Goal: Task Accomplishment & Management: Manage account settings

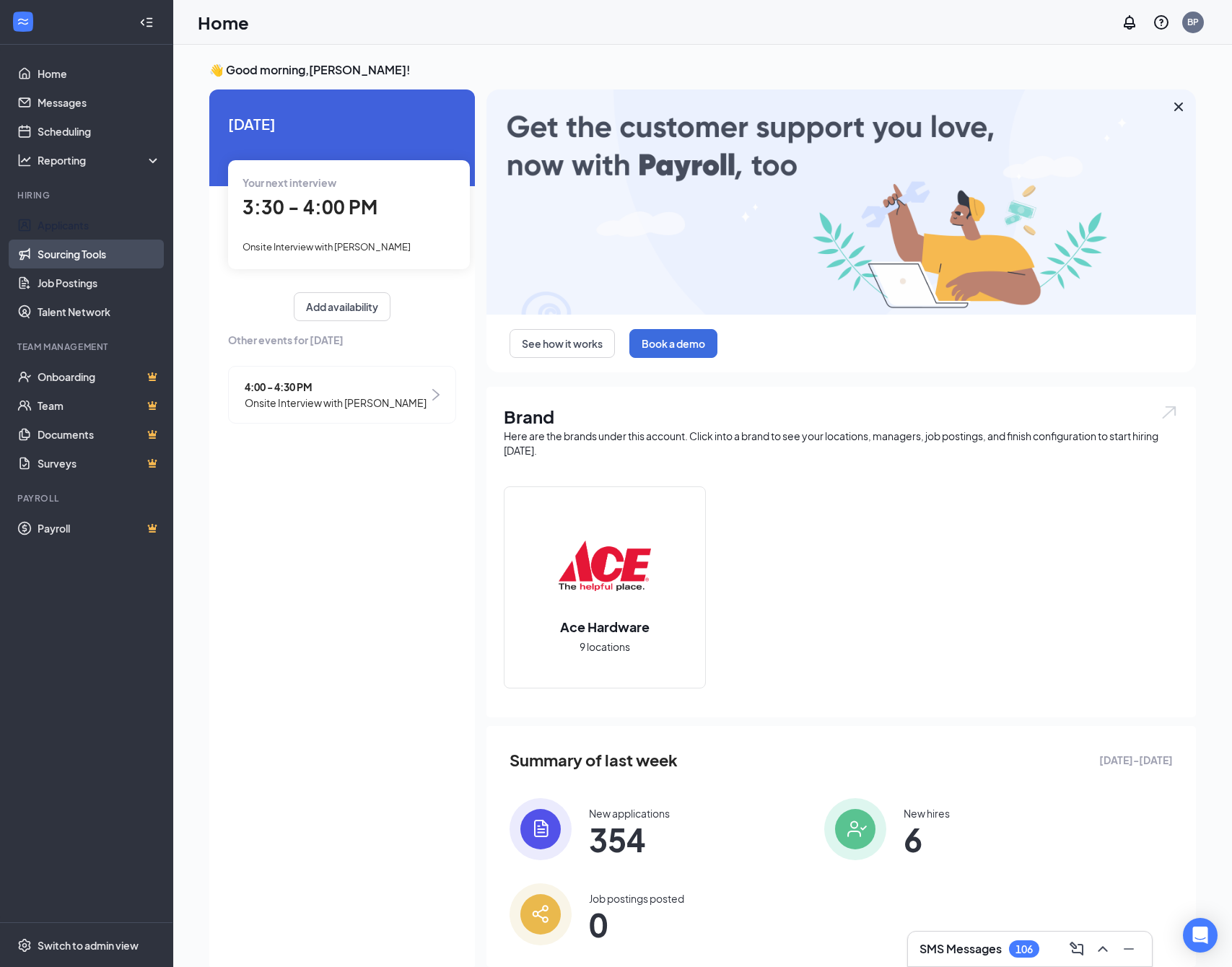
drag, startPoint x: 70, startPoint y: 224, endPoint x: 79, endPoint y: 242, distance: 20.1
click at [71, 224] on link "Applicants" at bounding box center [98, 225] width 123 height 29
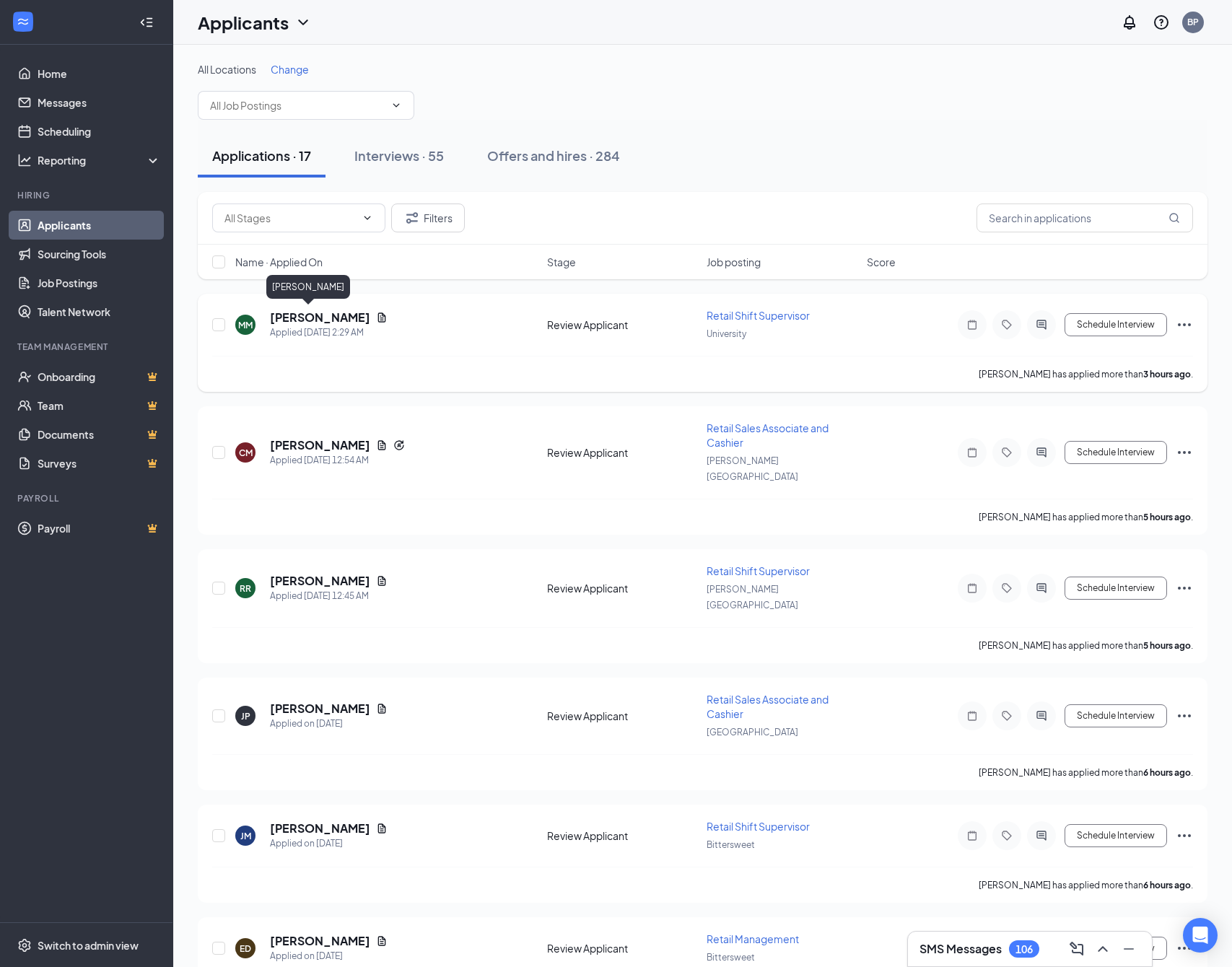
click at [322, 322] on h5 "[PERSON_NAME]" at bounding box center [320, 318] width 100 height 16
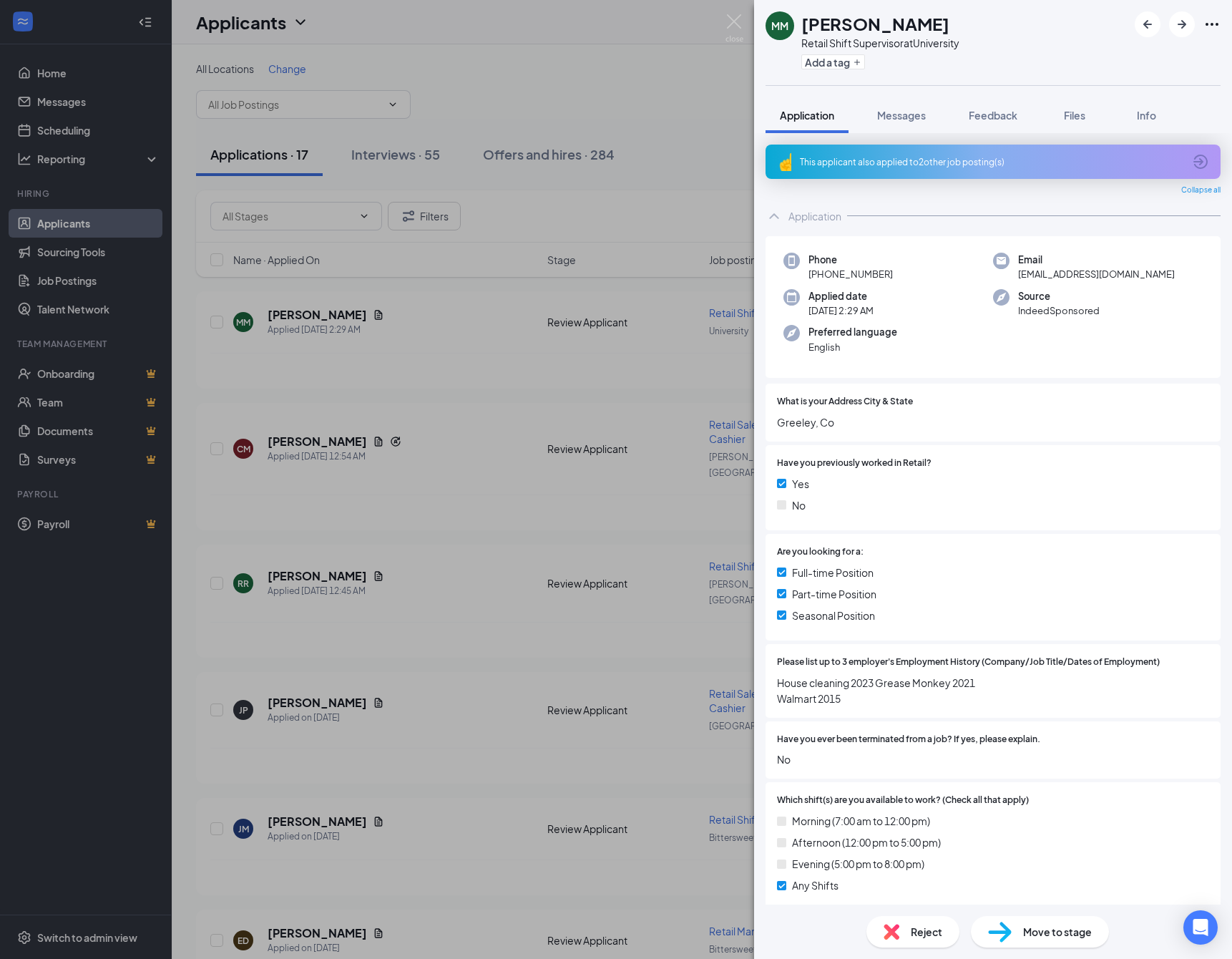
click at [912, 161] on div "This applicant also applied to 2 other job posting(s)" at bounding box center [991, 161] width 383 height 12
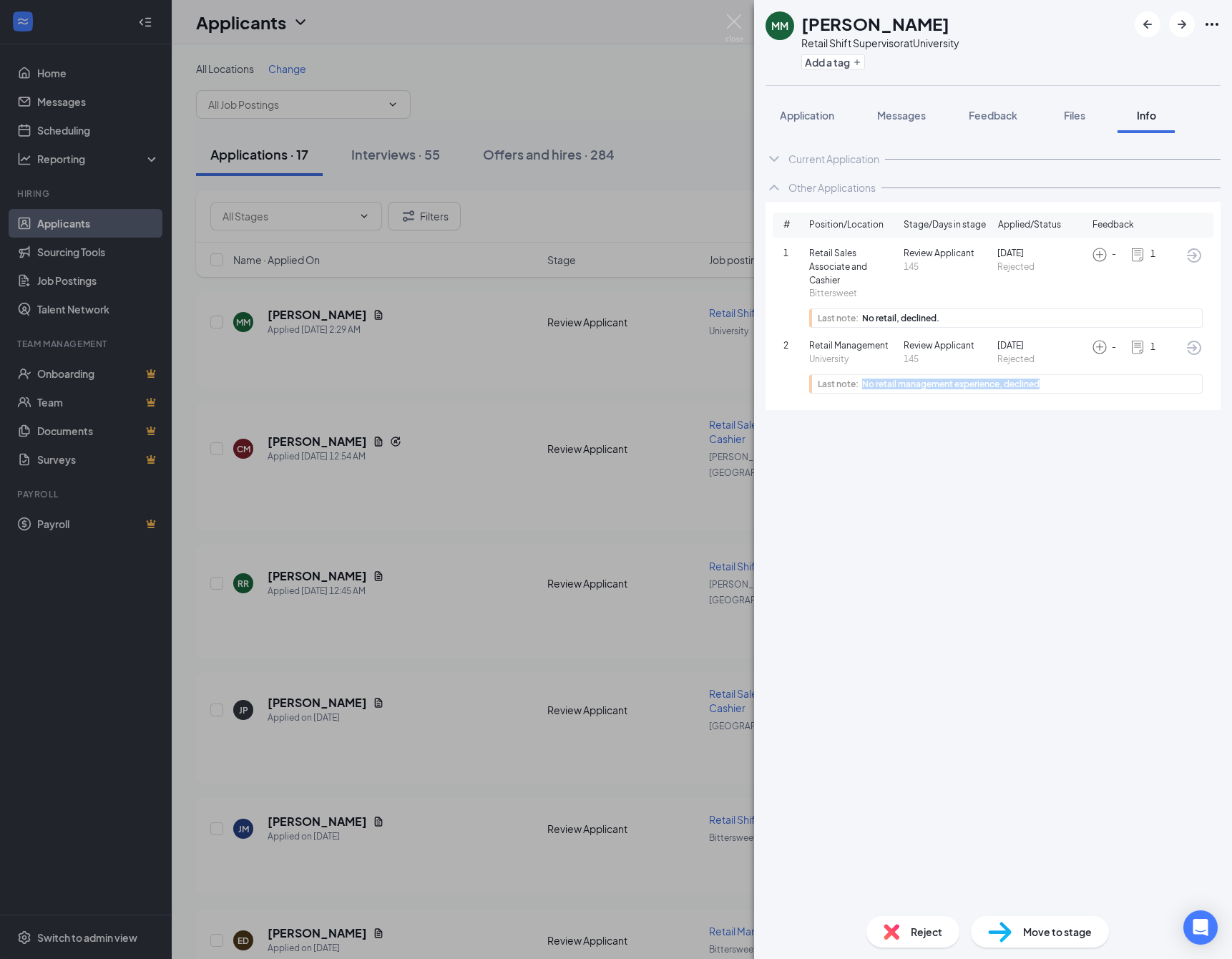
drag, startPoint x: 879, startPoint y: 440, endPoint x: 1103, endPoint y: 442, distance: 224.0
click at [1111, 394] on div "Last note: No retail management experience, declined" at bounding box center [1006, 383] width 394 height 20
copy span "No retail management experience, declined"
click at [800, 117] on span "Application" at bounding box center [806, 115] width 54 height 13
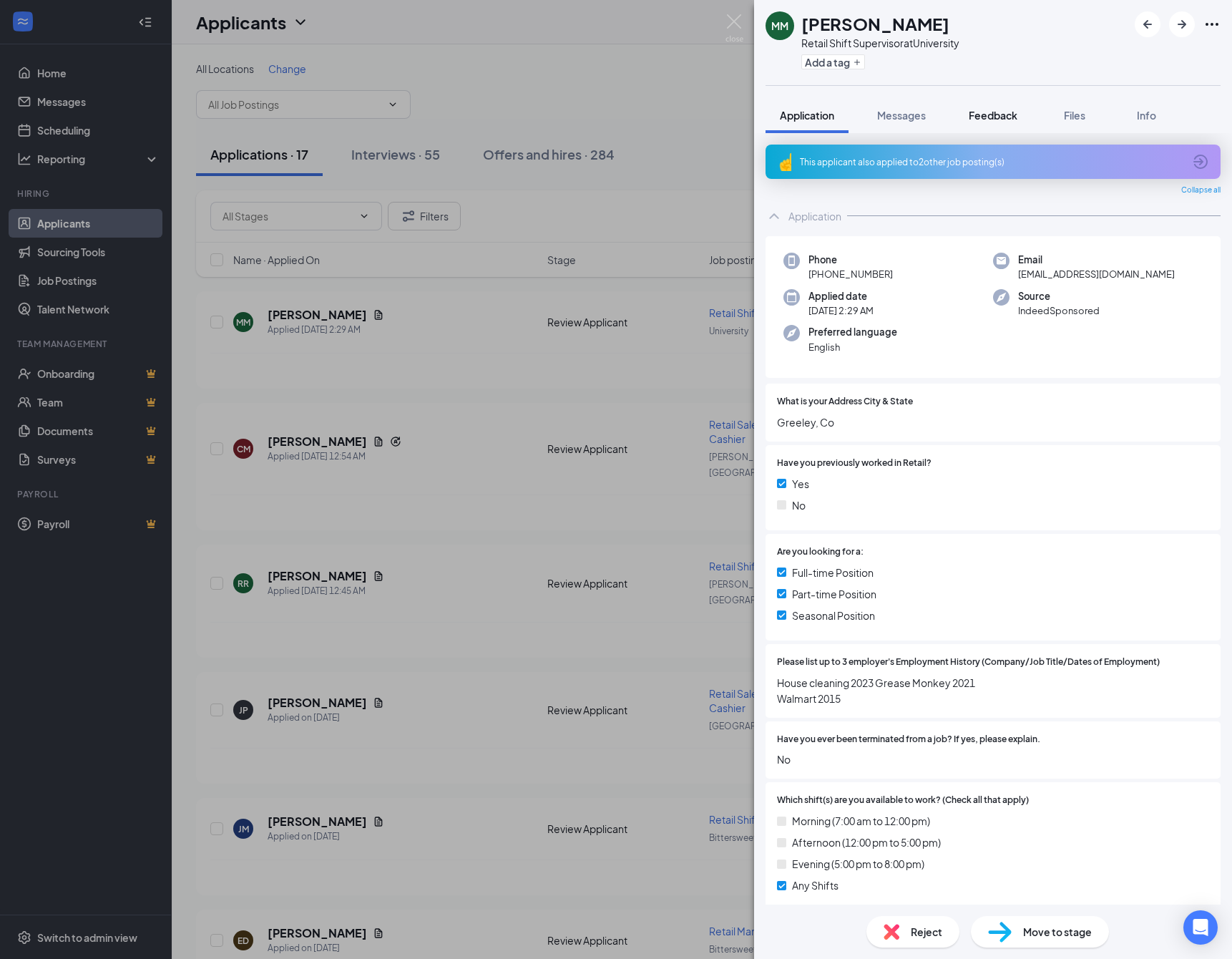
click at [1000, 115] on span "Feedback" at bounding box center [993, 115] width 49 height 13
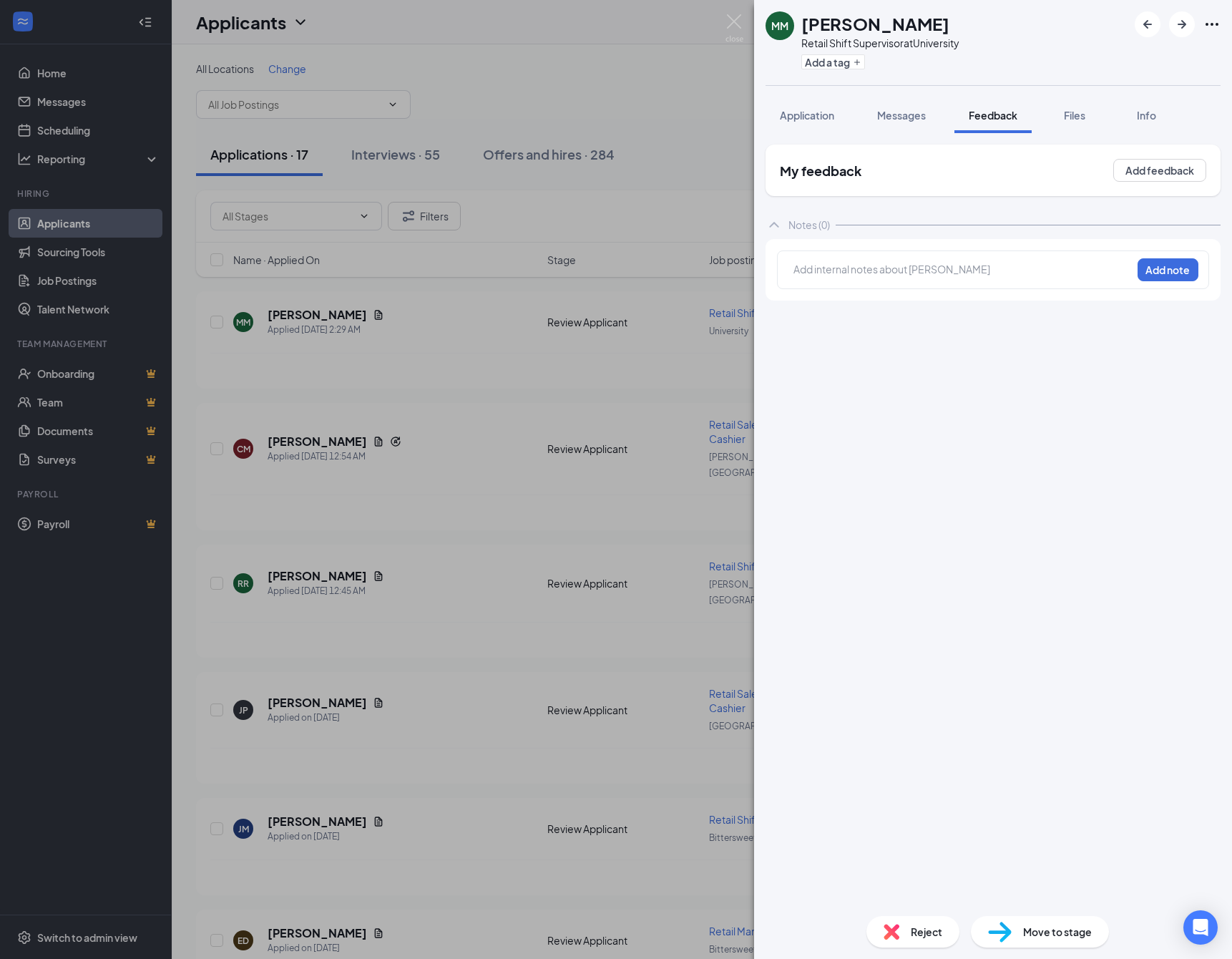
click at [805, 273] on div at bounding box center [963, 269] width 337 height 15
click at [1129, 277] on div "No retail management experience, declined Add note" at bounding box center [993, 269] width 432 height 39
click at [1140, 275] on button "Add note" at bounding box center [1167, 269] width 61 height 23
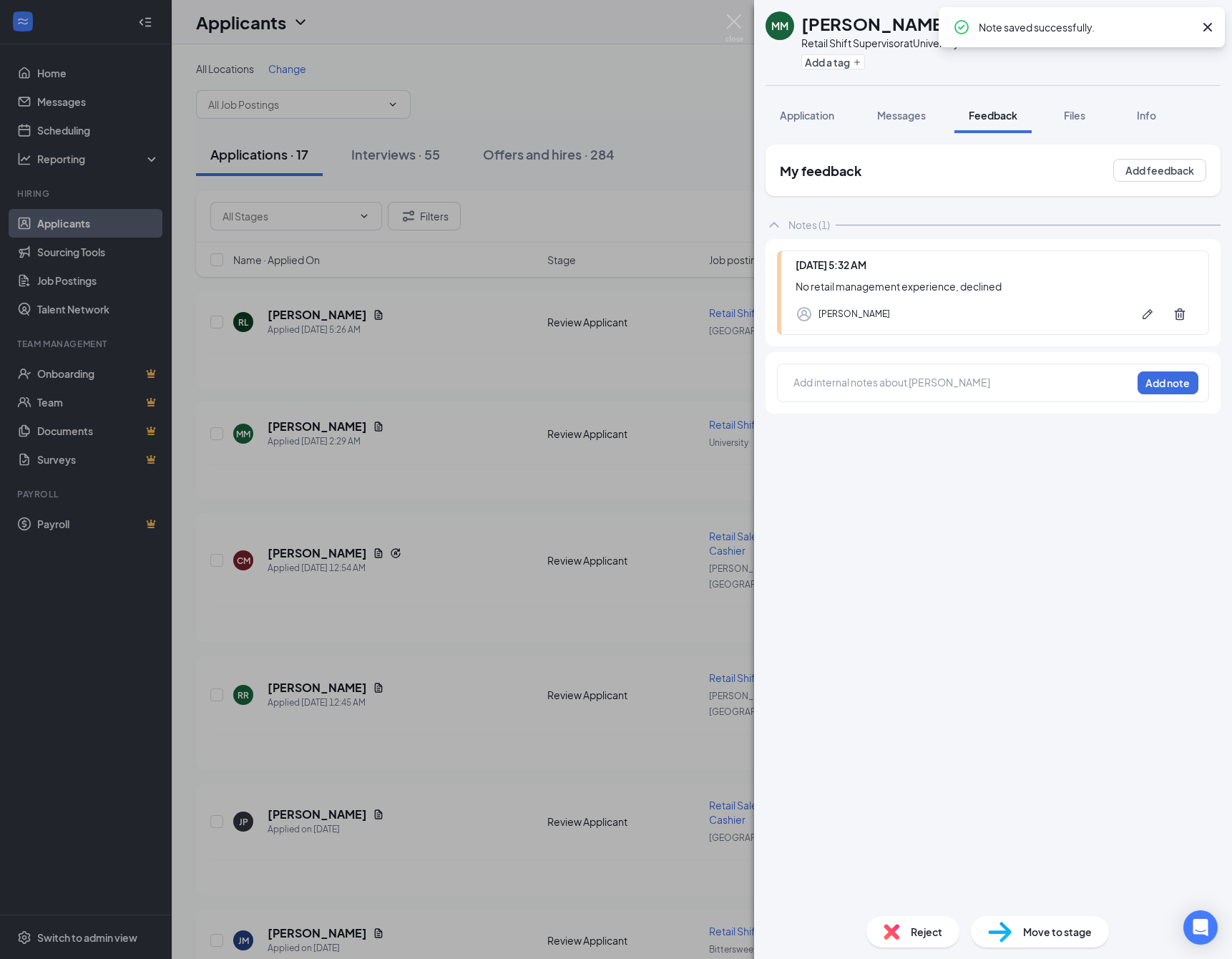
click at [883, 927] on img at bounding box center [891, 931] width 16 height 16
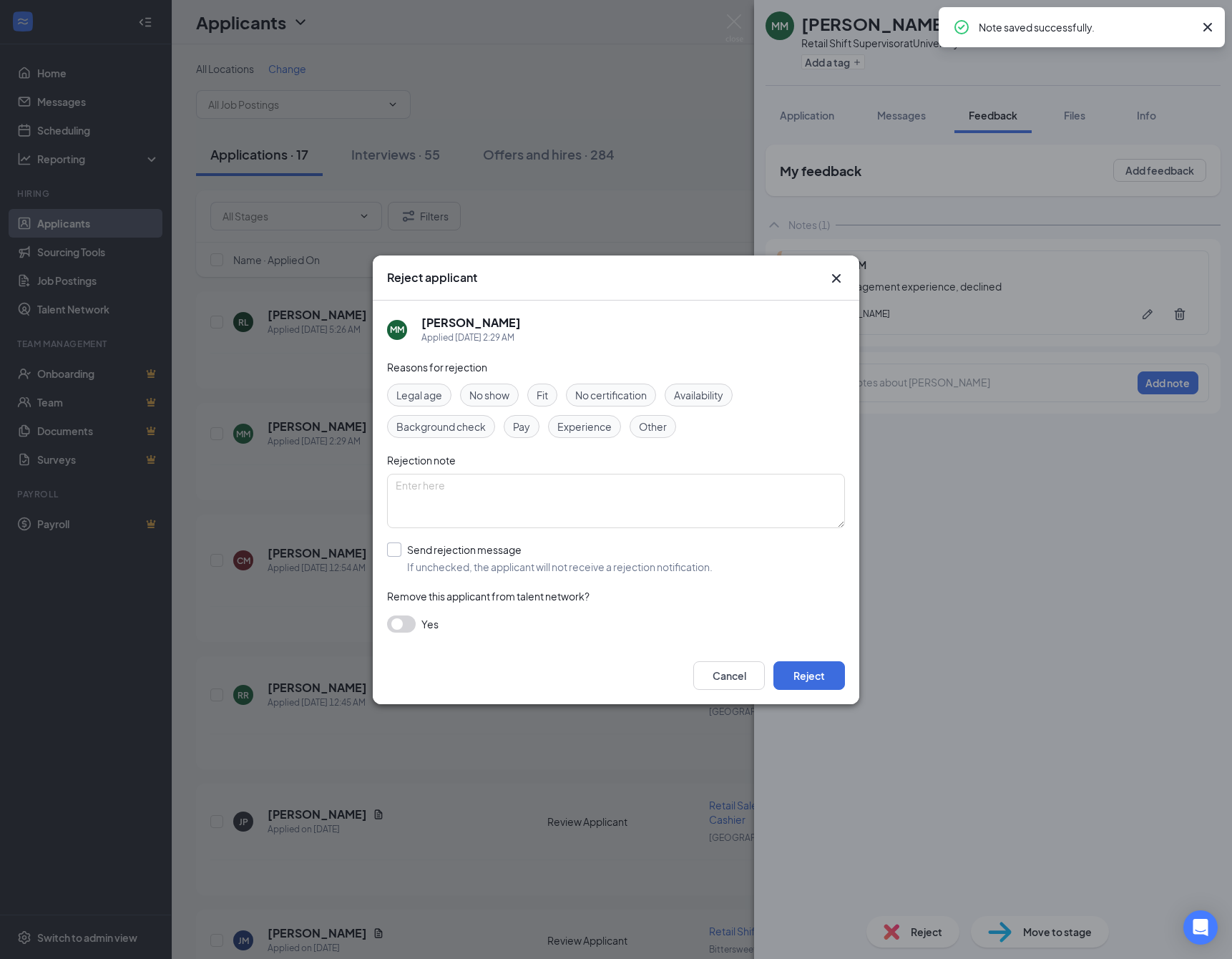
click at [492, 552] on div "Send rejection message" at bounding box center [560, 550] width 305 height 14
click at [492, 552] on input "Send rejection message If unchecked, the applicant will not receive a rejection…" at bounding box center [549, 558] width 325 height 31
checkbox input "true"
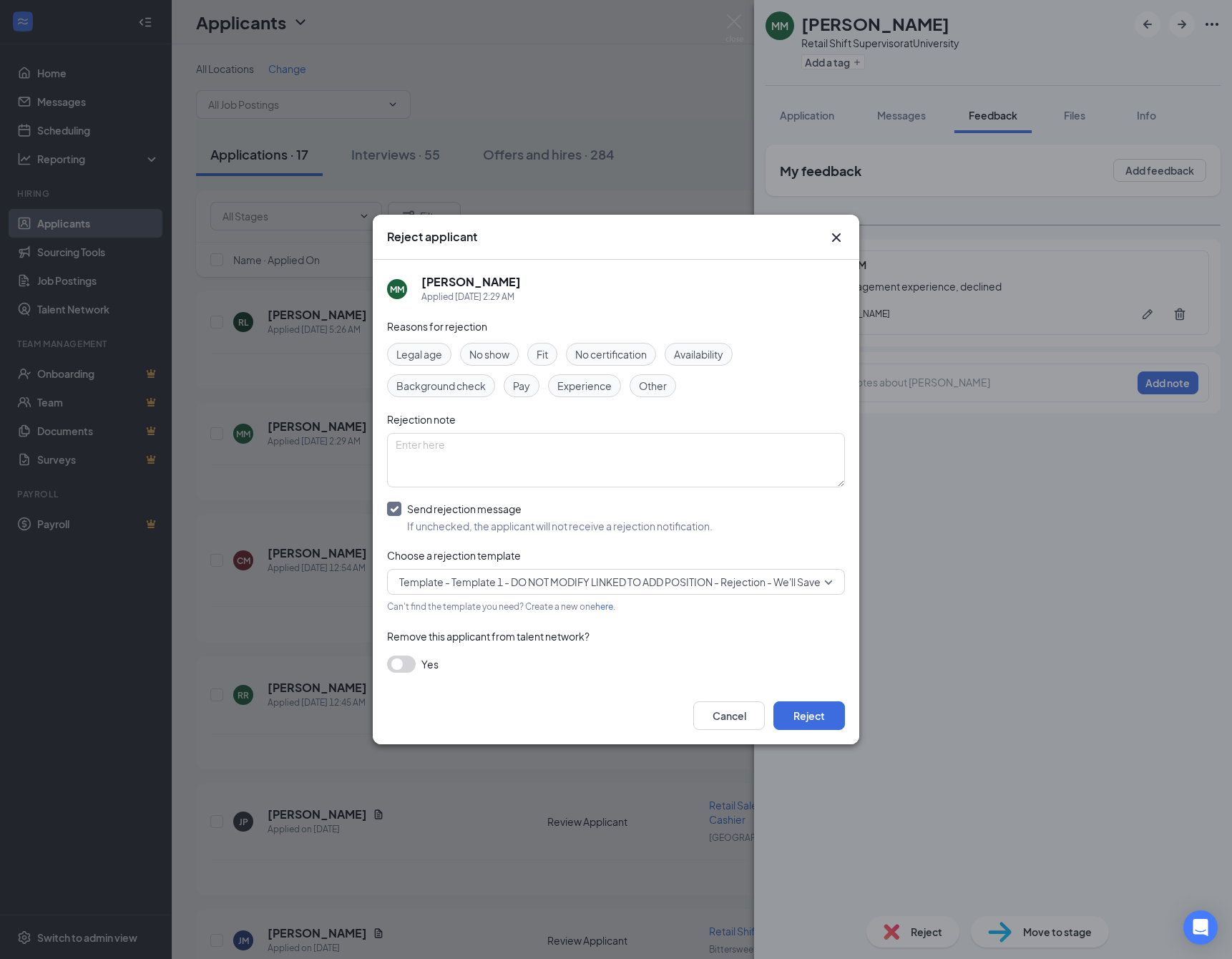
drag, startPoint x: 818, startPoint y: 731, endPoint x: 681, endPoint y: 696, distance: 141.4
click at [817, 730] on button "Reject" at bounding box center [808, 715] width 72 height 28
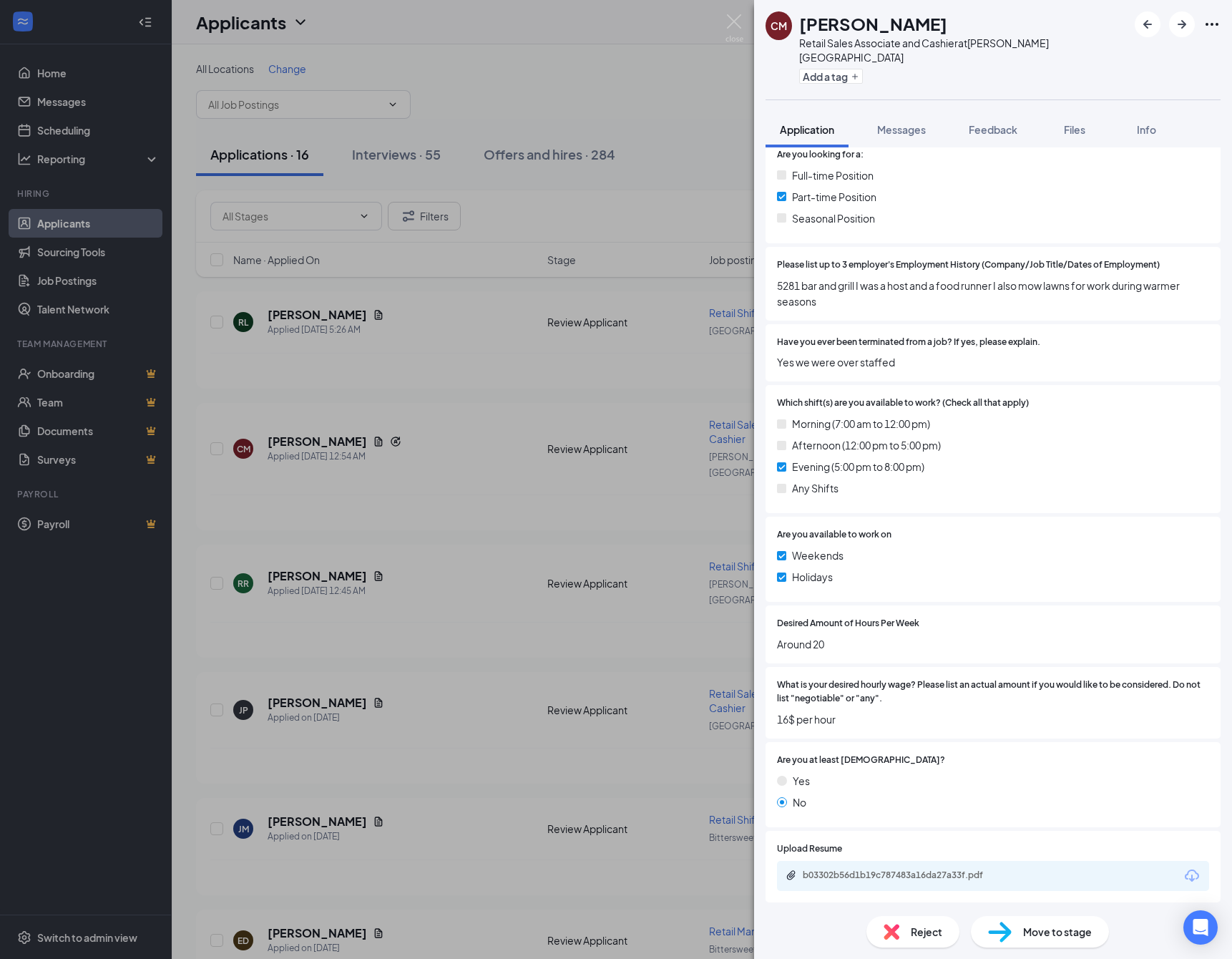
scroll to position [399, 0]
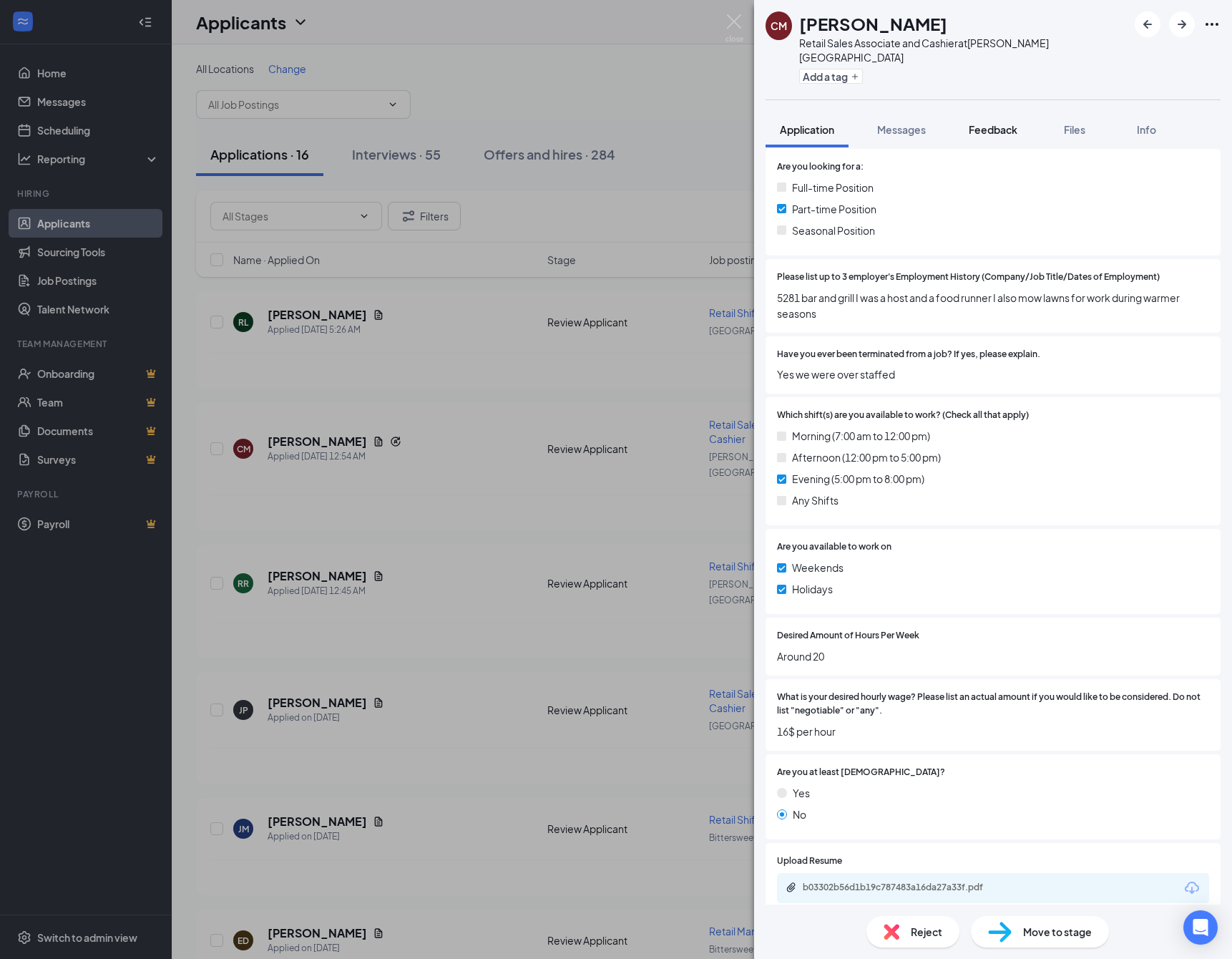
drag, startPoint x: 1022, startPoint y: 123, endPoint x: 1015, endPoint y: 129, distance: 9.2
click at [1017, 123] on span "Feedback" at bounding box center [993, 129] width 49 height 13
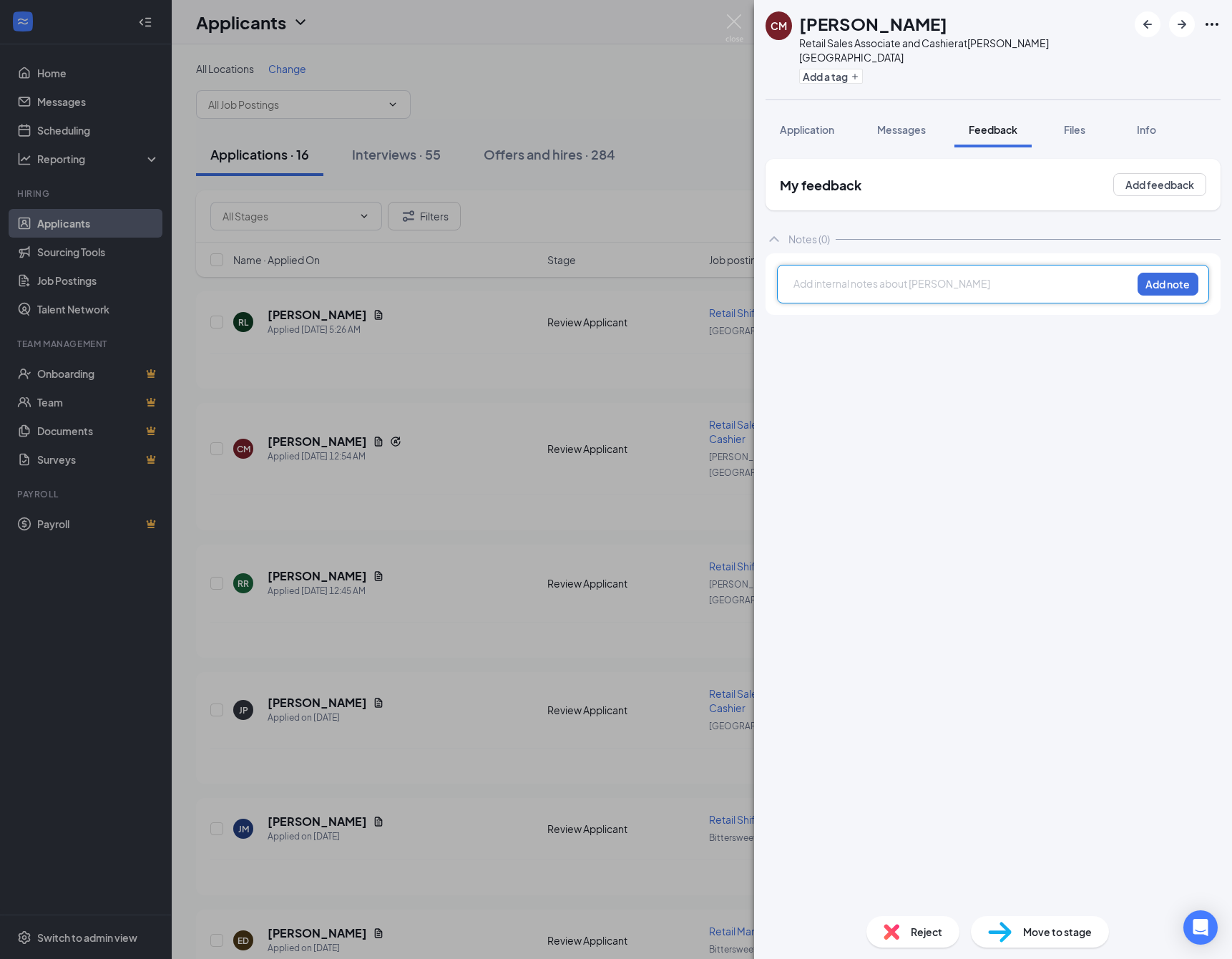
click at [823, 279] on div at bounding box center [963, 283] width 337 height 15
drag, startPoint x: 1179, startPoint y: 271, endPoint x: 1138, endPoint y: 350, distance: 89.0
click at [1178, 272] on button "Add note" at bounding box center [1167, 283] width 61 height 23
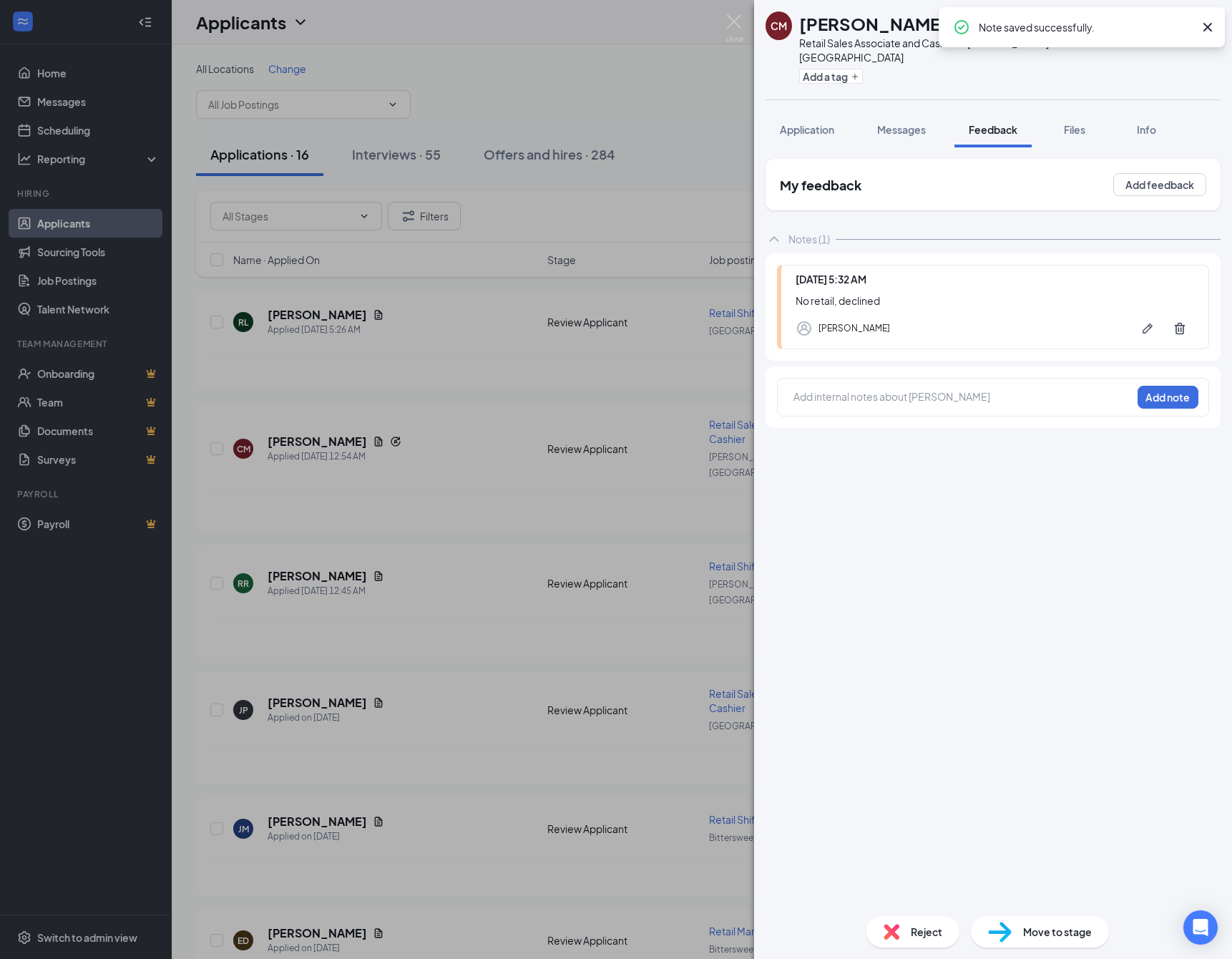
click at [883, 929] on img at bounding box center [891, 931] width 16 height 16
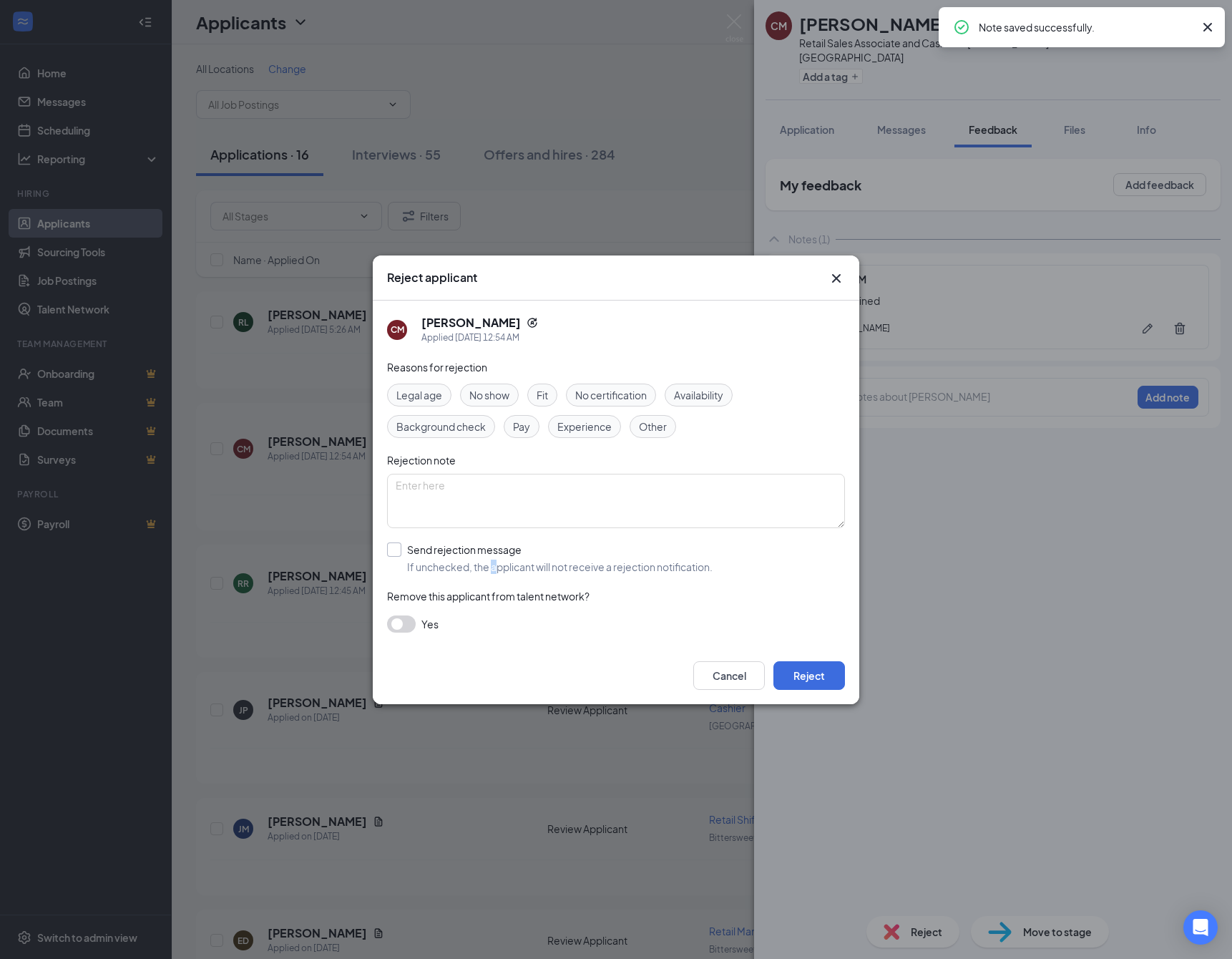
click at [505, 565] on span "If unchecked, the applicant will not receive a rejection notification." at bounding box center [560, 567] width 305 height 14
click at [505, 565] on input "Send rejection message If unchecked, the applicant will not receive a rejection…" at bounding box center [549, 558] width 325 height 31
checkbox input "true"
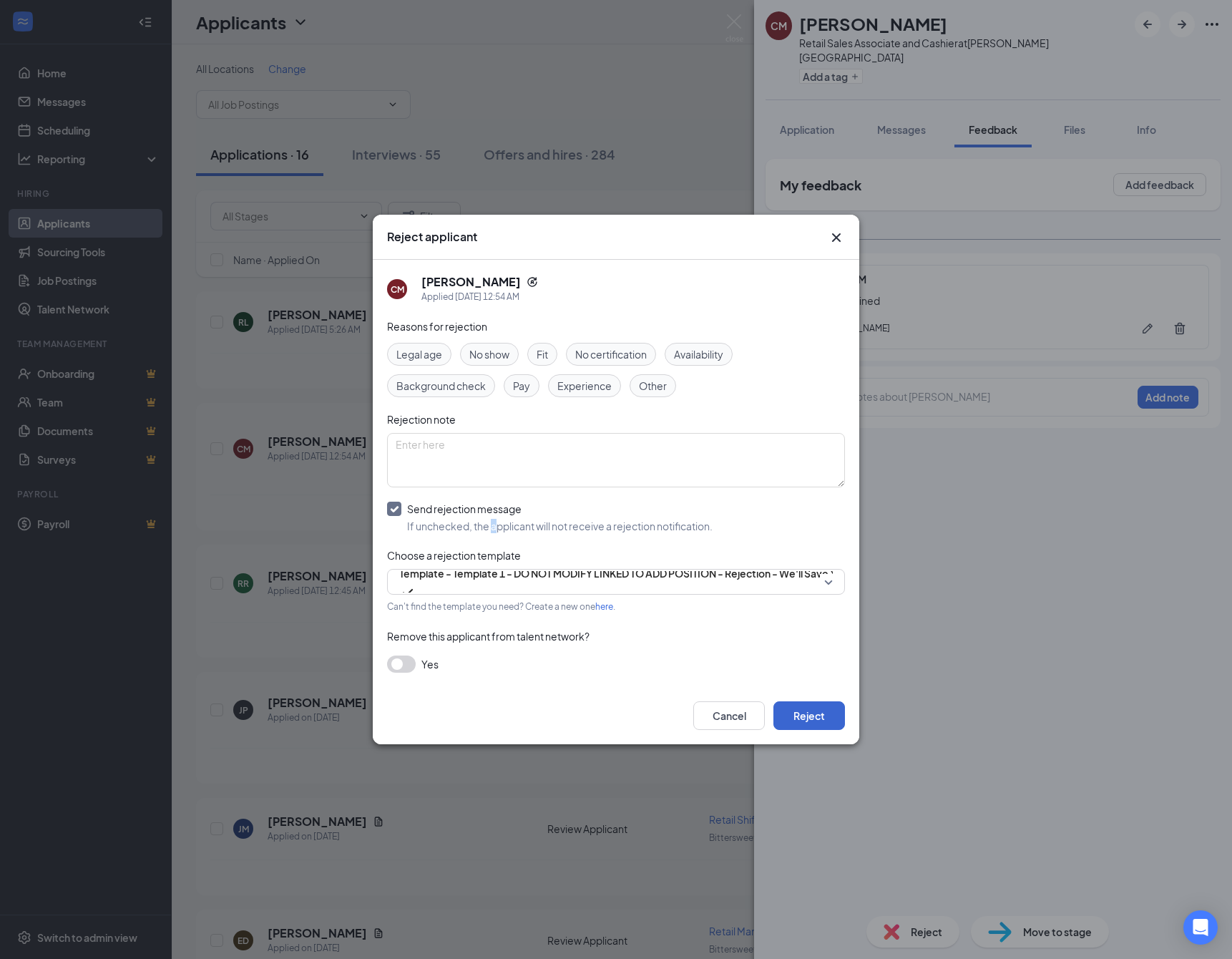
click at [784, 729] on button "Reject" at bounding box center [808, 715] width 72 height 28
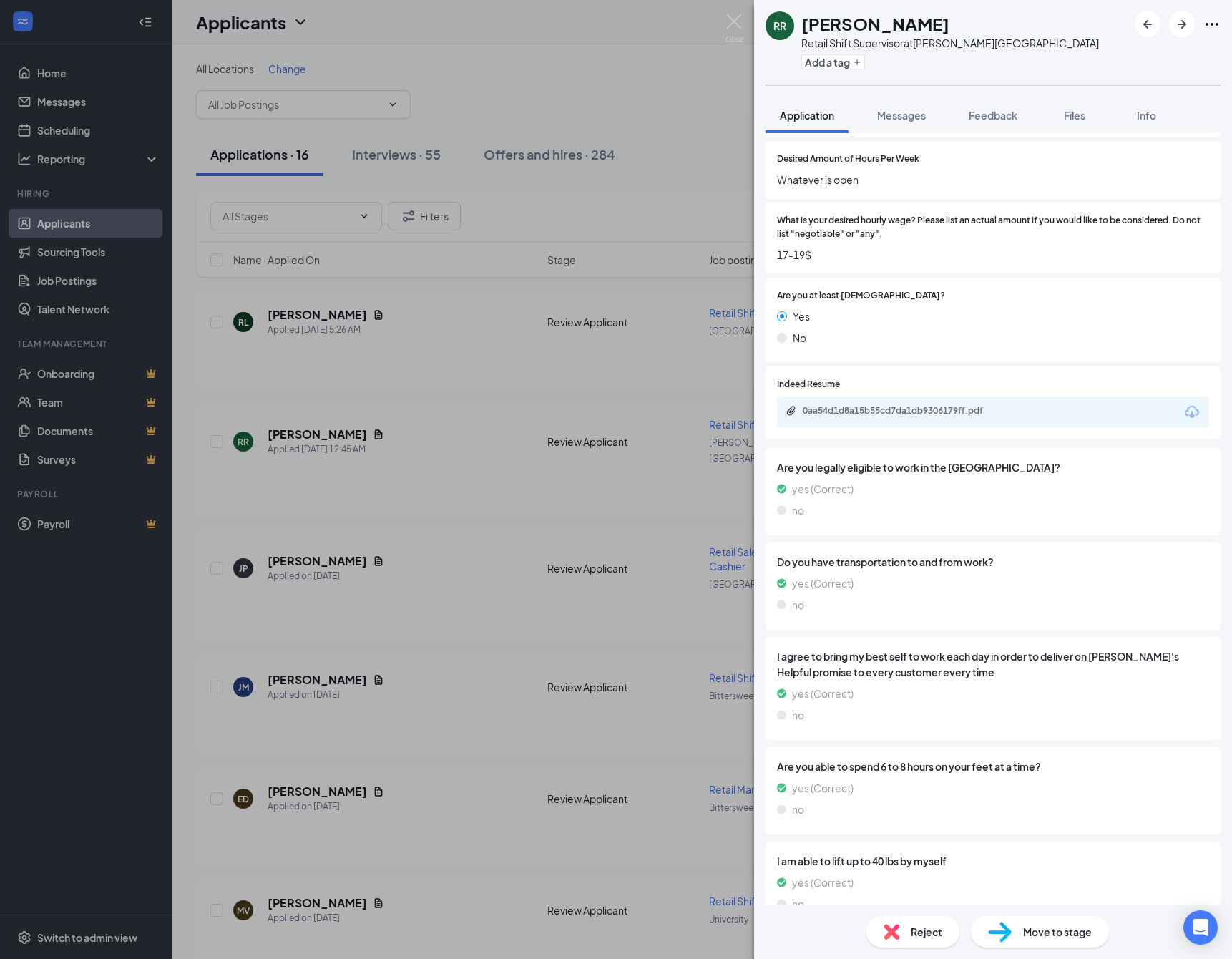
scroll to position [724, 0]
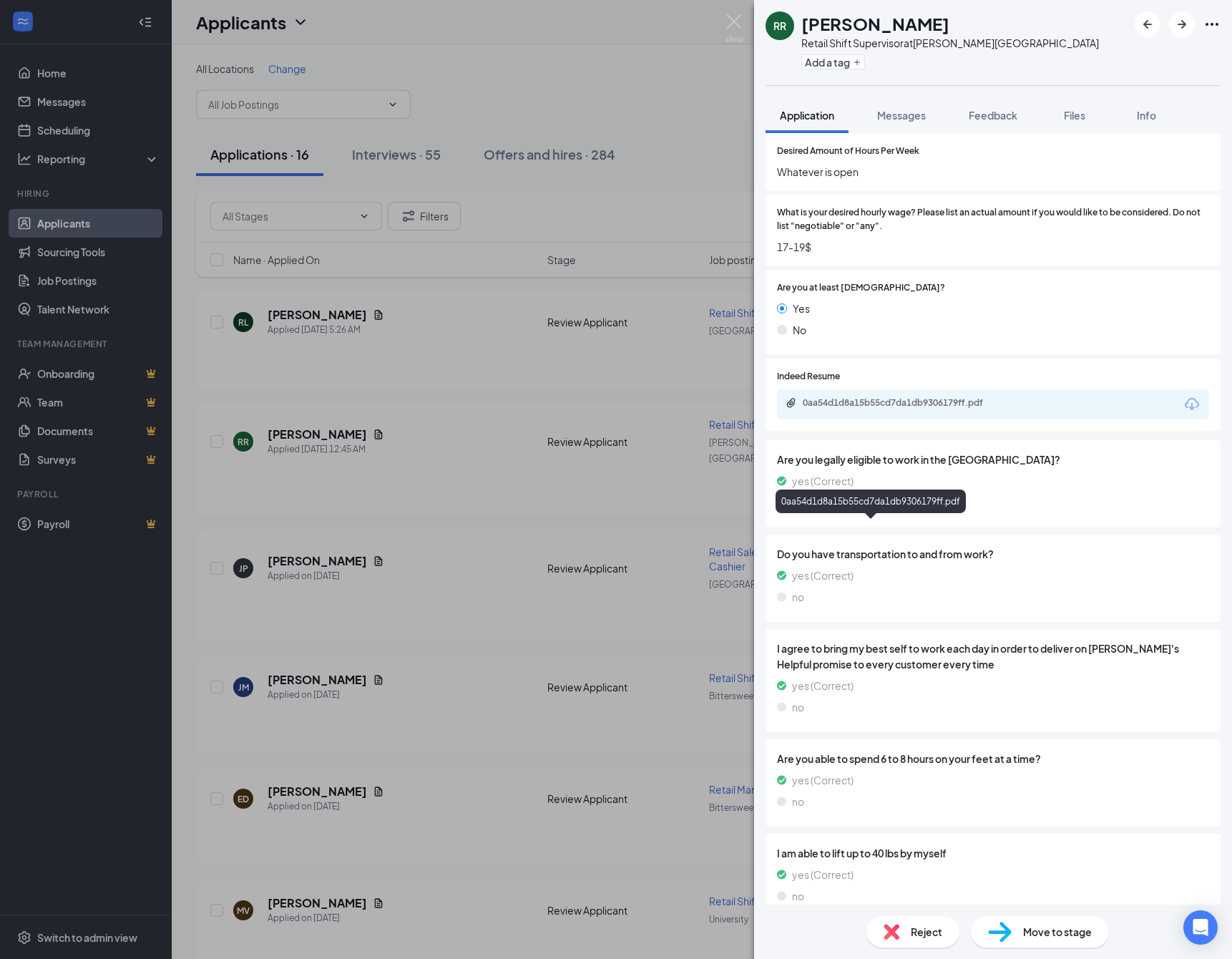
click at [839, 409] on div "0aa54d1d8a15b55cd7da1db9306179ff.pdf" at bounding box center [902, 402] width 200 height 12
click at [1008, 119] on span "Feedback" at bounding box center [993, 115] width 49 height 13
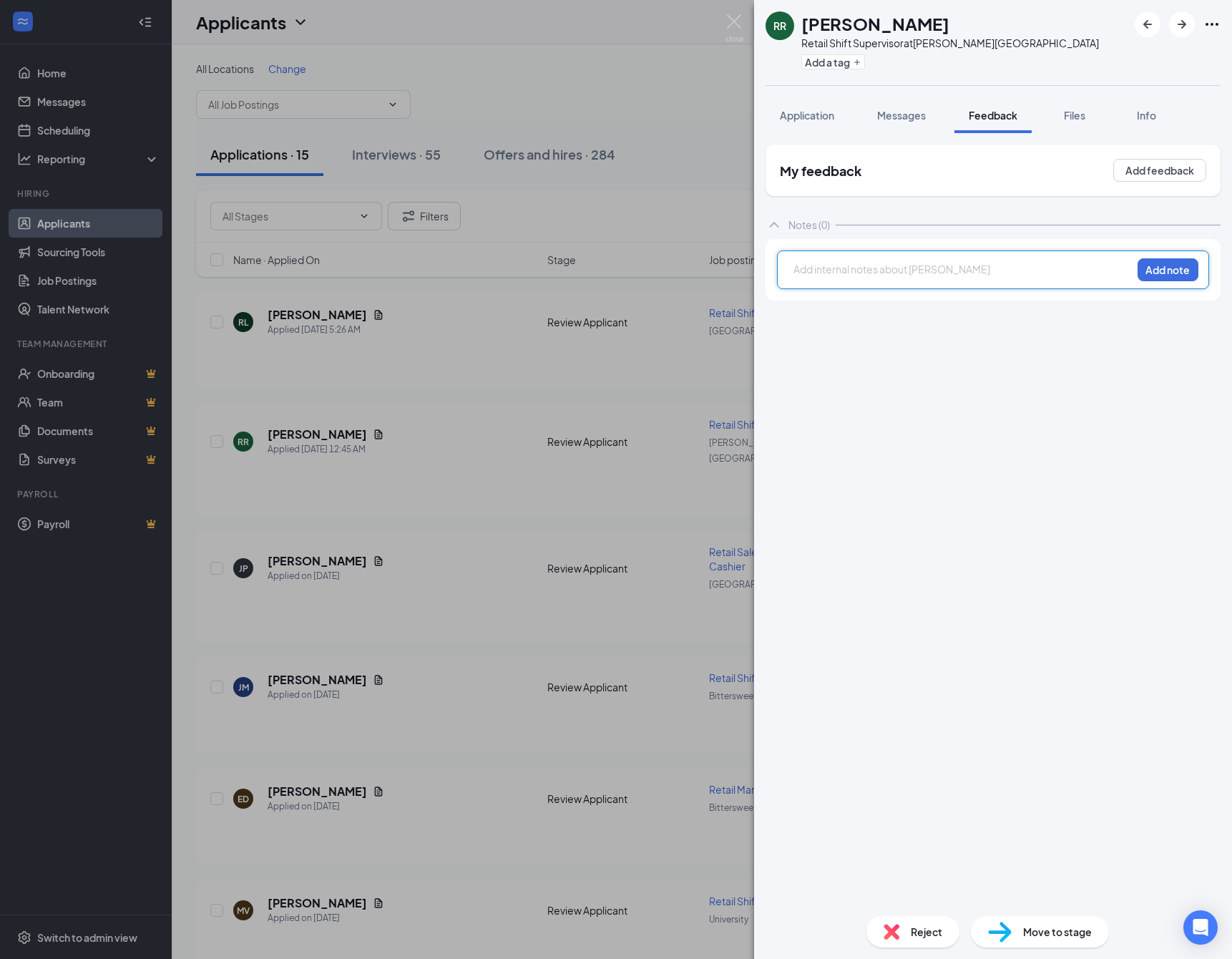
click at [815, 277] on div at bounding box center [963, 269] width 337 height 15
drag, startPoint x: 1149, startPoint y: 272, endPoint x: 1083, endPoint y: 349, distance: 101.4
click at [1147, 276] on button "Add note" at bounding box center [1167, 269] width 61 height 23
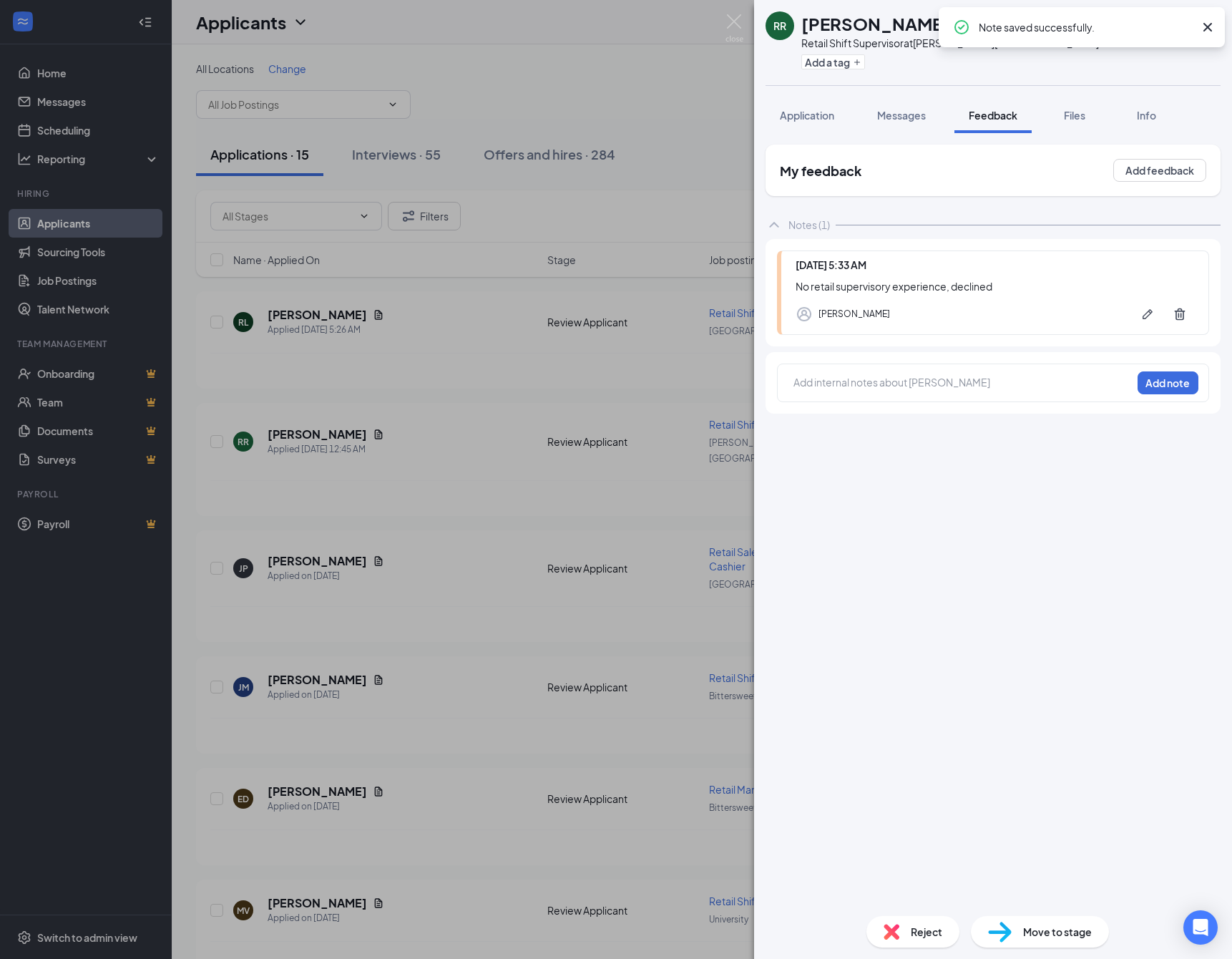
click at [883, 939] on img at bounding box center [891, 931] width 16 height 16
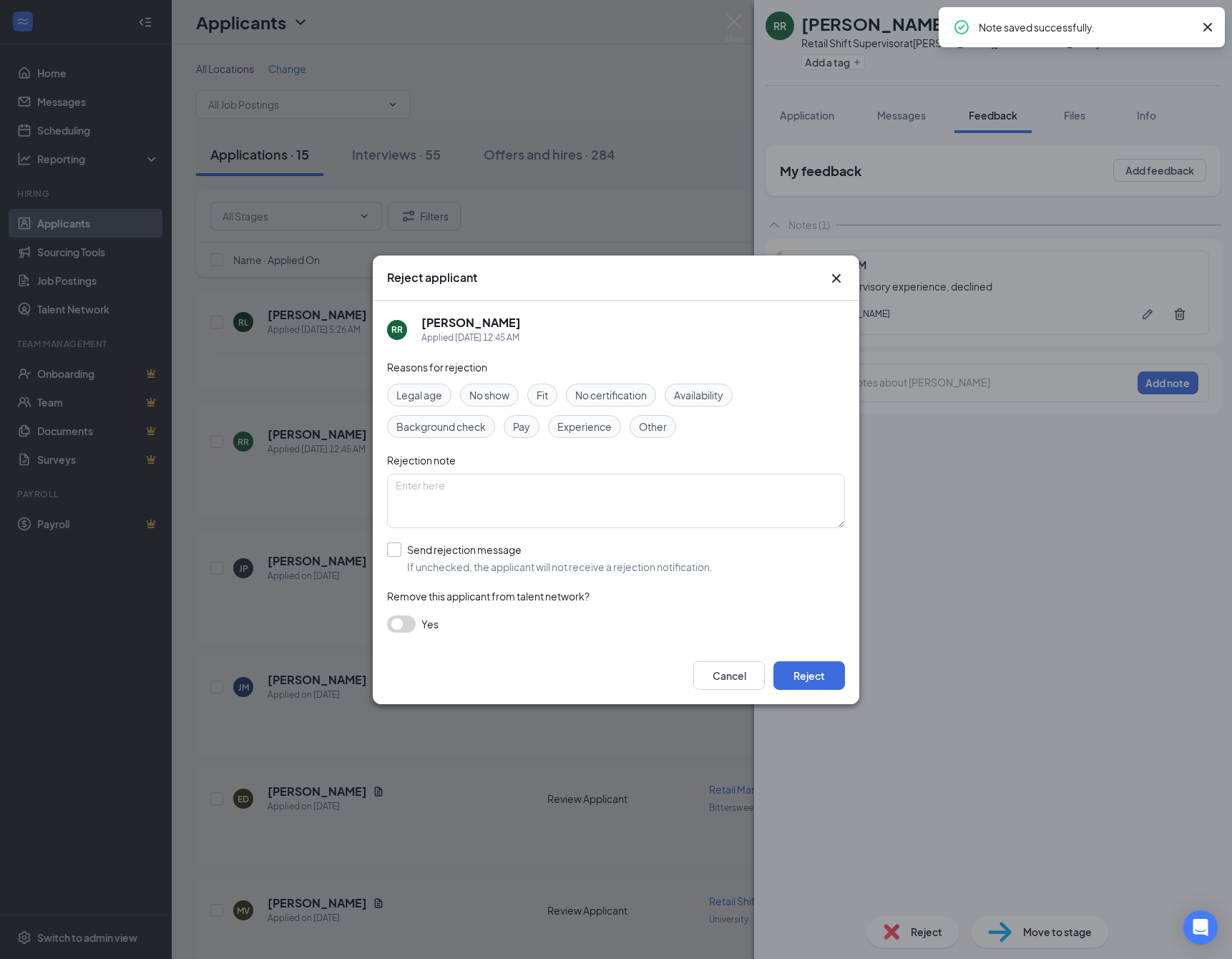
click at [438, 557] on div "Send rejection message" at bounding box center [560, 550] width 305 height 14
click at [438, 560] on input "Send rejection message If unchecked, the applicant will not receive a rejection…" at bounding box center [549, 558] width 325 height 31
checkbox input "true"
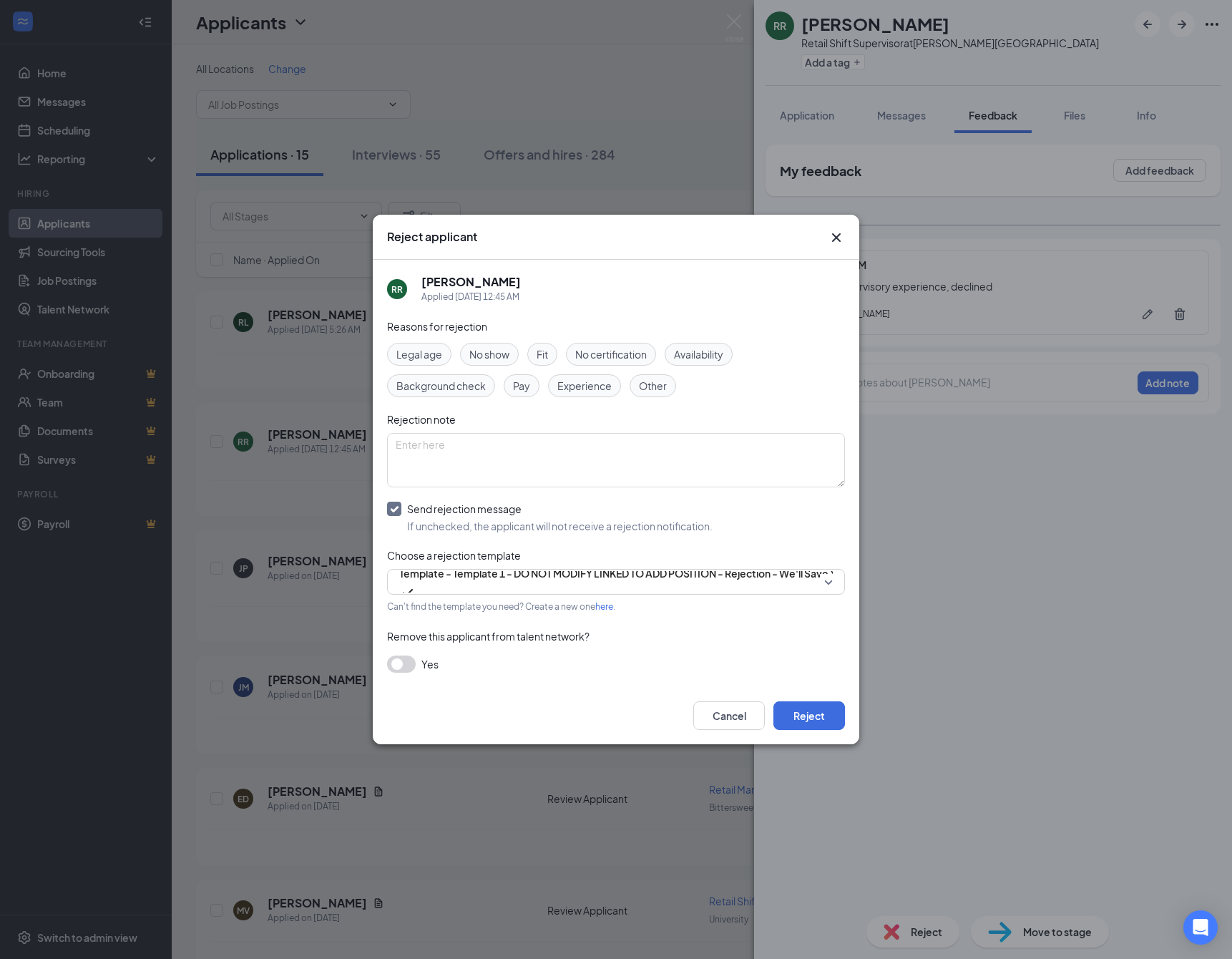
drag, startPoint x: 826, startPoint y: 733, endPoint x: 679, endPoint y: 711, distance: 148.6
click at [826, 730] on button "Reject" at bounding box center [808, 715] width 72 height 28
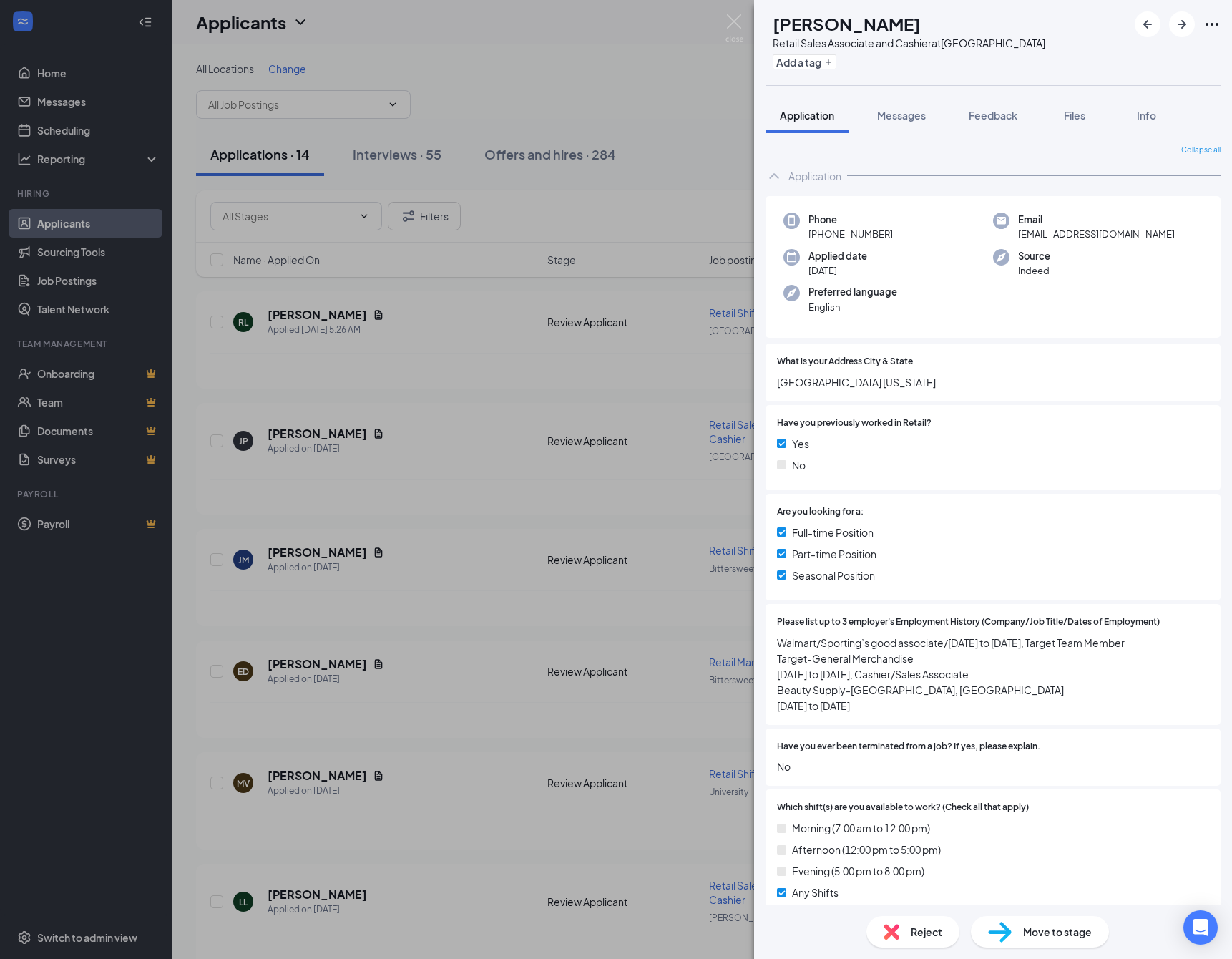
drag, startPoint x: 1020, startPoint y: 120, endPoint x: 1011, endPoint y: 140, distance: 21.9
click at [1017, 121] on span "Feedback" at bounding box center [993, 115] width 49 height 13
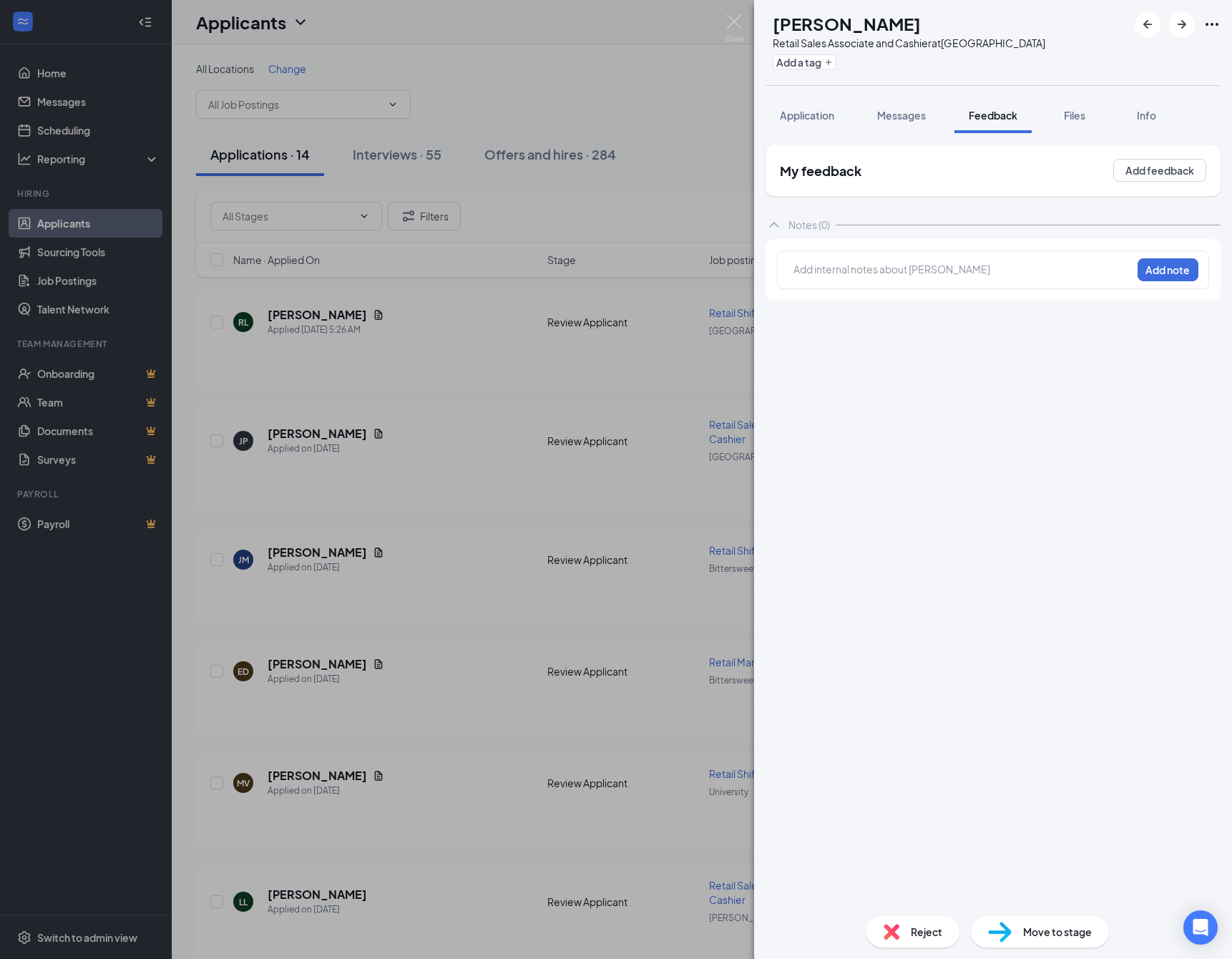
click at [808, 277] on div at bounding box center [963, 269] width 337 height 15
drag, startPoint x: 1160, startPoint y: 278, endPoint x: 1108, endPoint y: 339, distance: 80.2
click at [1160, 278] on button "Add note" at bounding box center [1167, 269] width 61 height 23
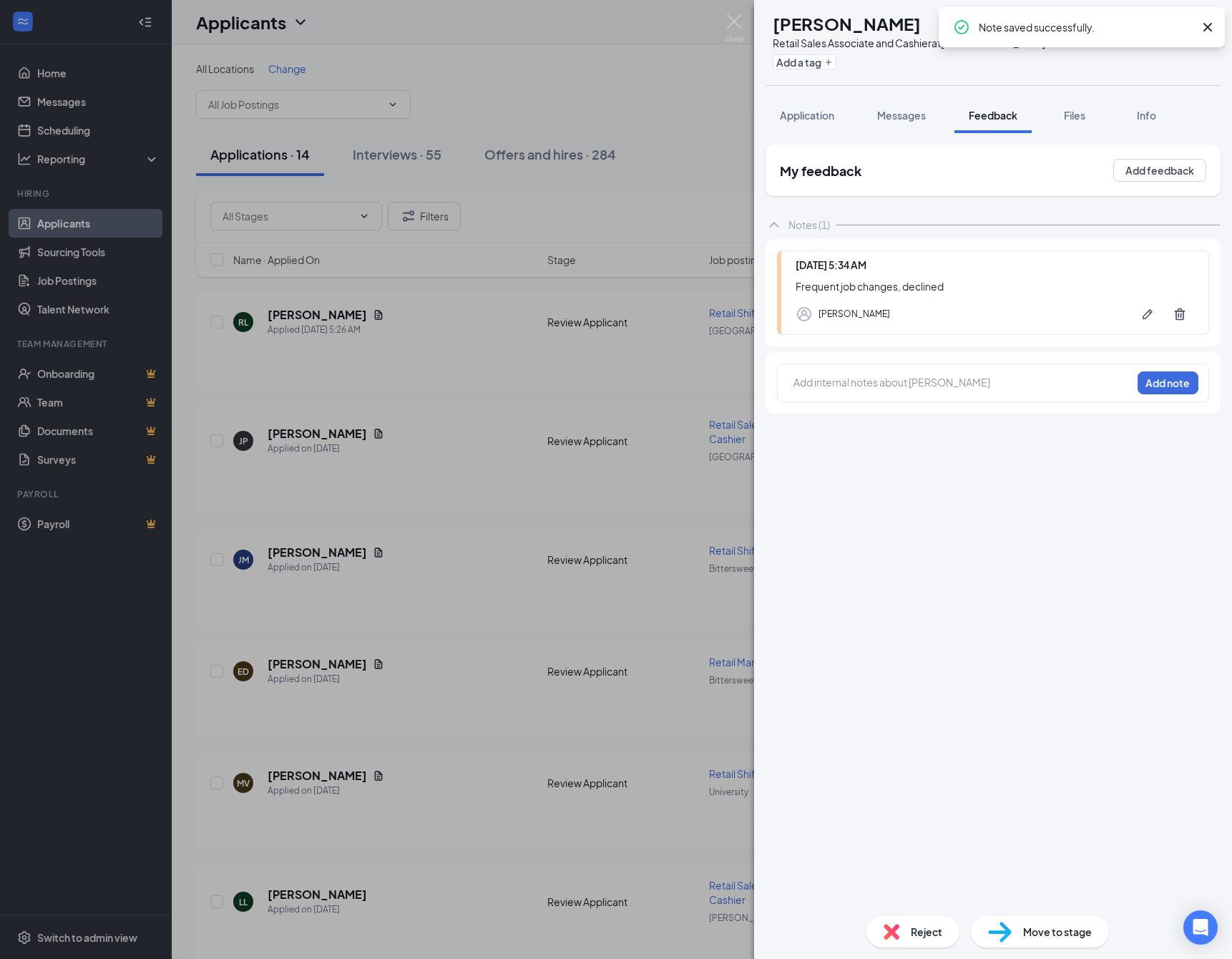
click at [889, 931] on img at bounding box center [891, 931] width 16 height 16
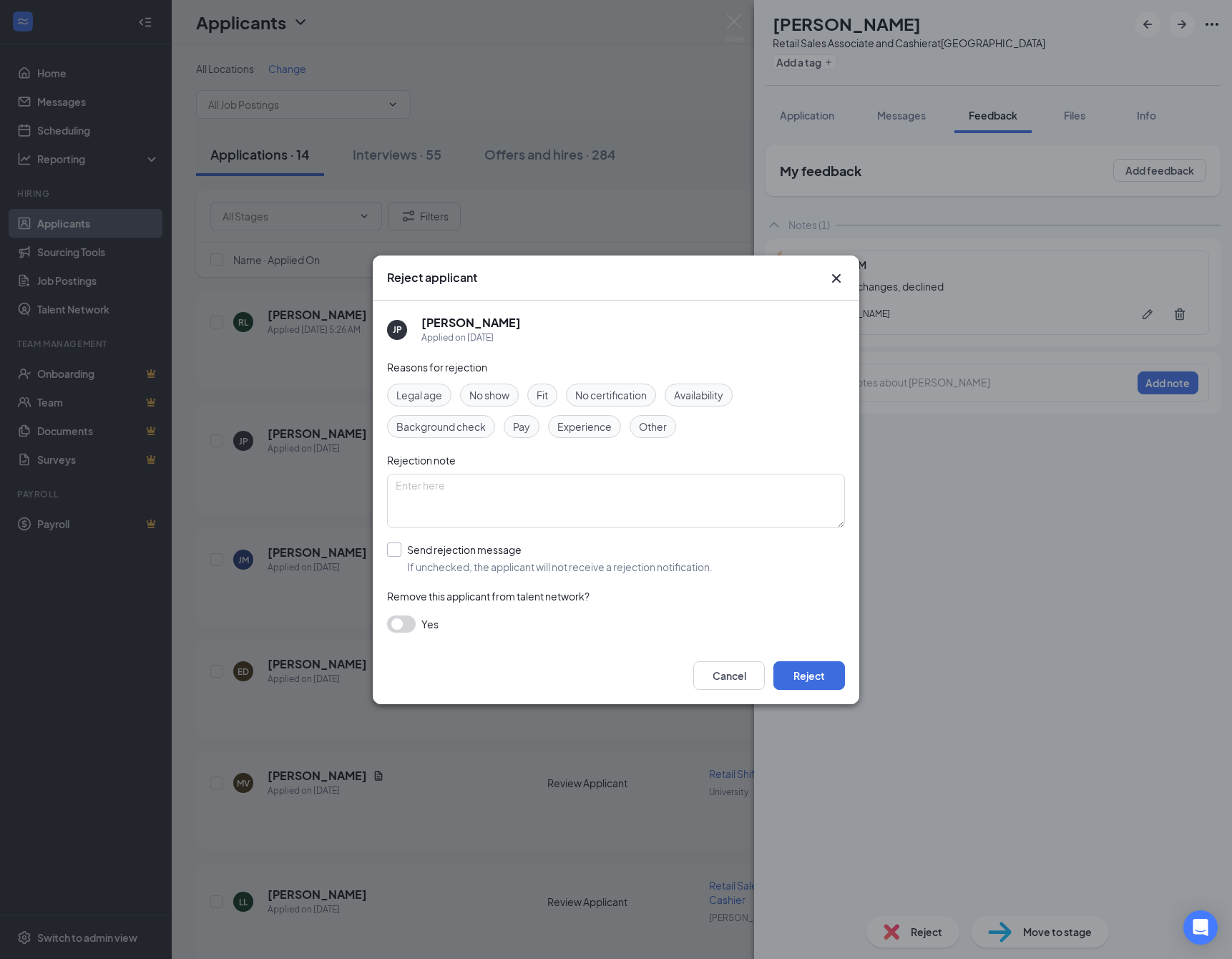
click at [453, 557] on div "Send rejection message" at bounding box center [560, 550] width 305 height 14
click at [453, 559] on input "Send rejection message If unchecked, the applicant will not receive a rejection…" at bounding box center [549, 558] width 325 height 31
checkbox input "true"
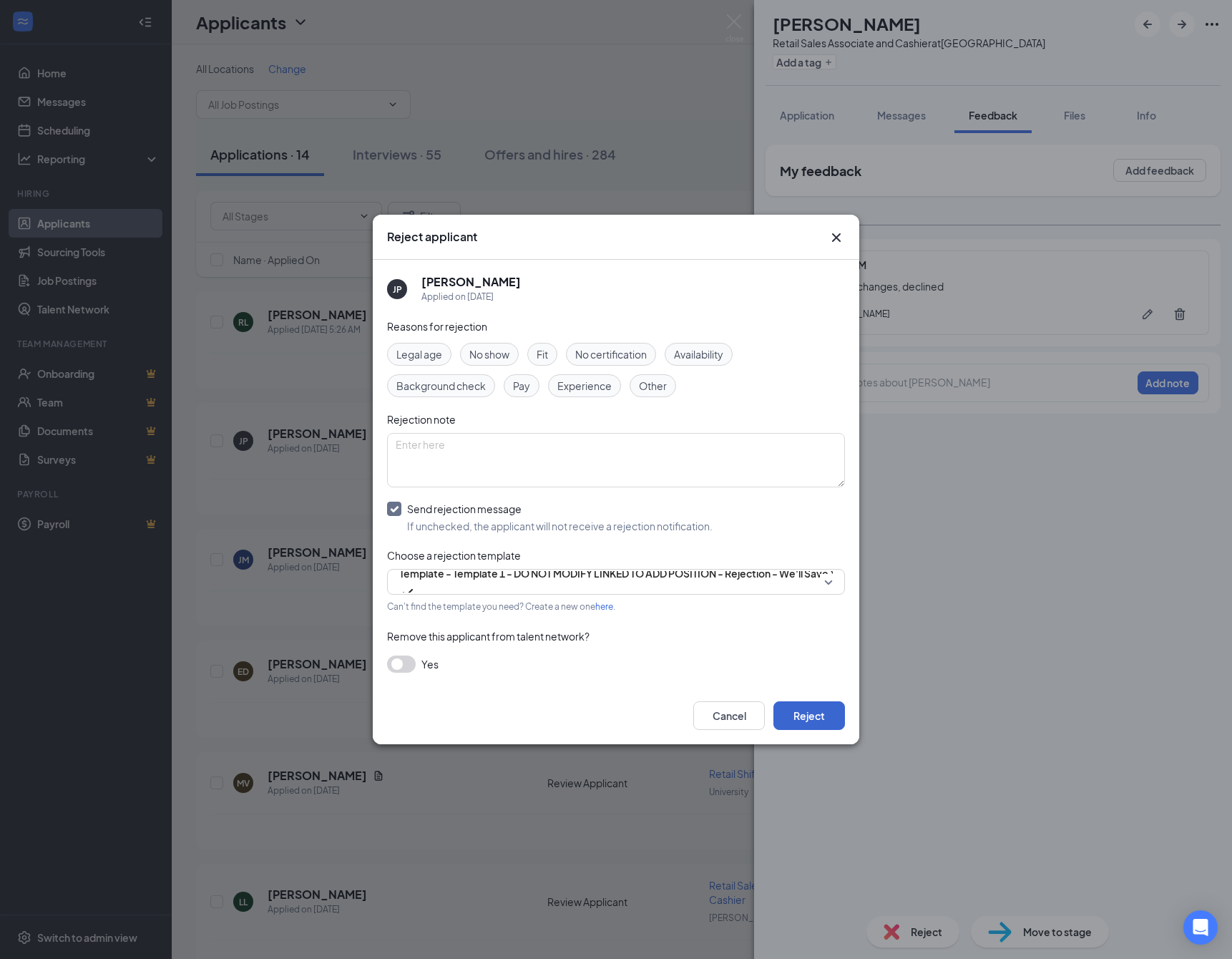
click at [817, 730] on button "Reject" at bounding box center [808, 715] width 72 height 28
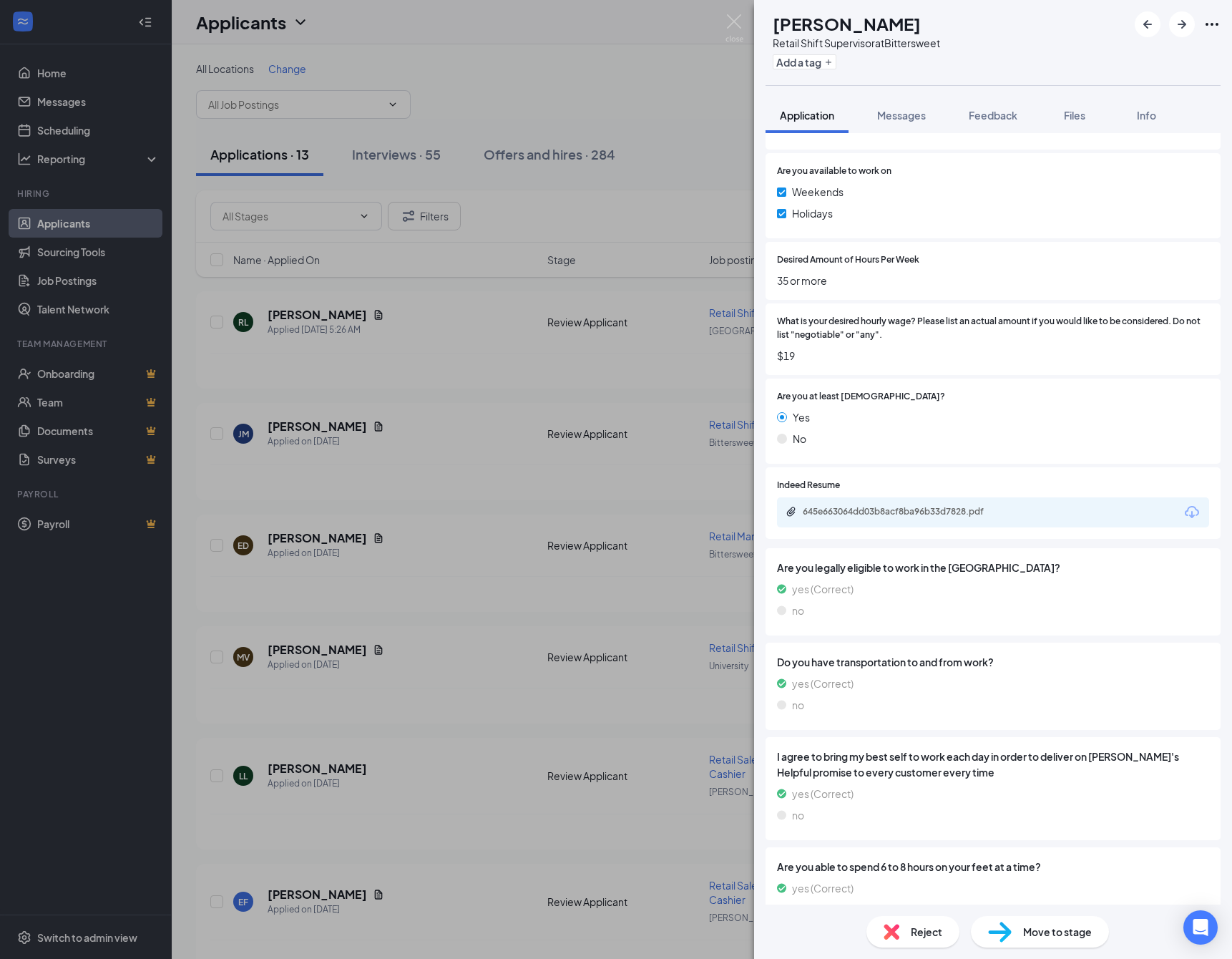
scroll to position [737, 0]
click at [1001, 934] on img at bounding box center [1000, 931] width 24 height 20
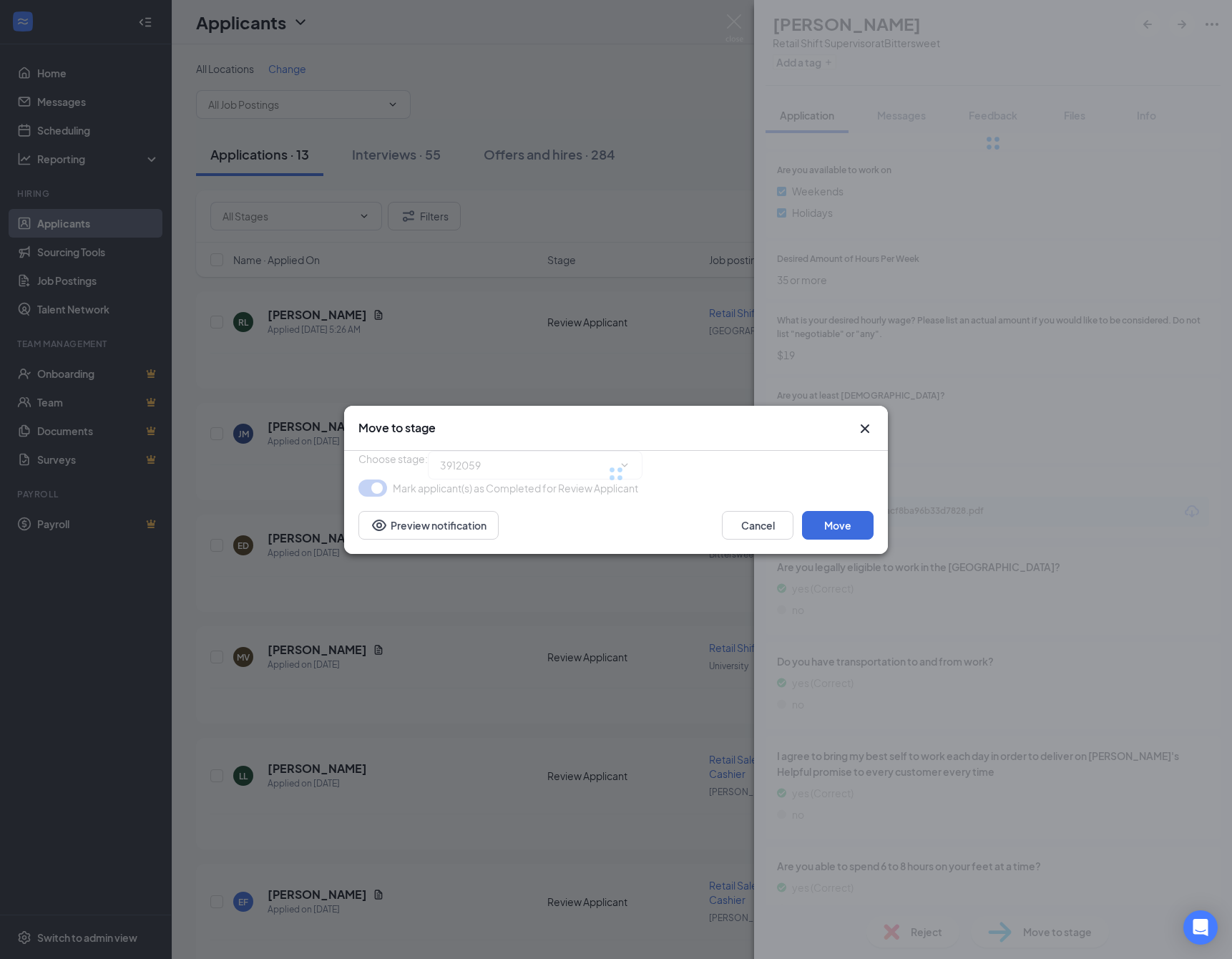
type input "Onsite Interview (next stage)"
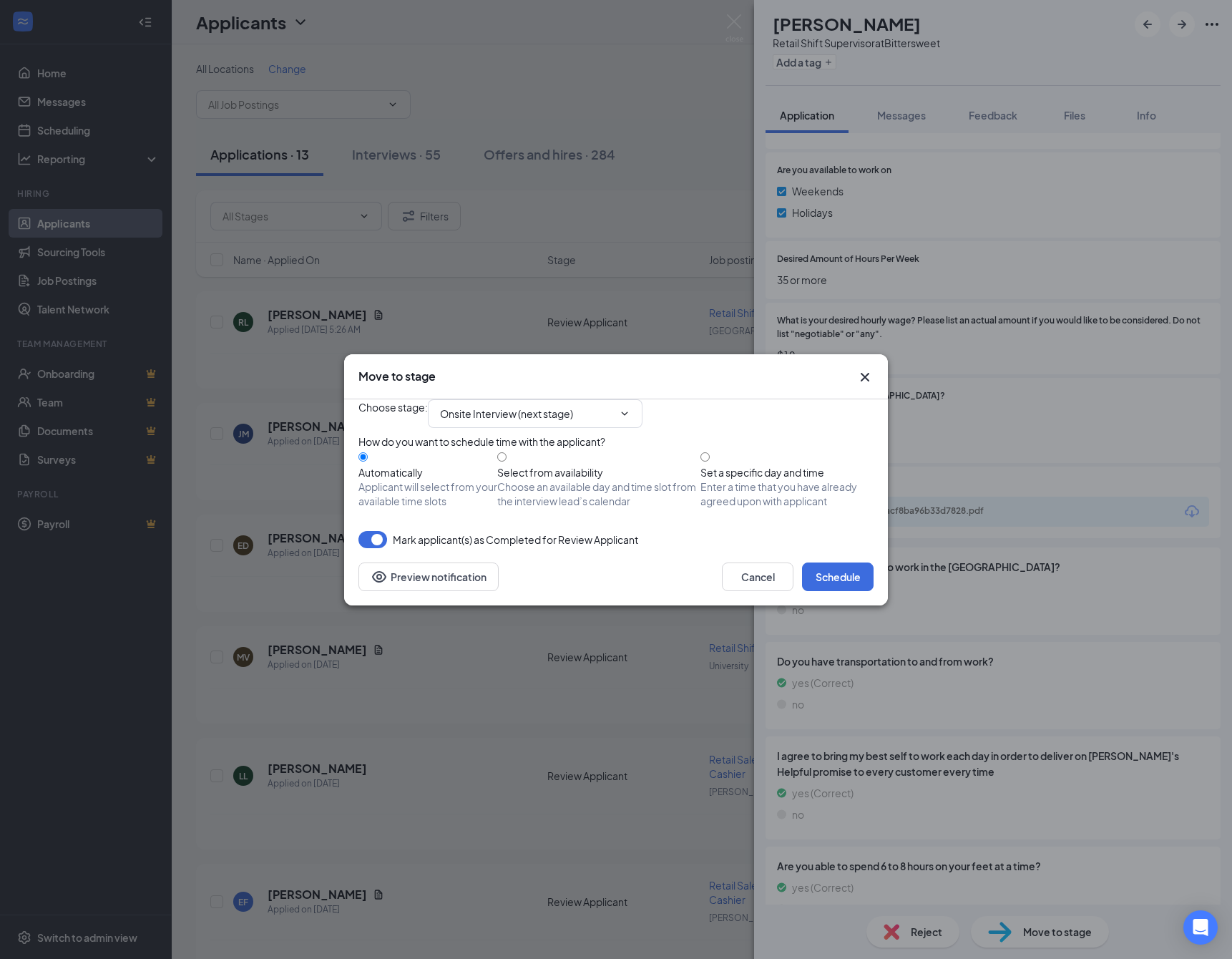
drag, startPoint x: 822, startPoint y: 620, endPoint x: 784, endPoint y: 654, distance: 51.0
click at [820, 591] on button "Schedule" at bounding box center [838, 576] width 72 height 28
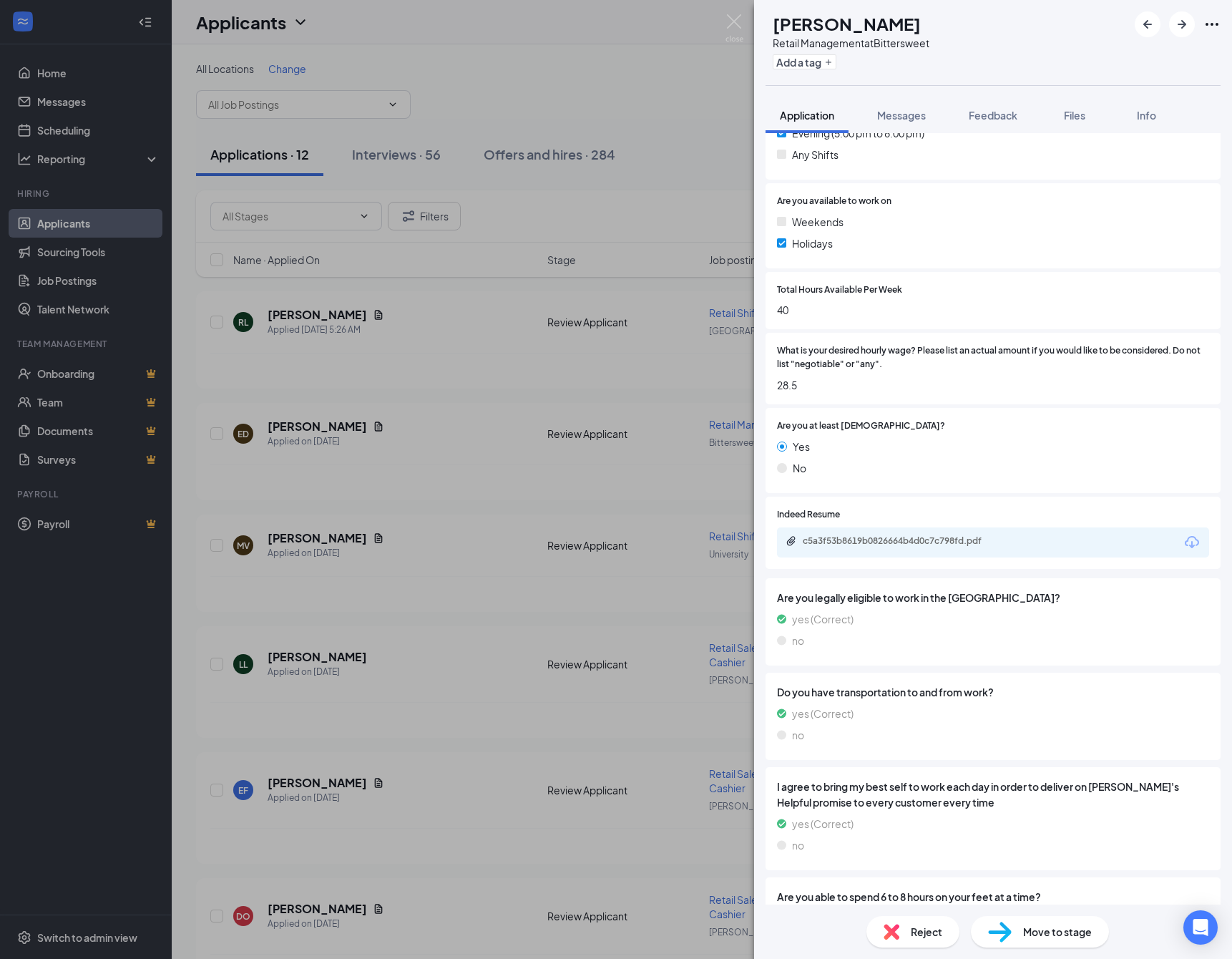
scroll to position [705, 0]
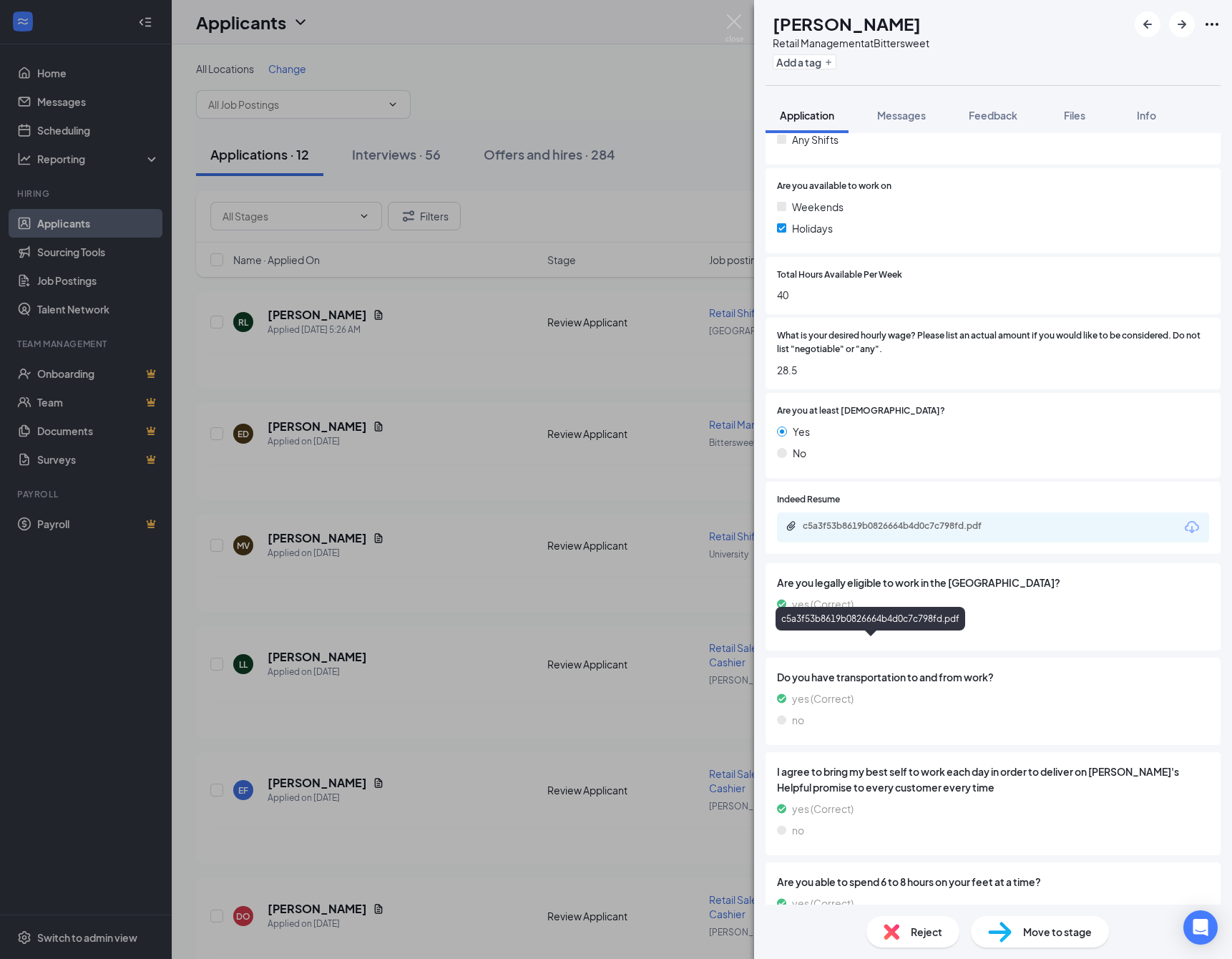
click at [832, 531] on div "c5a3f53b8619b0826664b4d0c7c798fd.pdf" at bounding box center [902, 526] width 200 height 12
click at [1004, 117] on span "Feedback" at bounding box center [993, 115] width 49 height 13
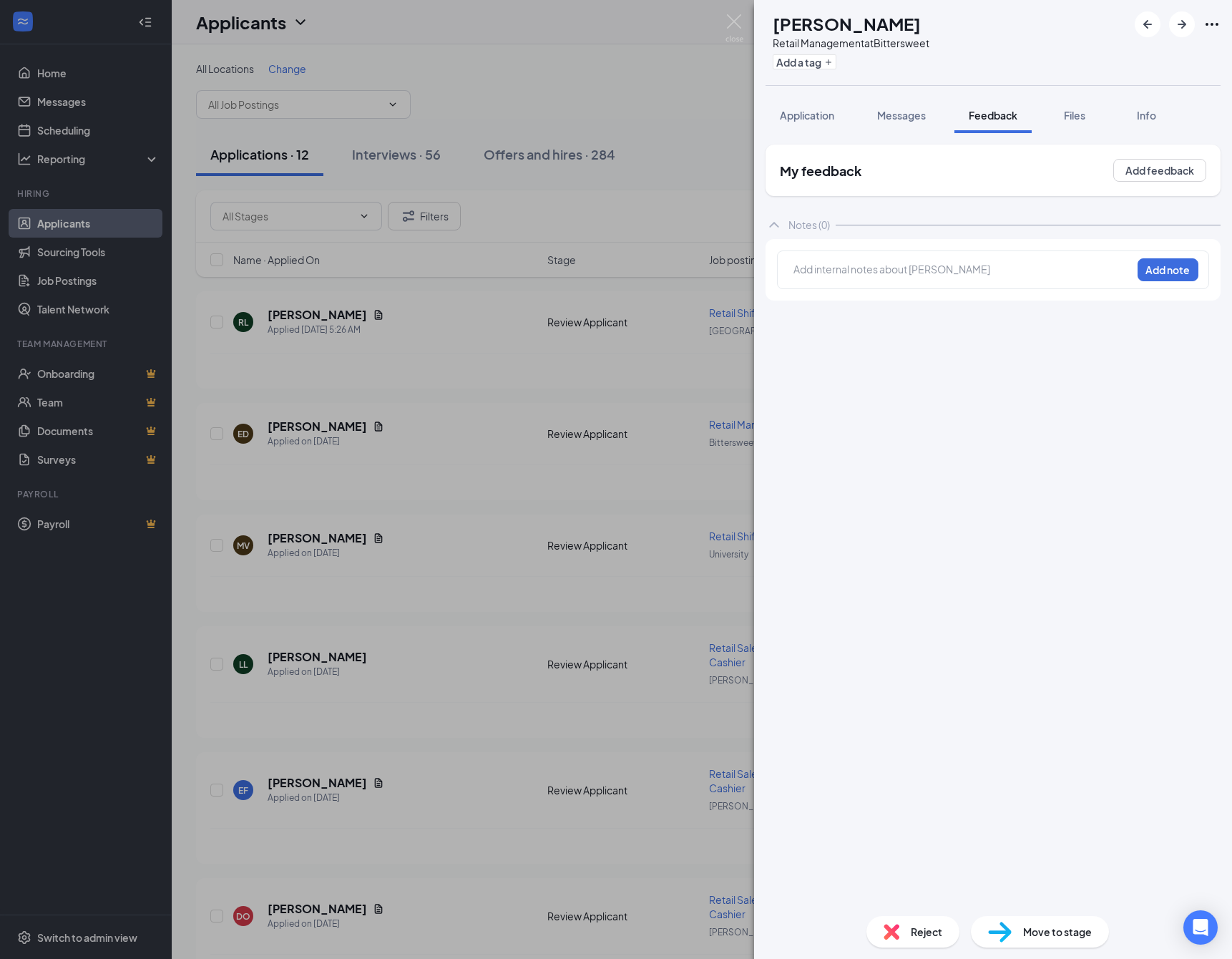
click at [810, 275] on div at bounding box center [963, 269] width 337 height 15
drag, startPoint x: 1156, startPoint y: 274, endPoint x: 1095, endPoint y: 430, distance: 167.5
click at [1156, 277] on button "Add note" at bounding box center [1167, 269] width 61 height 23
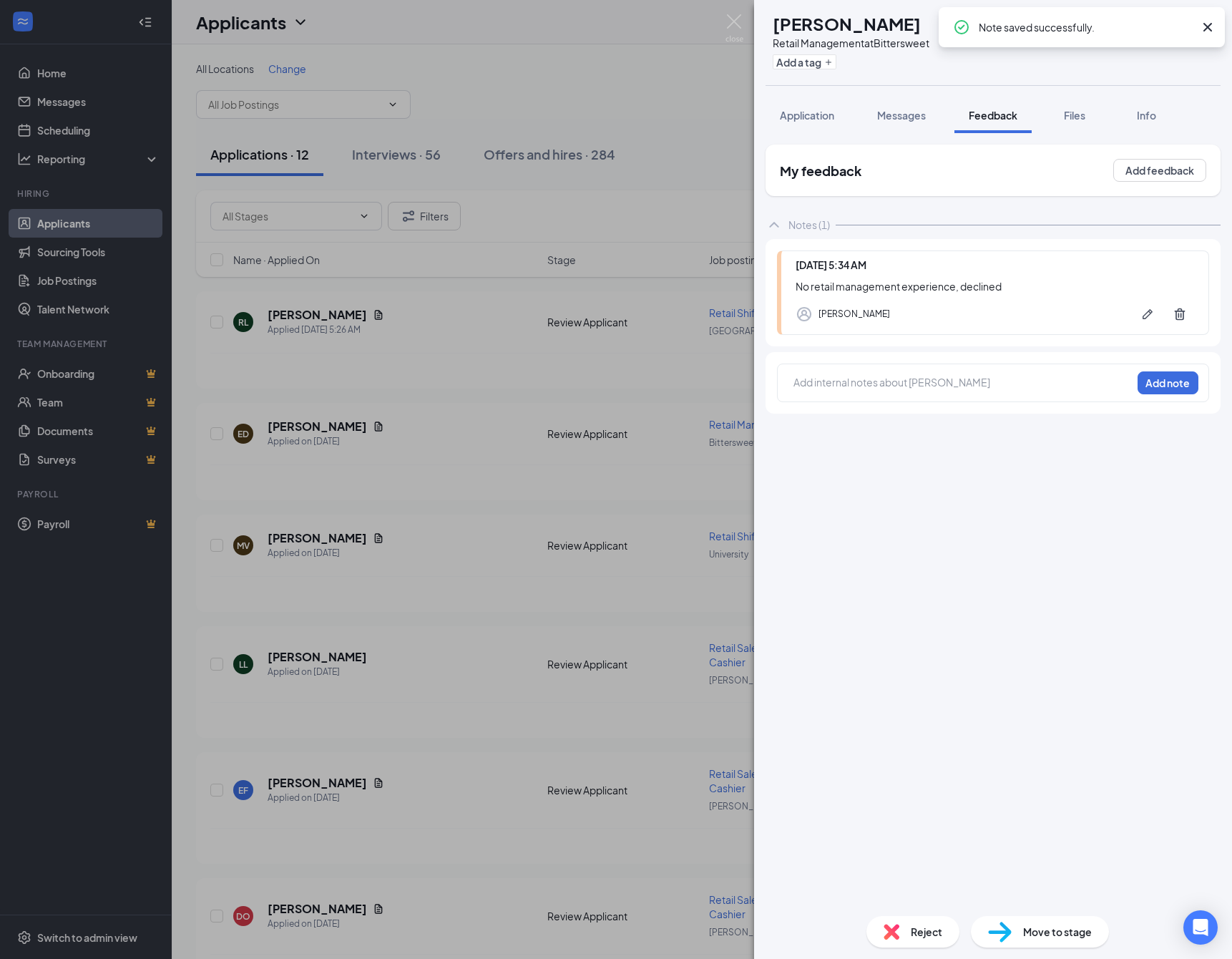
click at [911, 935] on span "Reject" at bounding box center [927, 931] width 31 height 16
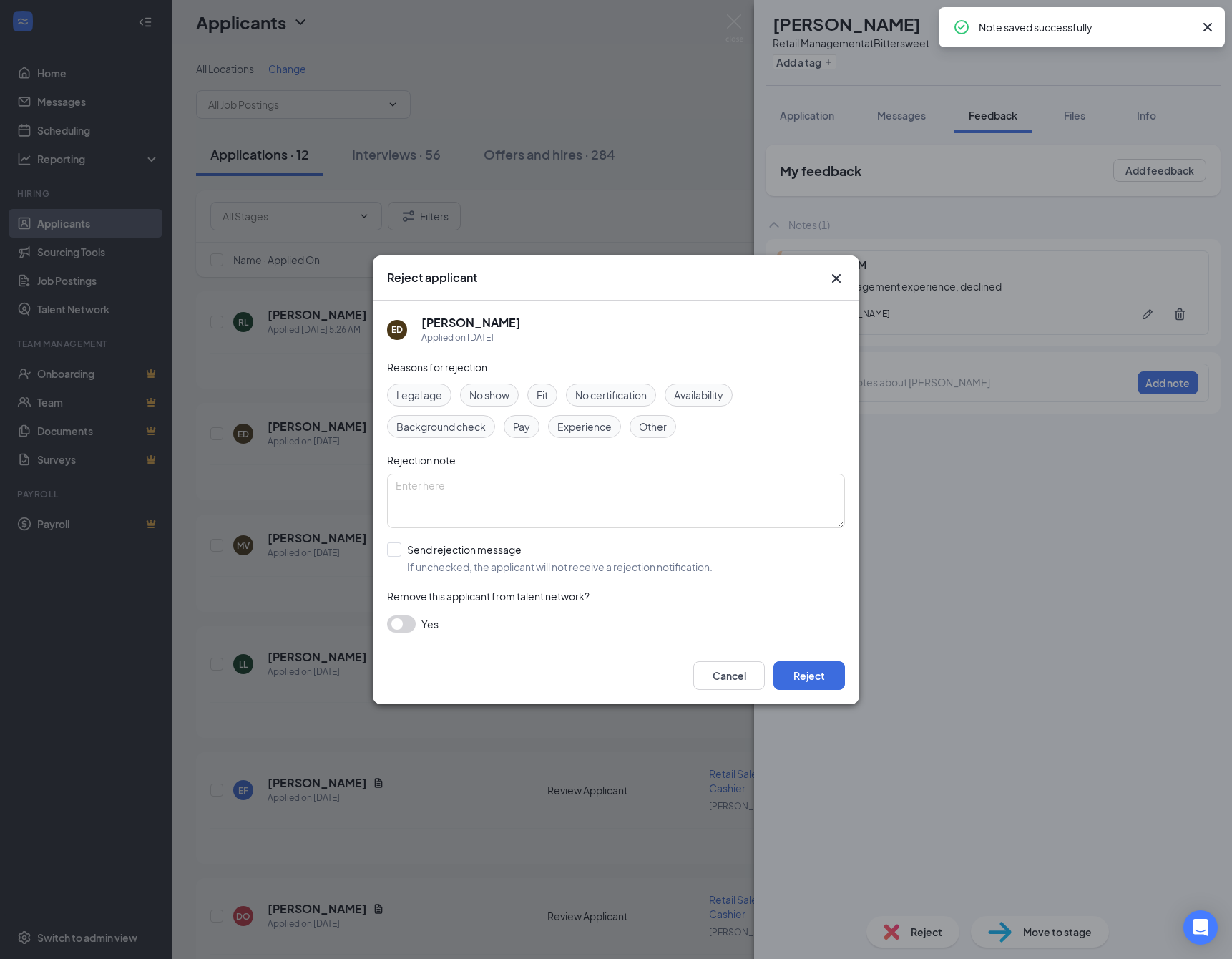
drag, startPoint x: 472, startPoint y: 556, endPoint x: 497, endPoint y: 572, distance: 29.7
click at [472, 556] on div "Send rejection message" at bounding box center [560, 550] width 305 height 14
click at [472, 556] on input "Send rejection message If unchecked, the applicant will not receive a rejection…" at bounding box center [549, 558] width 325 height 31
checkbox input "true"
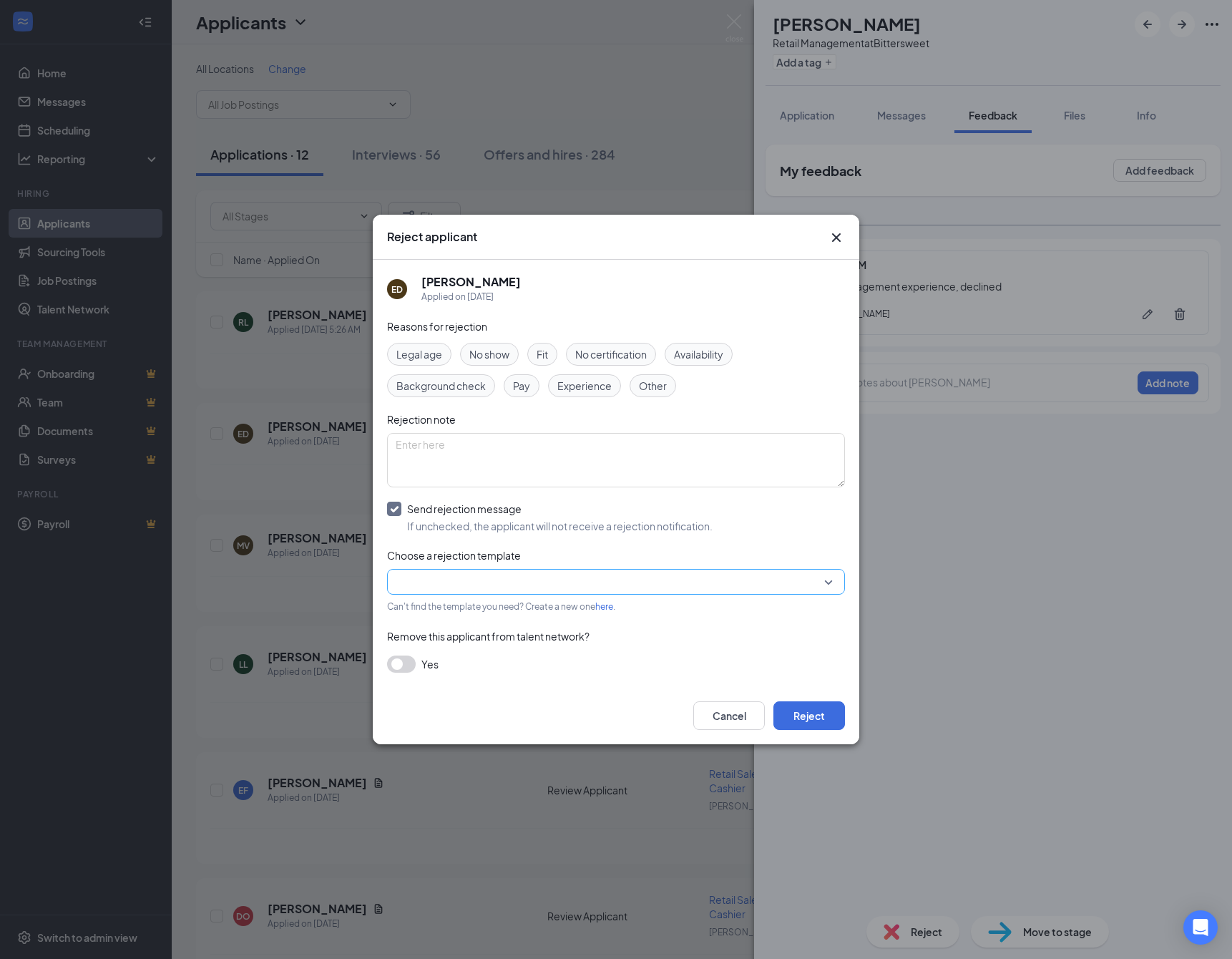
drag, startPoint x: 572, startPoint y: 591, endPoint x: 560, endPoint y: 594, distance: 12.4
click at [568, 592] on input "search" at bounding box center [610, 581] width 431 height 24
drag, startPoint x: 499, startPoint y: 623, endPoint x: 595, endPoint y: 660, distance: 102.9
click at [509, 627] on span "Template - Template 1 - DO NOT MODIFY LINKED TO ADD POSITION - Rejection - We'l…" at bounding box center [644, 632] width 498 height 16
drag, startPoint x: 798, startPoint y: 731, endPoint x: 612, endPoint y: 676, distance: 194.0
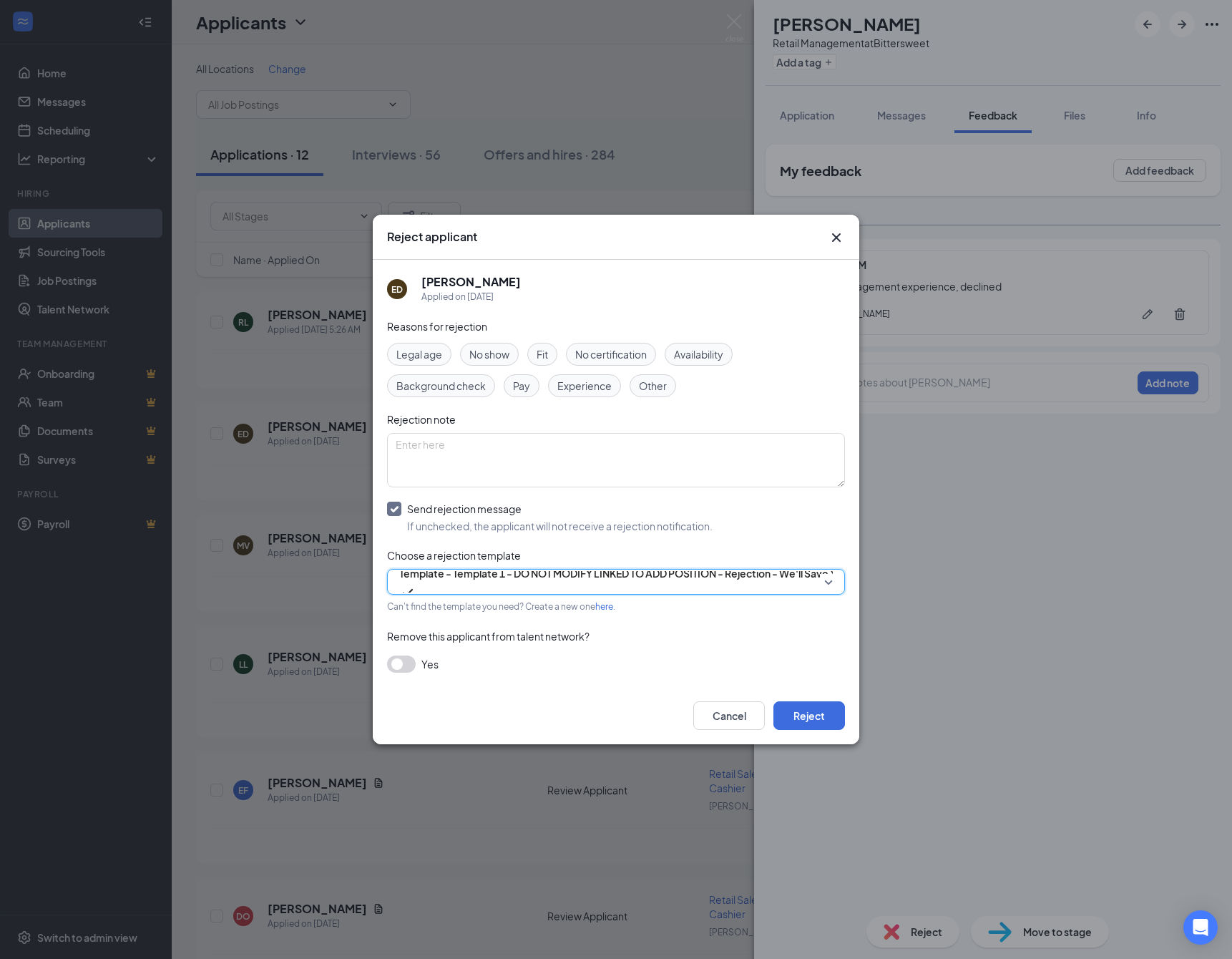
click at [797, 730] on button "Reject" at bounding box center [808, 715] width 72 height 28
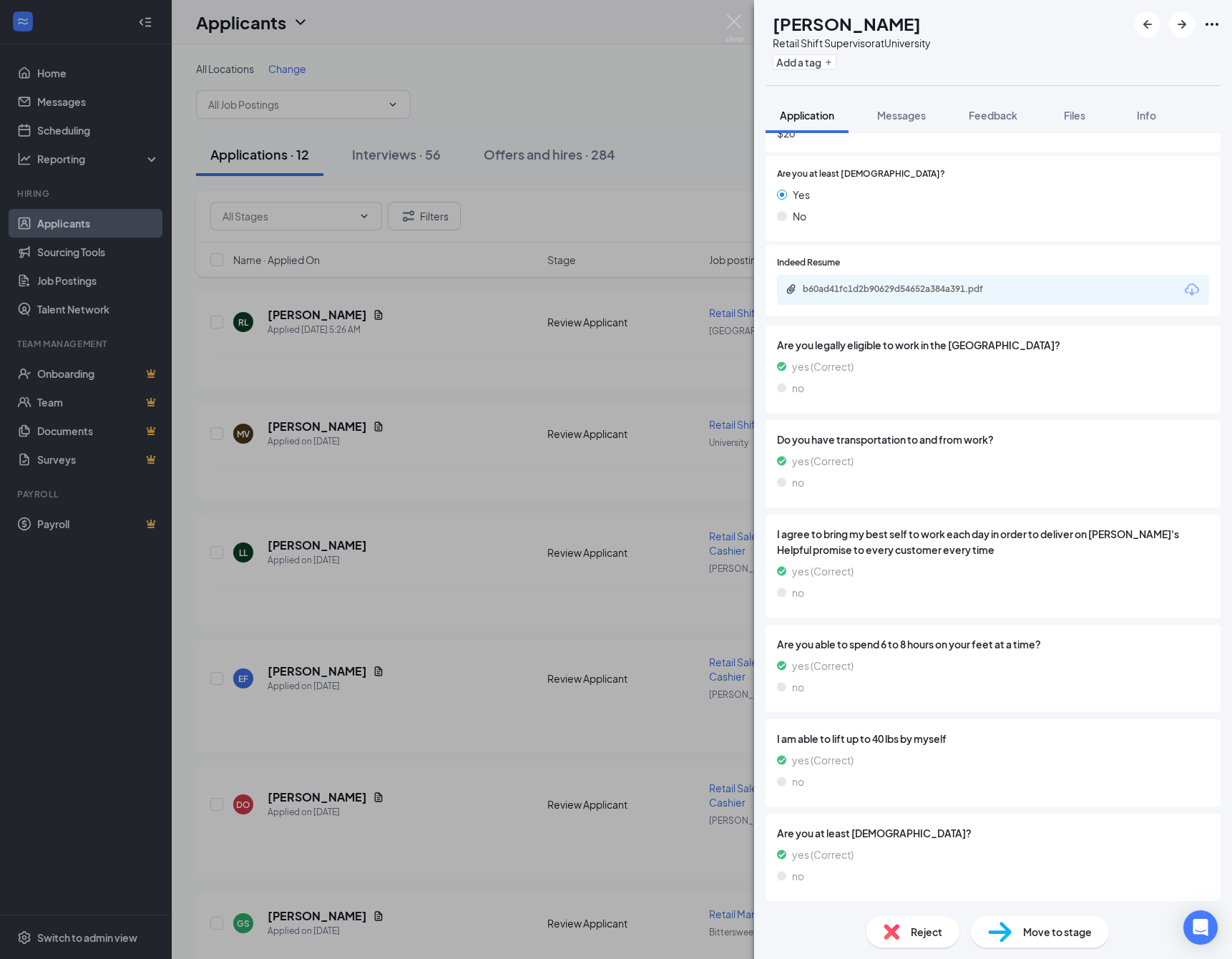
scroll to position [986, 0]
click at [864, 294] on div "b60ad41fc1d2b90629d54652a384a391.pdf" at bounding box center [902, 289] width 200 height 12
drag, startPoint x: 1008, startPoint y: 117, endPoint x: 1001, endPoint y: 145, distance: 28.9
click at [1008, 119] on span "Feedback" at bounding box center [993, 115] width 49 height 13
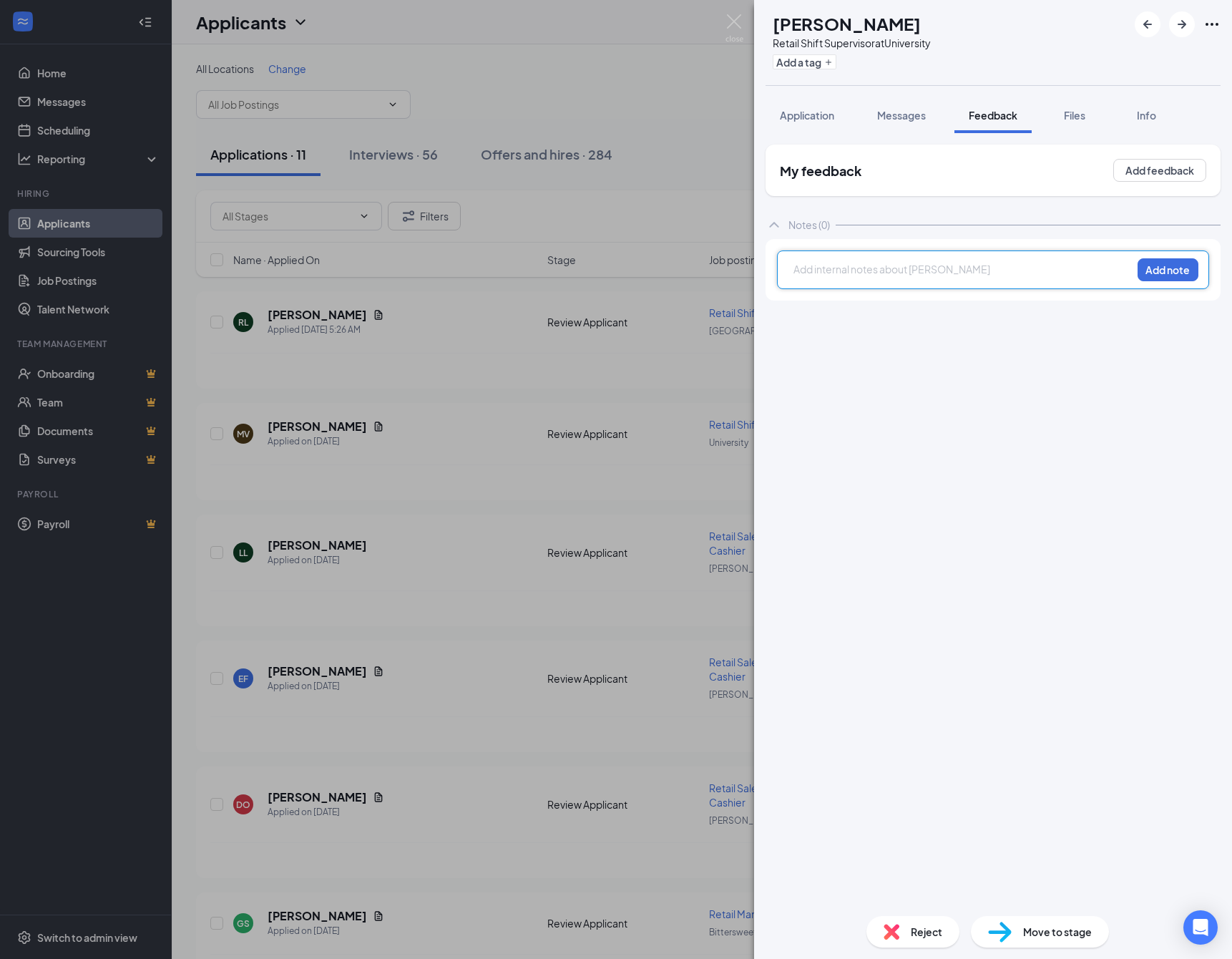
click at [818, 267] on div at bounding box center [963, 269] width 337 height 15
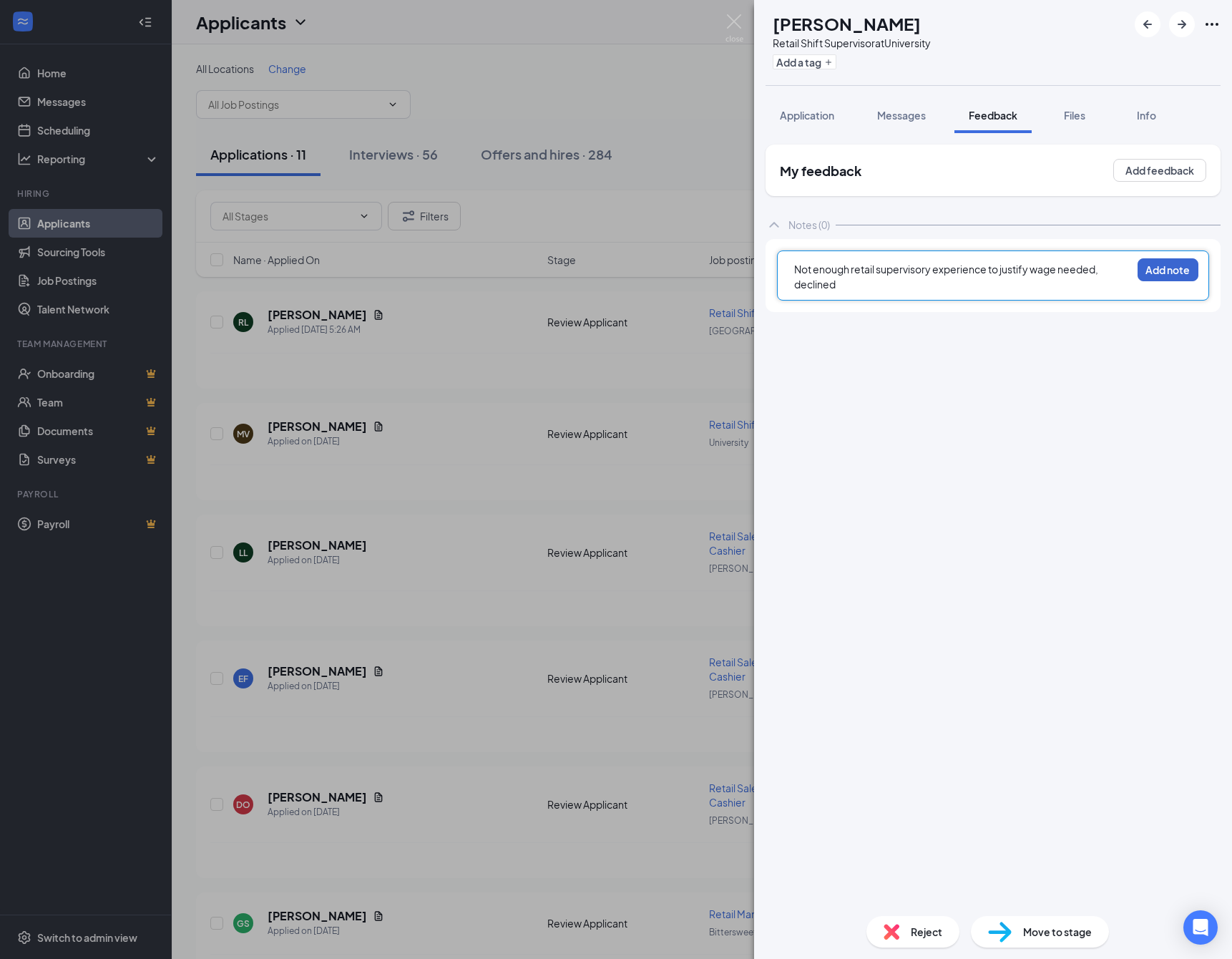
drag, startPoint x: 1188, startPoint y: 268, endPoint x: 1167, endPoint y: 274, distance: 21.8
click at [1183, 271] on button "Add note" at bounding box center [1167, 269] width 61 height 23
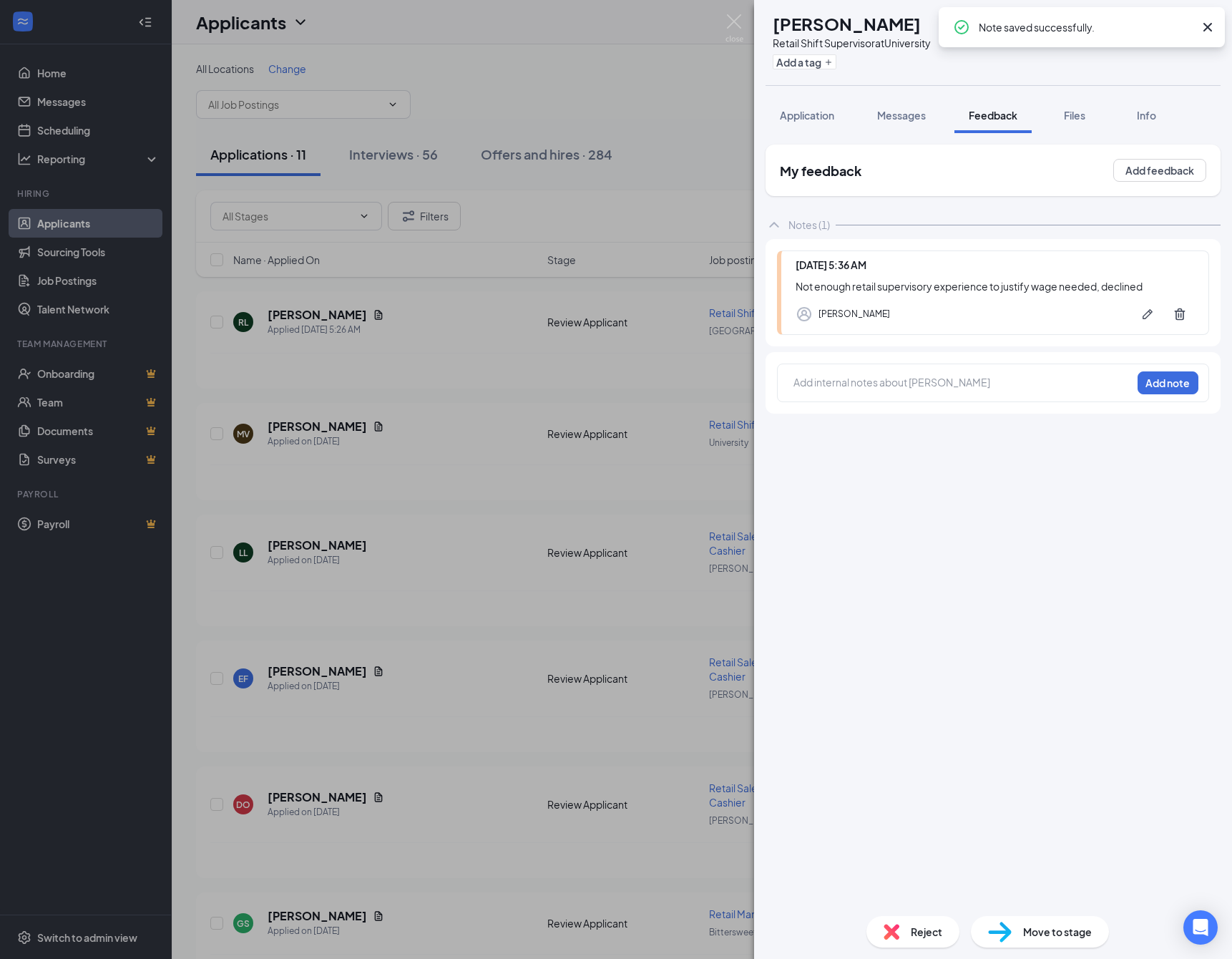
drag, startPoint x: 902, startPoint y: 933, endPoint x: 892, endPoint y: 924, distance: 13.5
click at [892, 924] on div "Reject" at bounding box center [912, 931] width 93 height 31
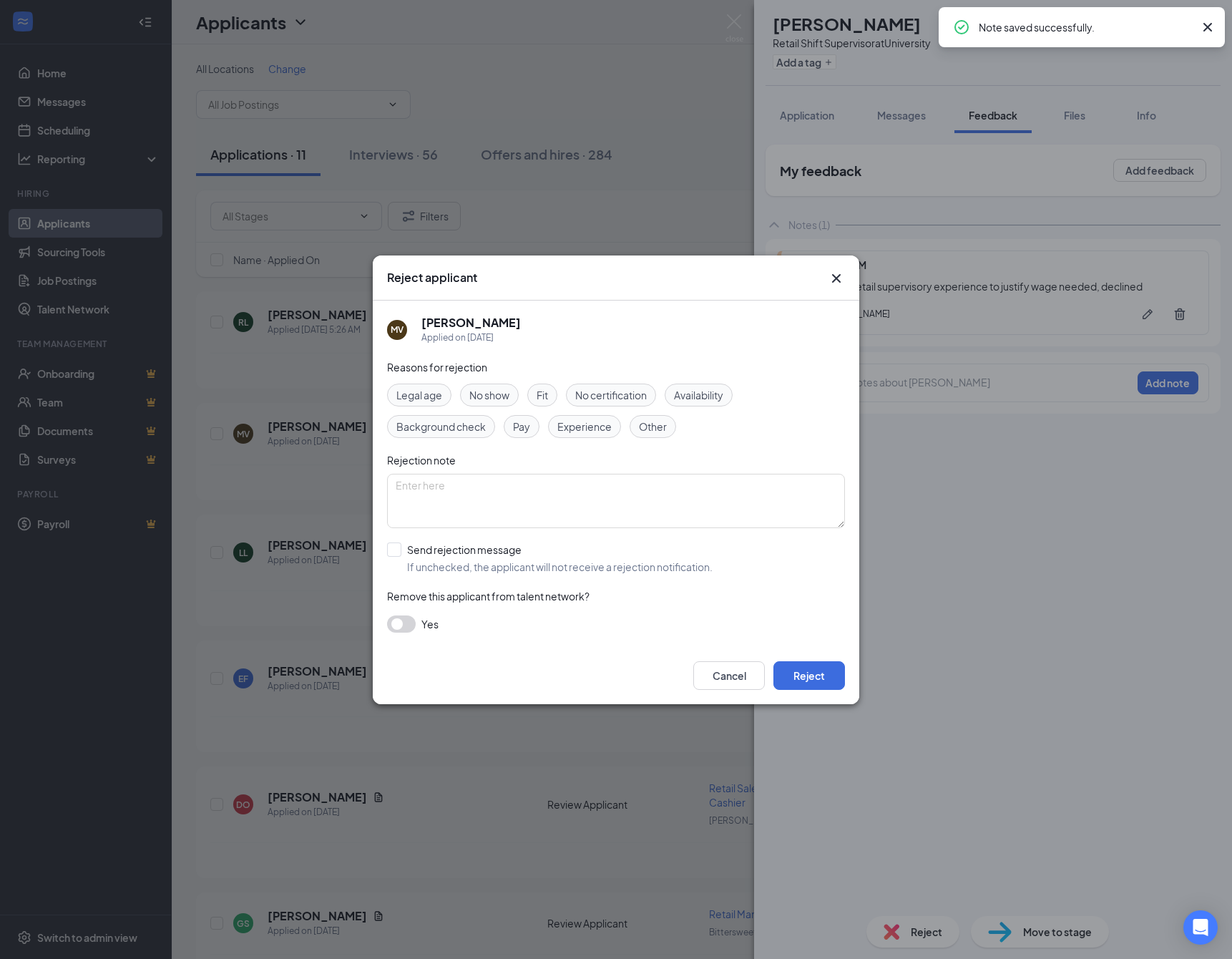
drag, startPoint x: 479, startPoint y: 568, endPoint x: 605, endPoint y: 638, distance: 144.1
click at [479, 568] on span "If unchecked, the applicant will not receive a rejection notification." at bounding box center [560, 567] width 305 height 14
click at [479, 568] on input "Send rejection message If unchecked, the applicant will not receive a rejection…" at bounding box center [549, 558] width 325 height 31
checkbox input "true"
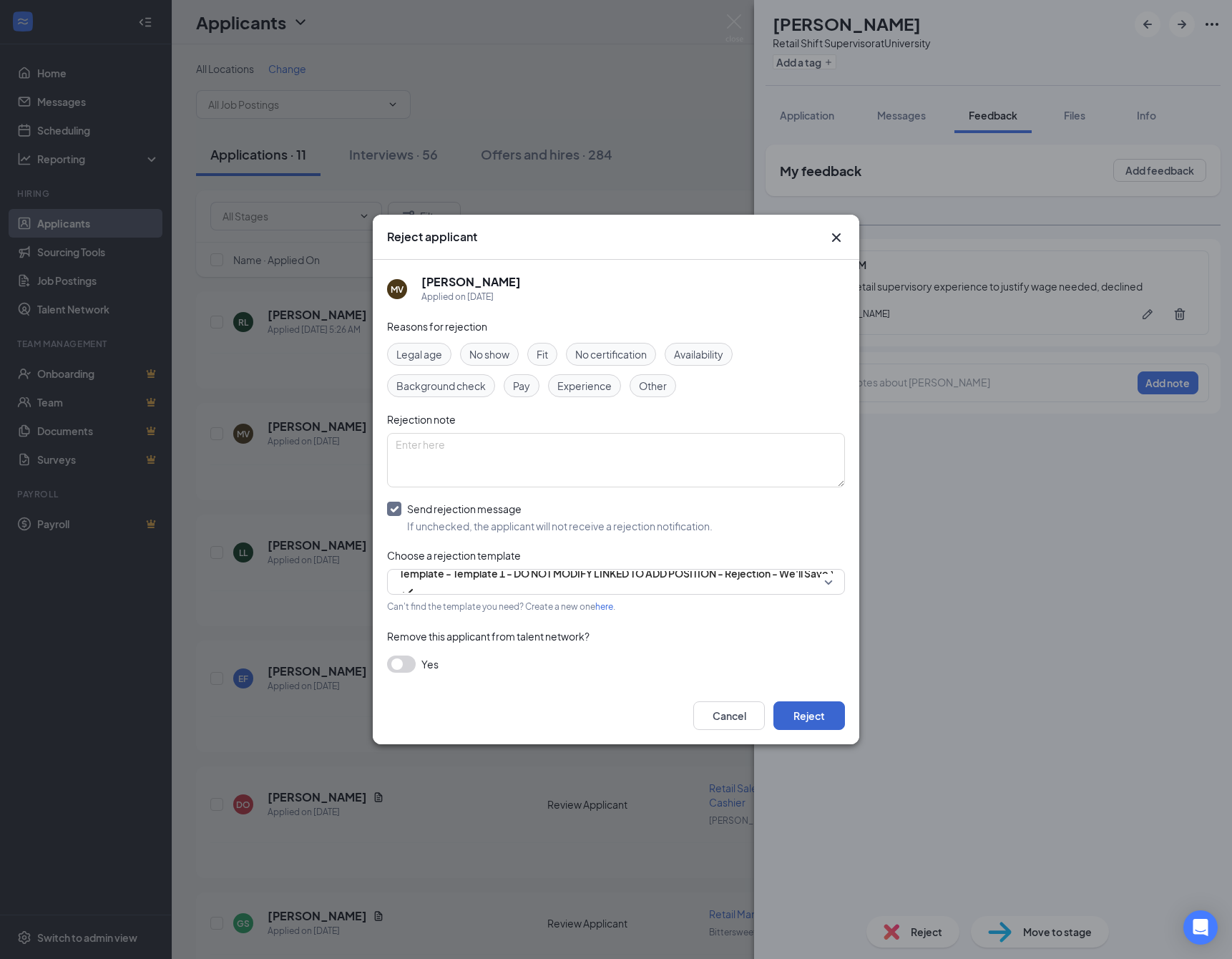
click at [805, 723] on button "Reject" at bounding box center [808, 715] width 72 height 28
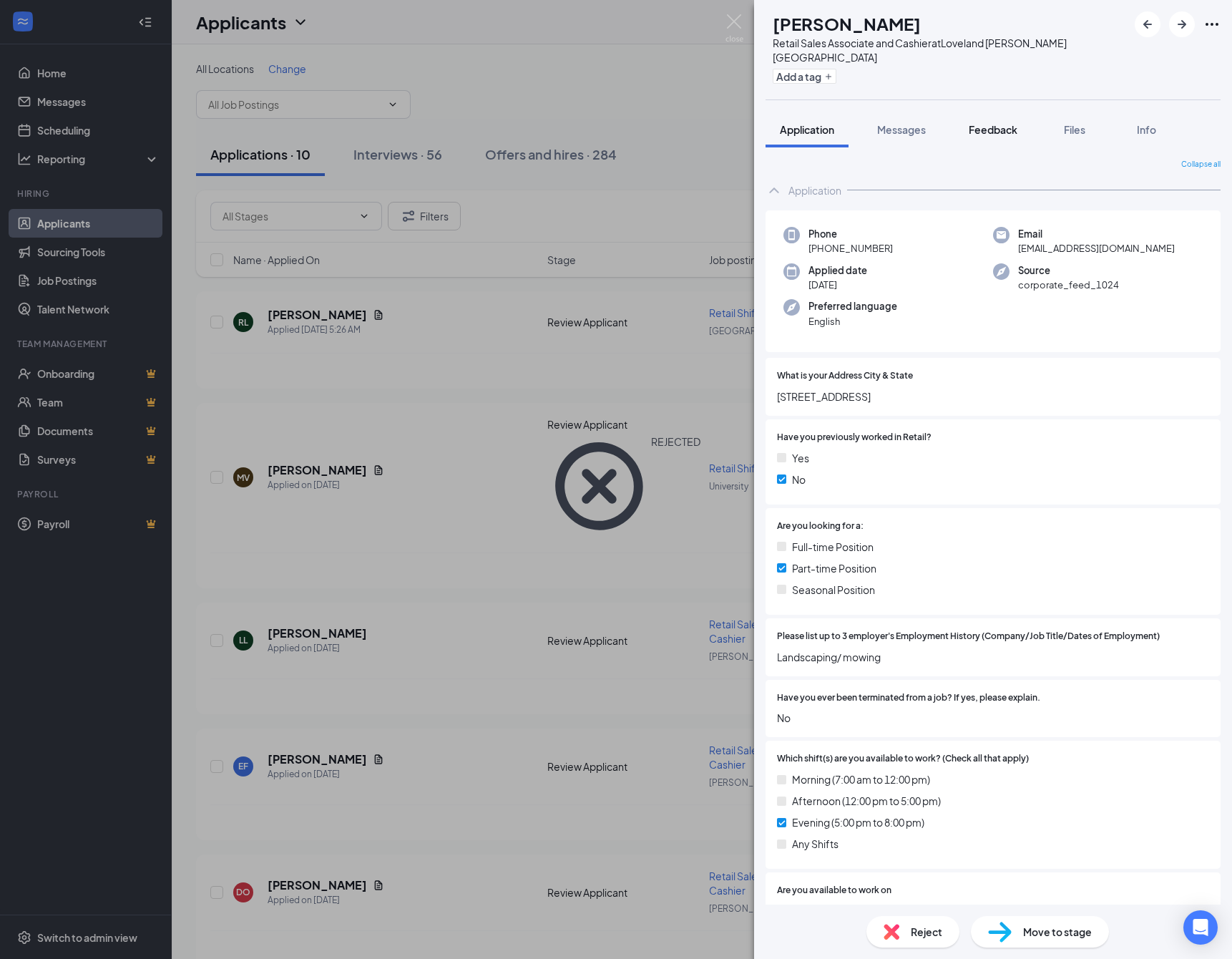
click at [999, 131] on span "Feedback" at bounding box center [993, 129] width 49 height 13
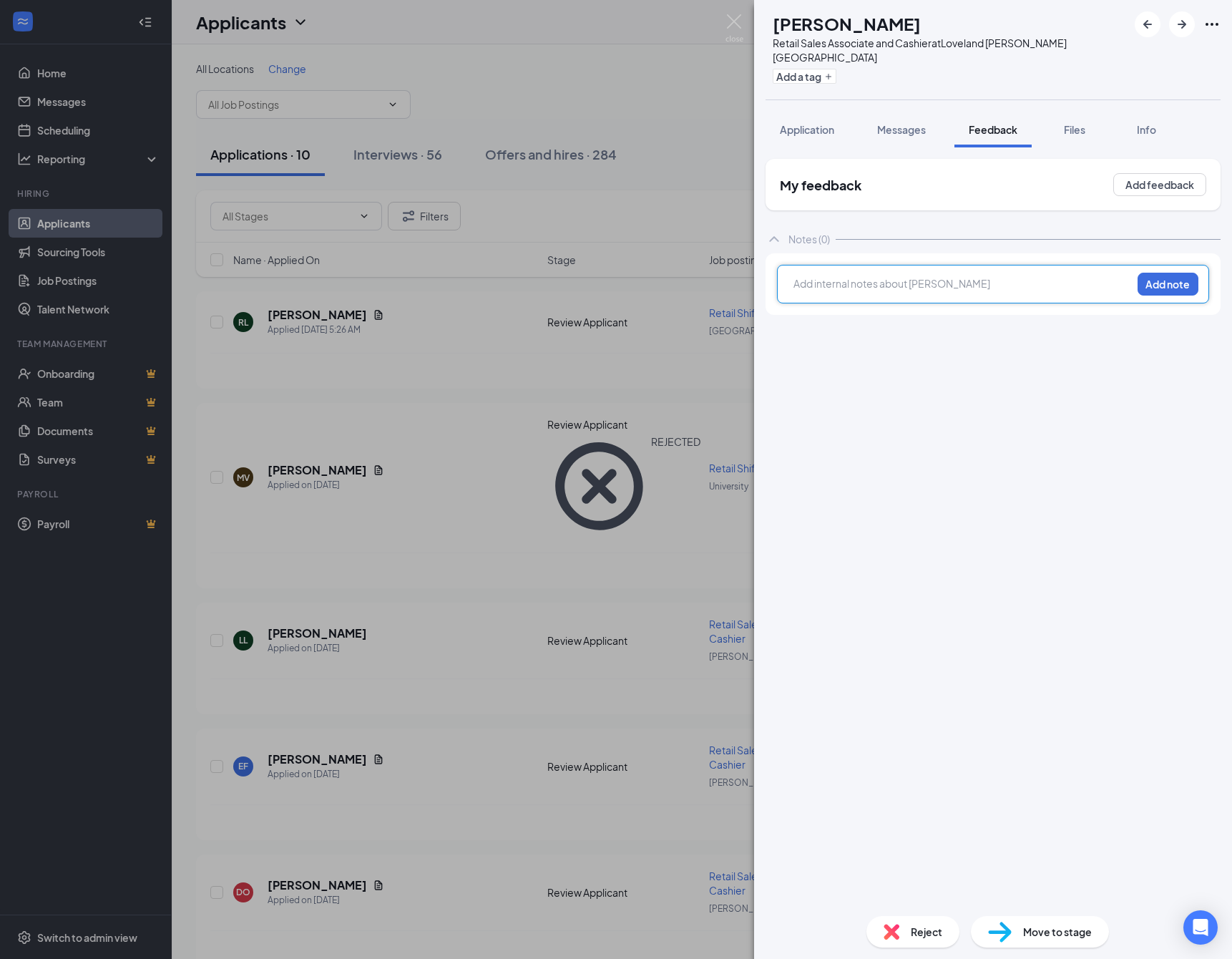
click at [835, 291] on div at bounding box center [963, 283] width 337 height 15
click at [1146, 292] on button "Add note" at bounding box center [1167, 283] width 61 height 23
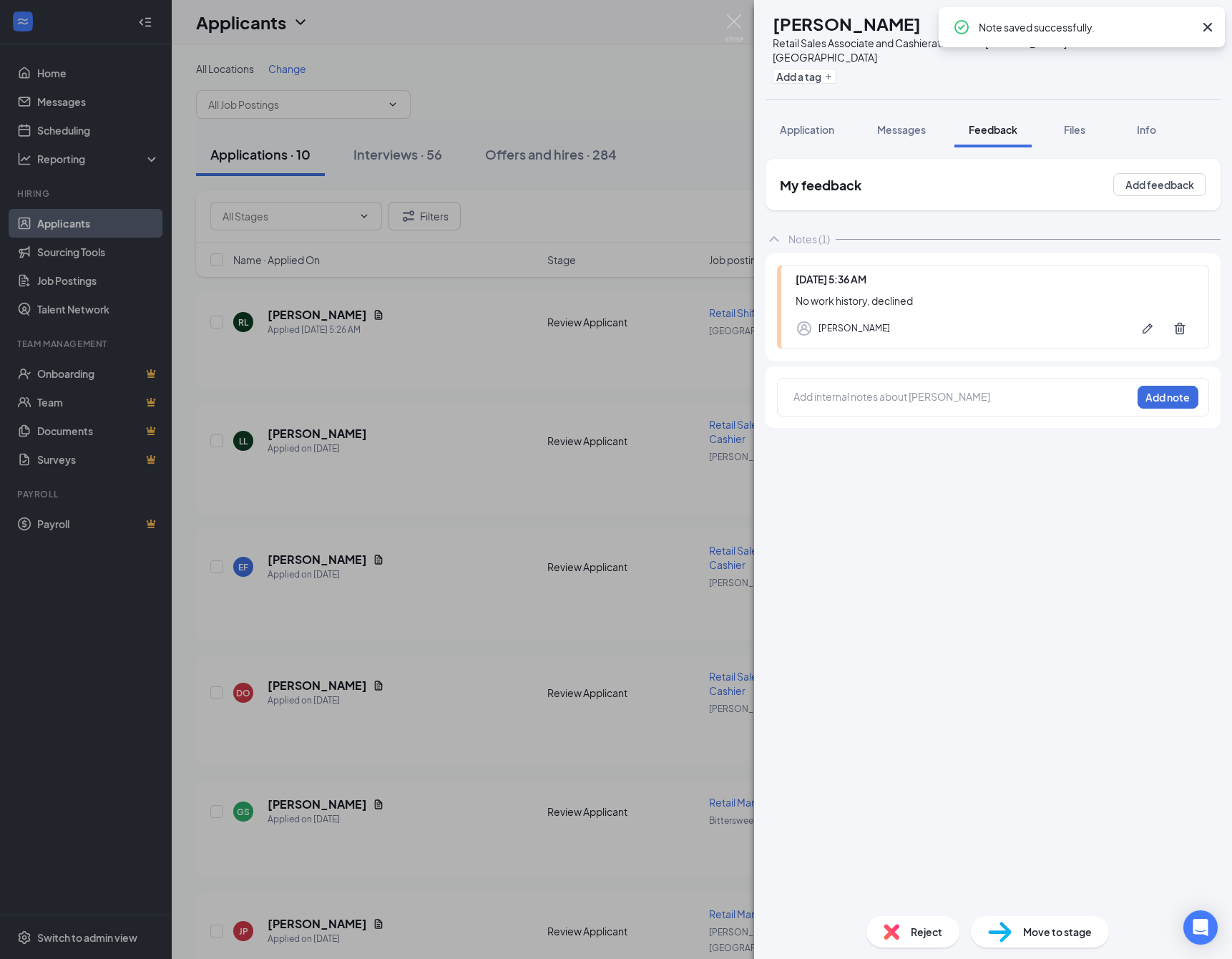
click at [891, 934] on div "Reject" at bounding box center [912, 931] width 93 height 31
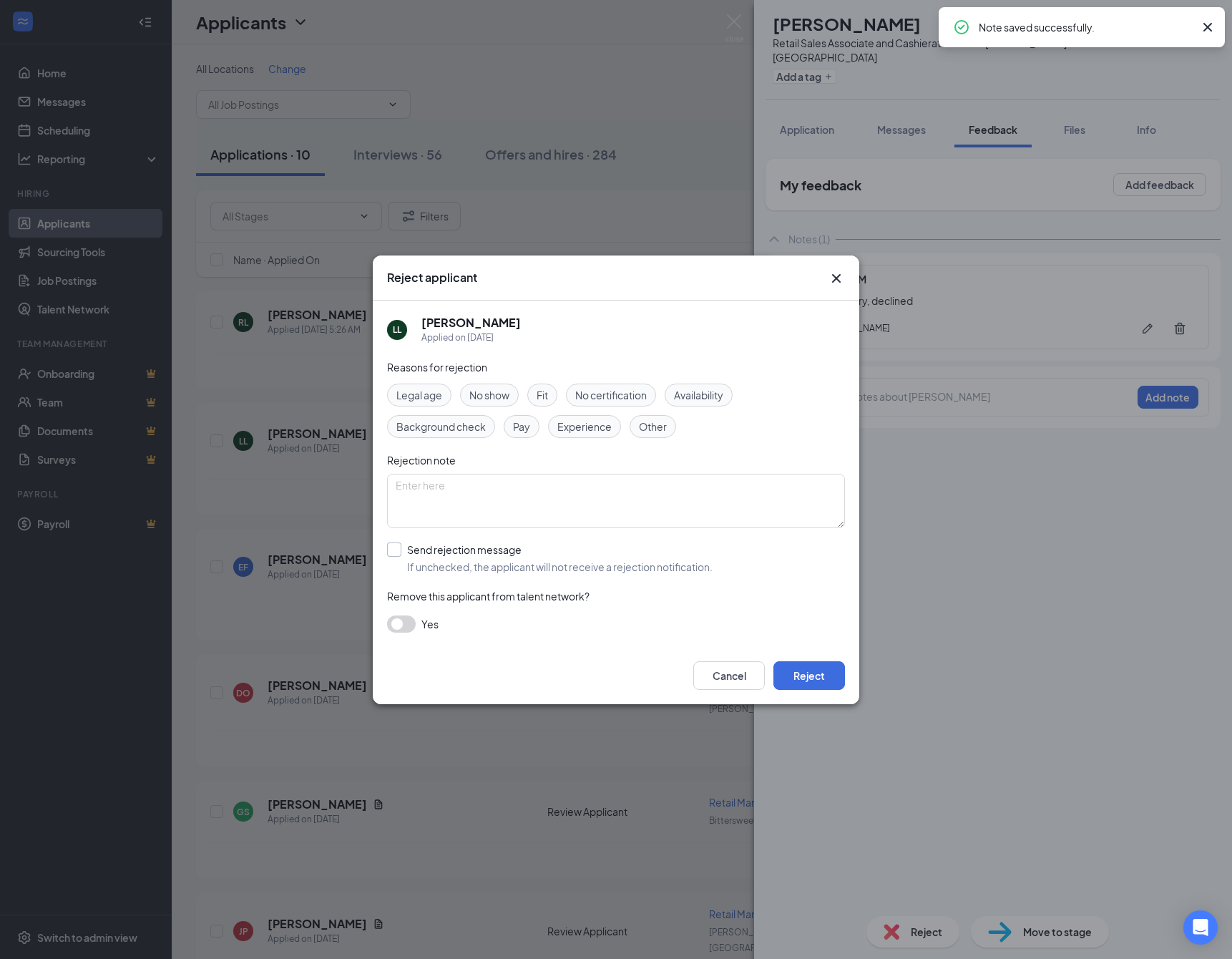
click at [449, 565] on span "If unchecked, the applicant will not receive a rejection notification." at bounding box center [560, 567] width 305 height 14
click at [449, 565] on input "Send rejection message If unchecked, the applicant will not receive a rejection…" at bounding box center [549, 558] width 325 height 31
checkbox input "true"
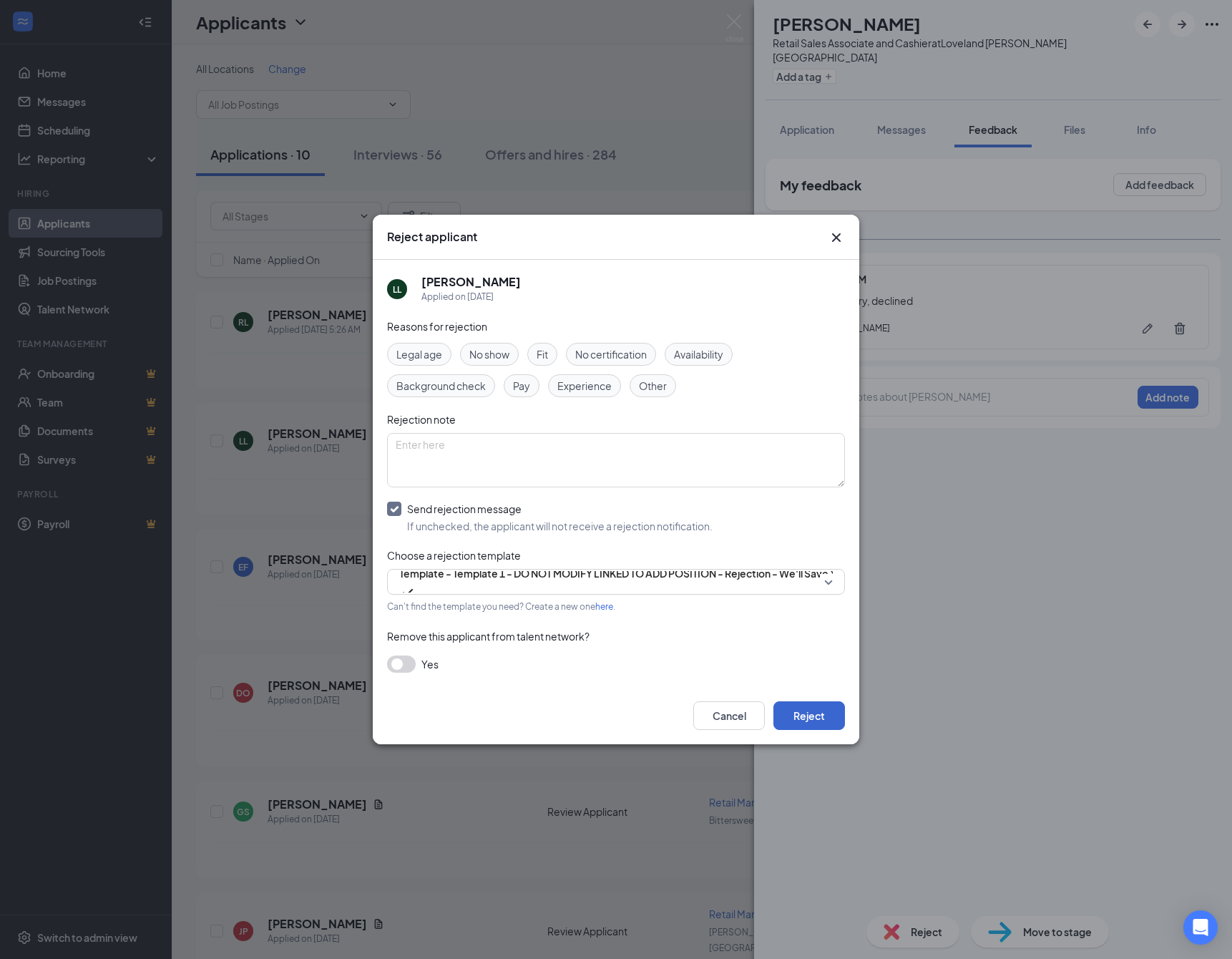
click at [807, 725] on button "Reject" at bounding box center [808, 715] width 72 height 28
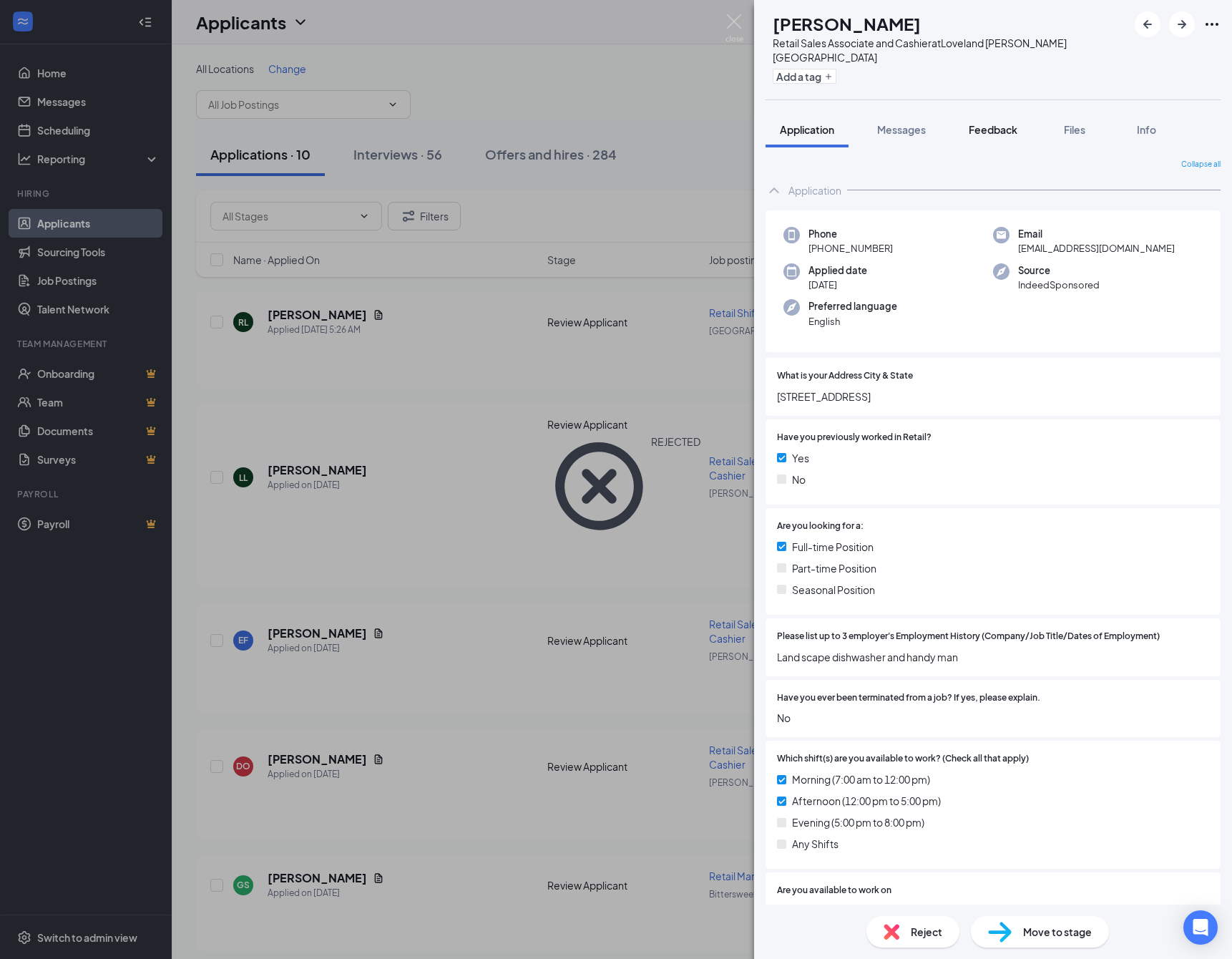
click at [1016, 136] on span "Feedback" at bounding box center [993, 129] width 49 height 13
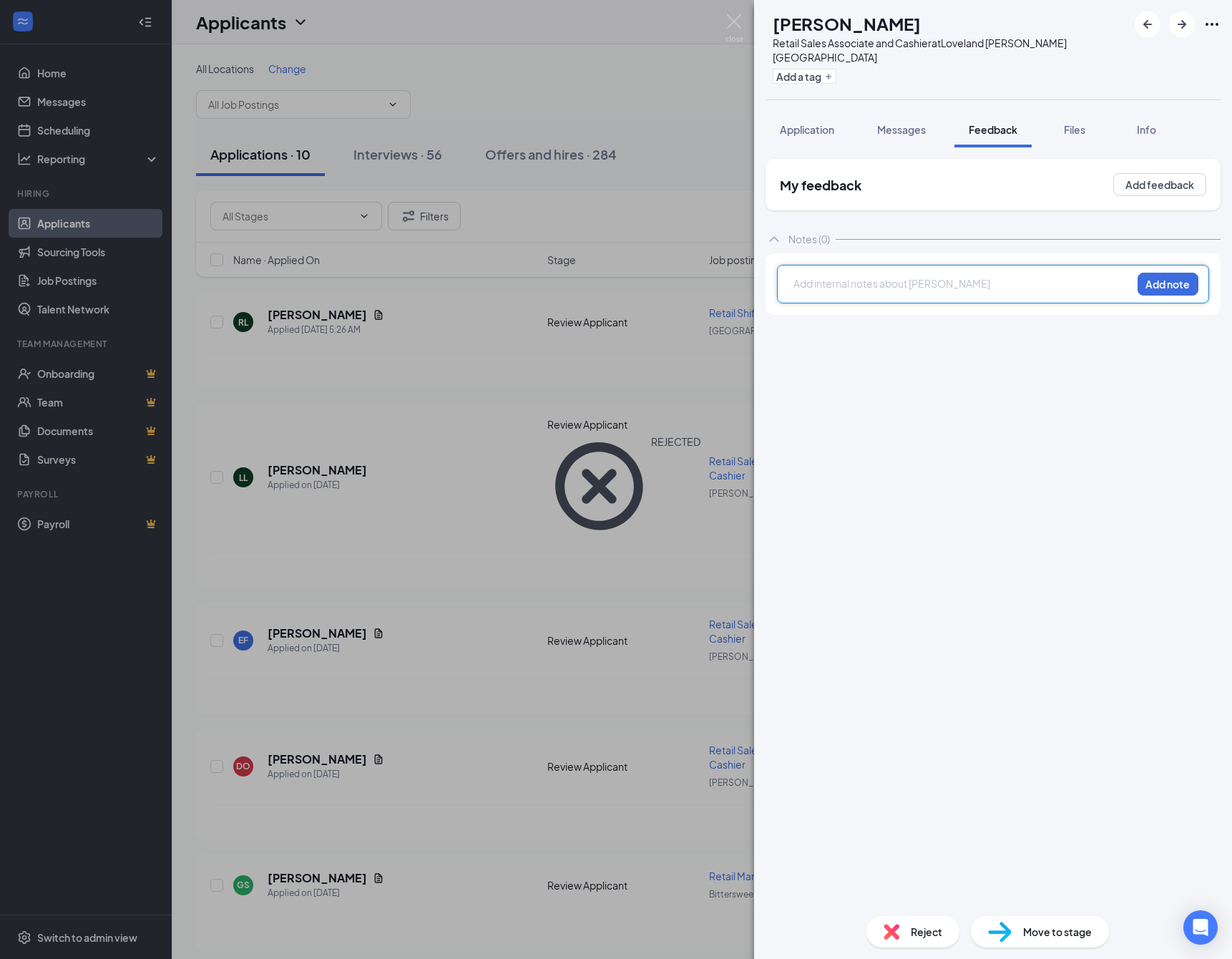
click at [804, 280] on div at bounding box center [963, 283] width 337 height 15
drag, startPoint x: 1156, startPoint y: 289, endPoint x: 1115, endPoint y: 403, distance: 121.1
click at [1156, 289] on button "Add note" at bounding box center [1167, 283] width 61 height 23
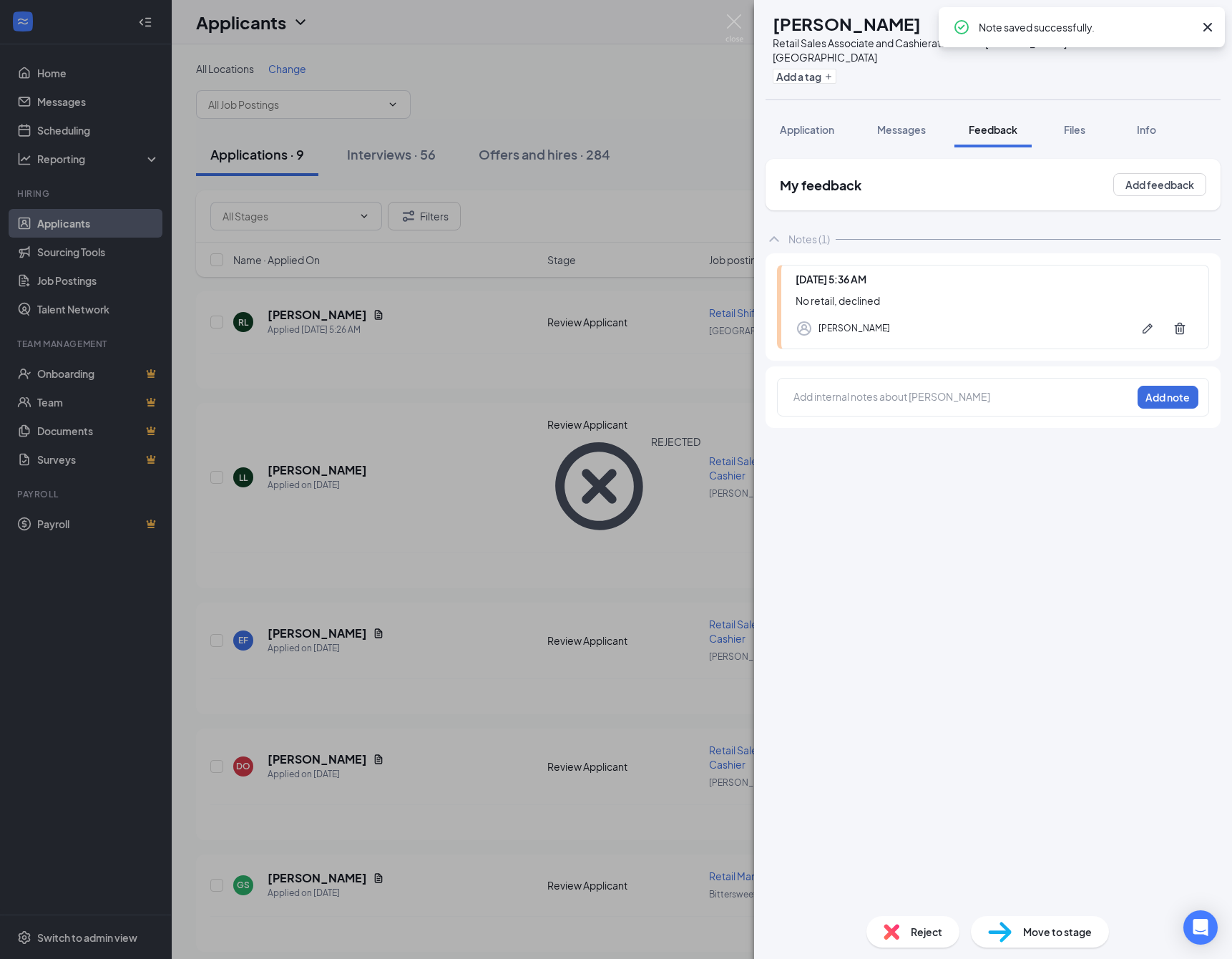
click at [883, 928] on img at bounding box center [891, 931] width 16 height 16
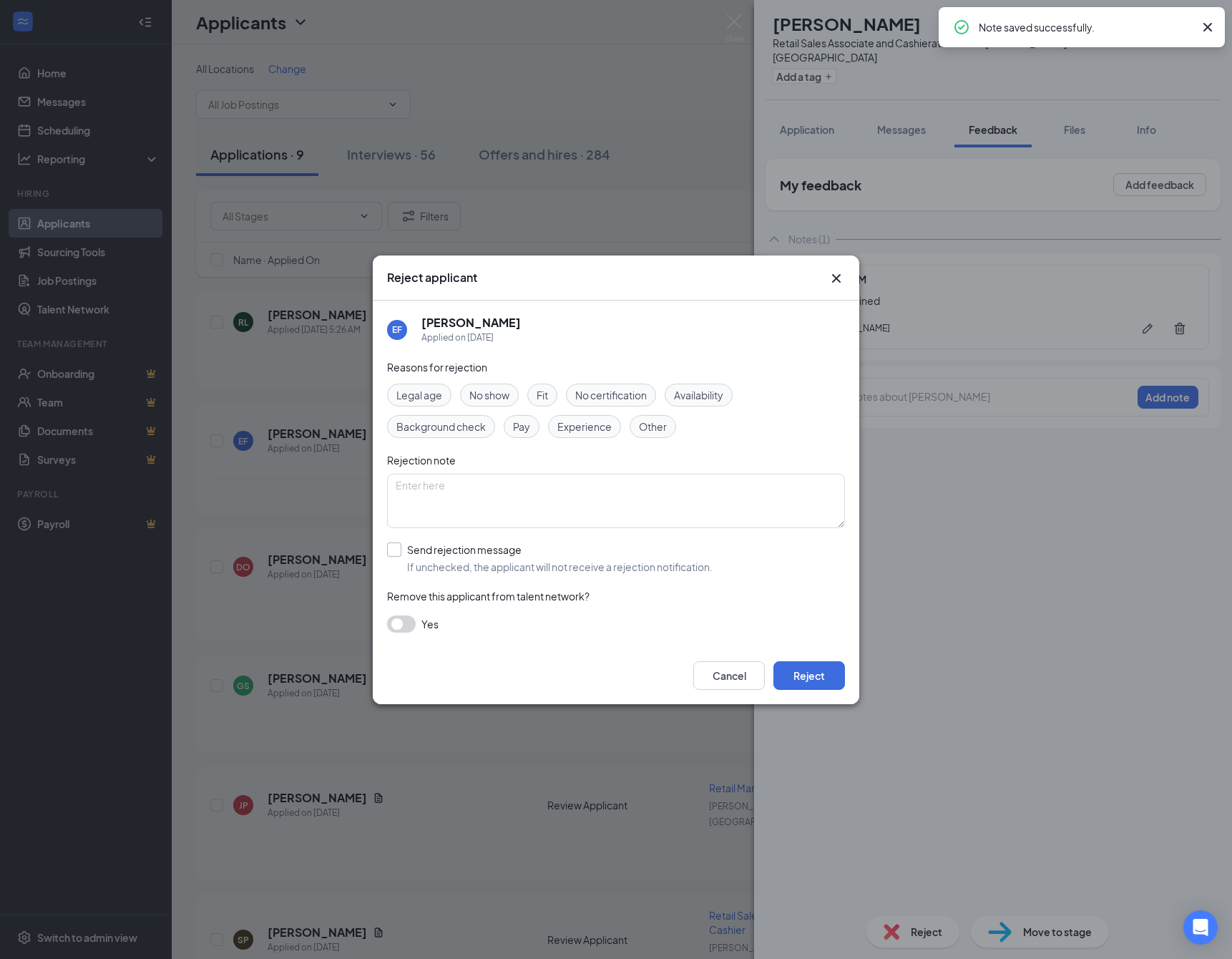
click at [505, 557] on div "Send rejection message" at bounding box center [560, 550] width 305 height 14
click at [505, 561] on input "Send rejection message If unchecked, the applicant will not receive a rejection…" at bounding box center [549, 558] width 325 height 31
checkbox input "true"
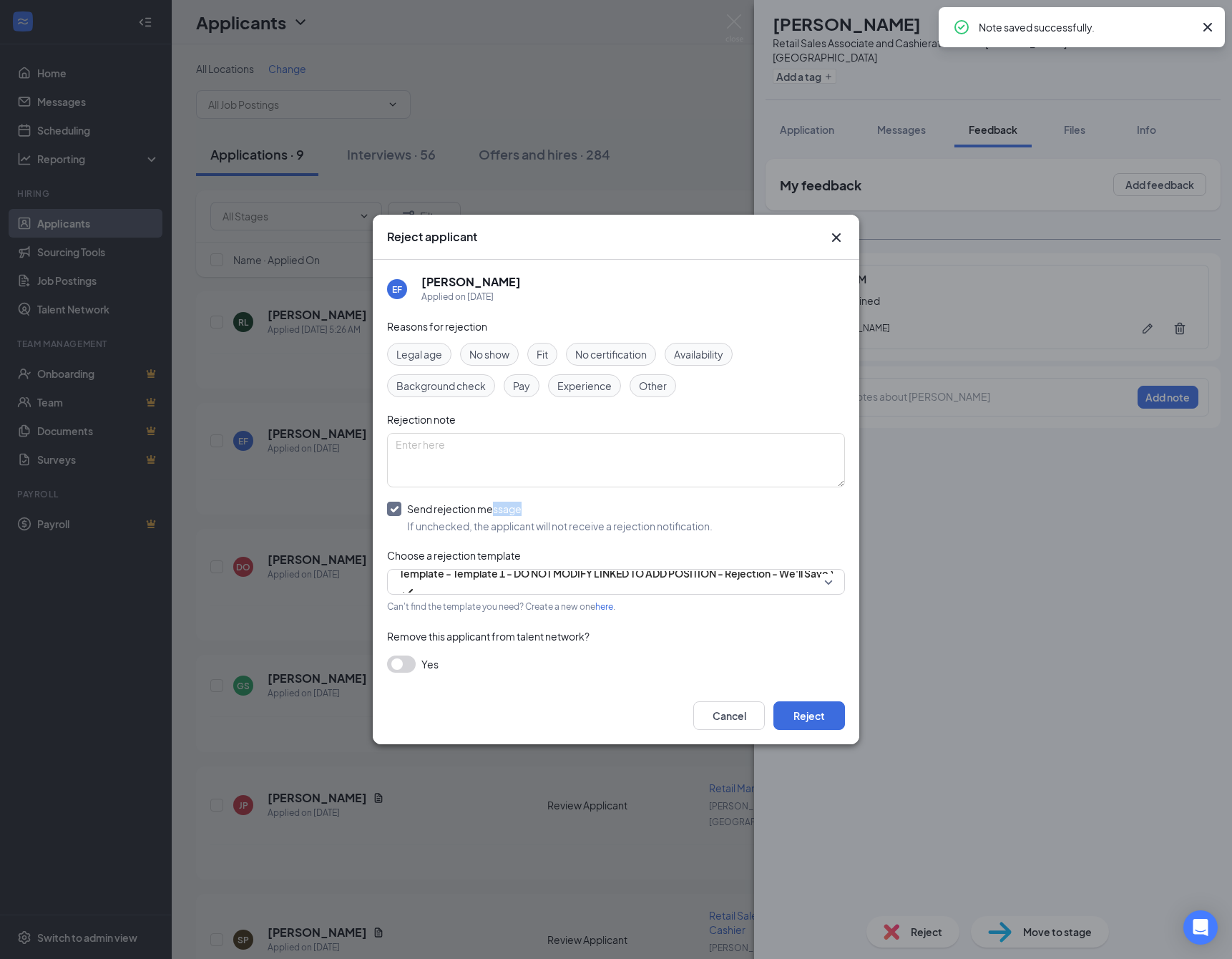
drag, startPoint x: 805, startPoint y: 728, endPoint x: 757, endPoint y: 676, distance: 70.8
click at [804, 727] on button "Reject" at bounding box center [808, 715] width 72 height 28
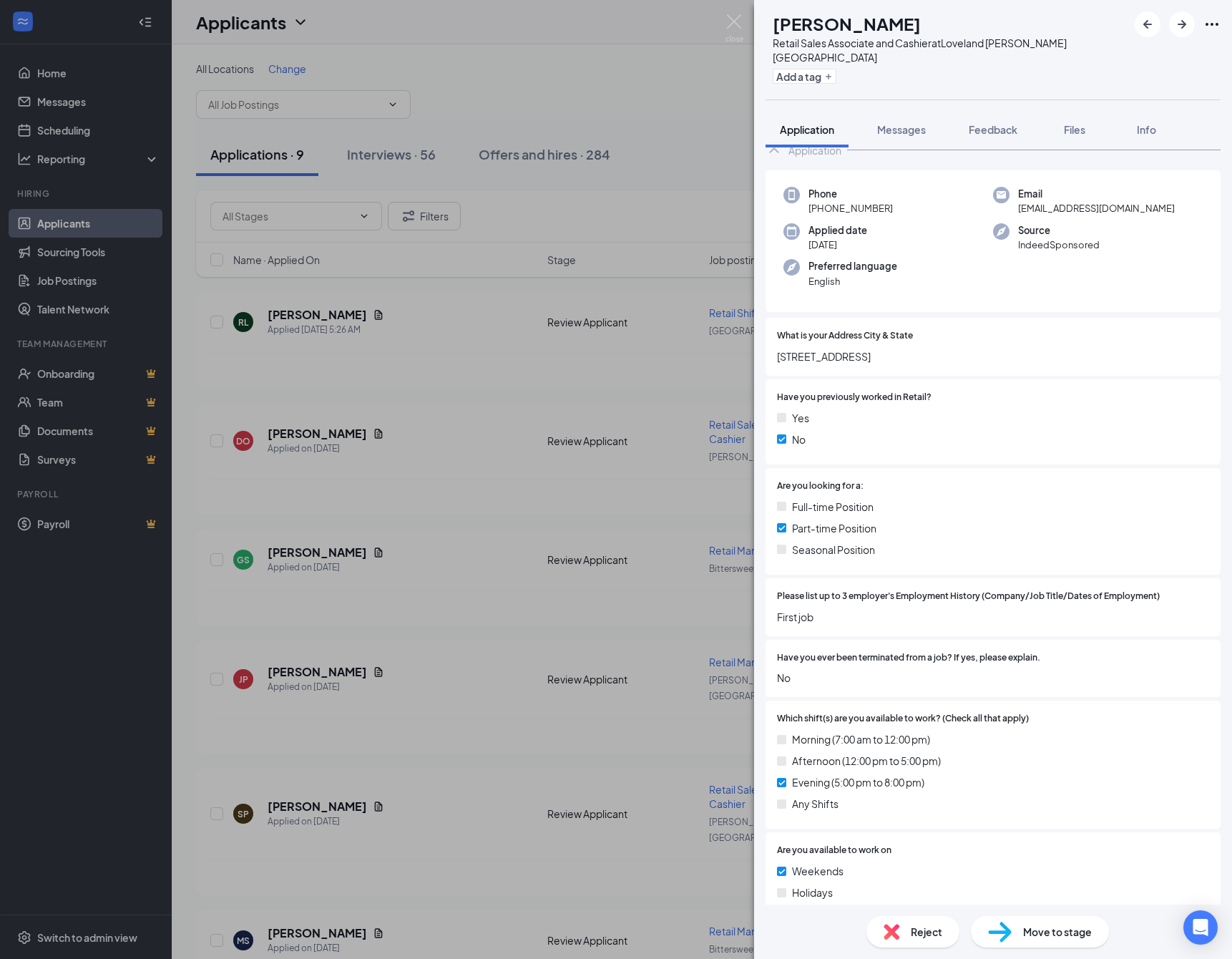
scroll to position [49, 0]
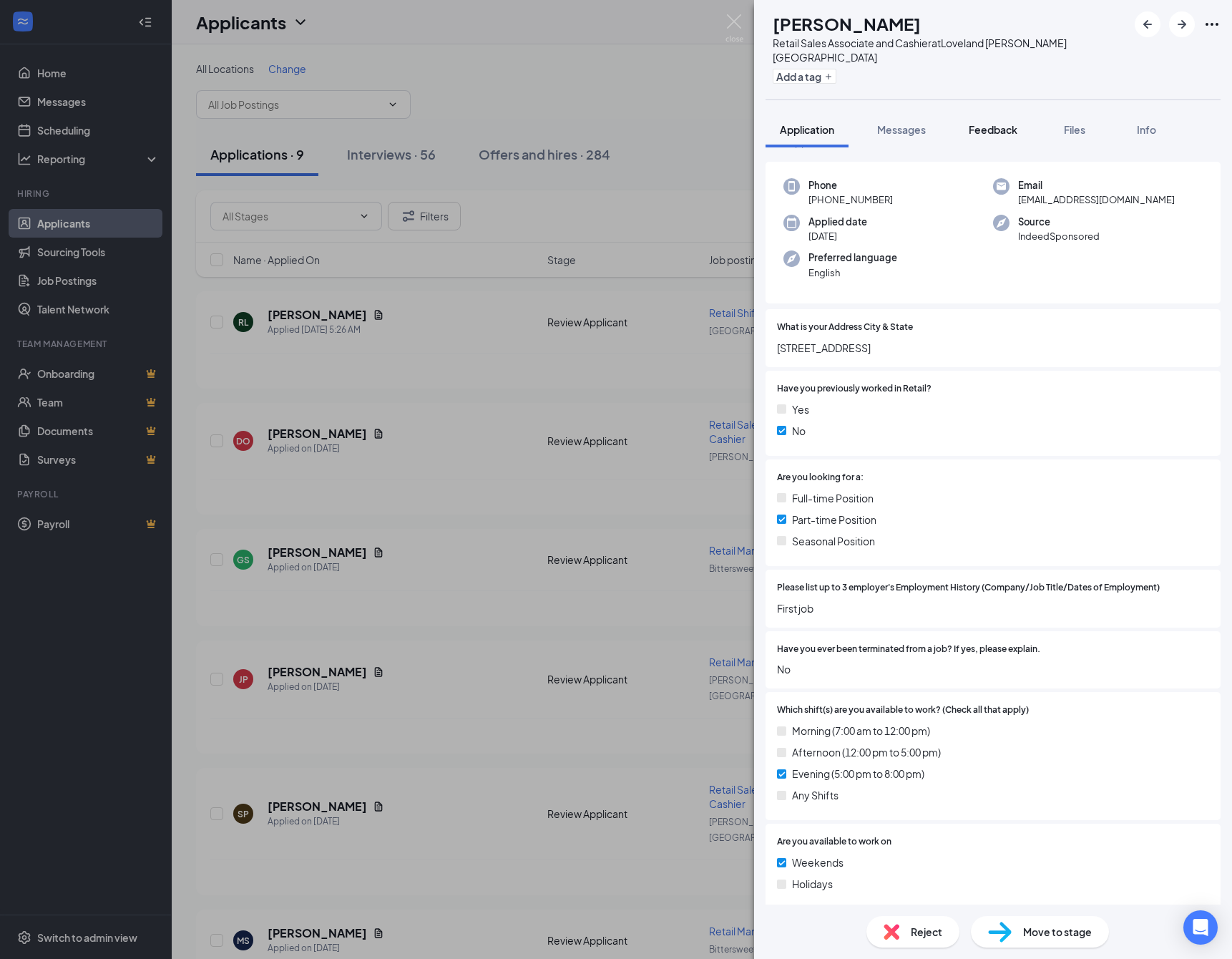
click at [1011, 135] on span "Feedback" at bounding box center [993, 129] width 49 height 13
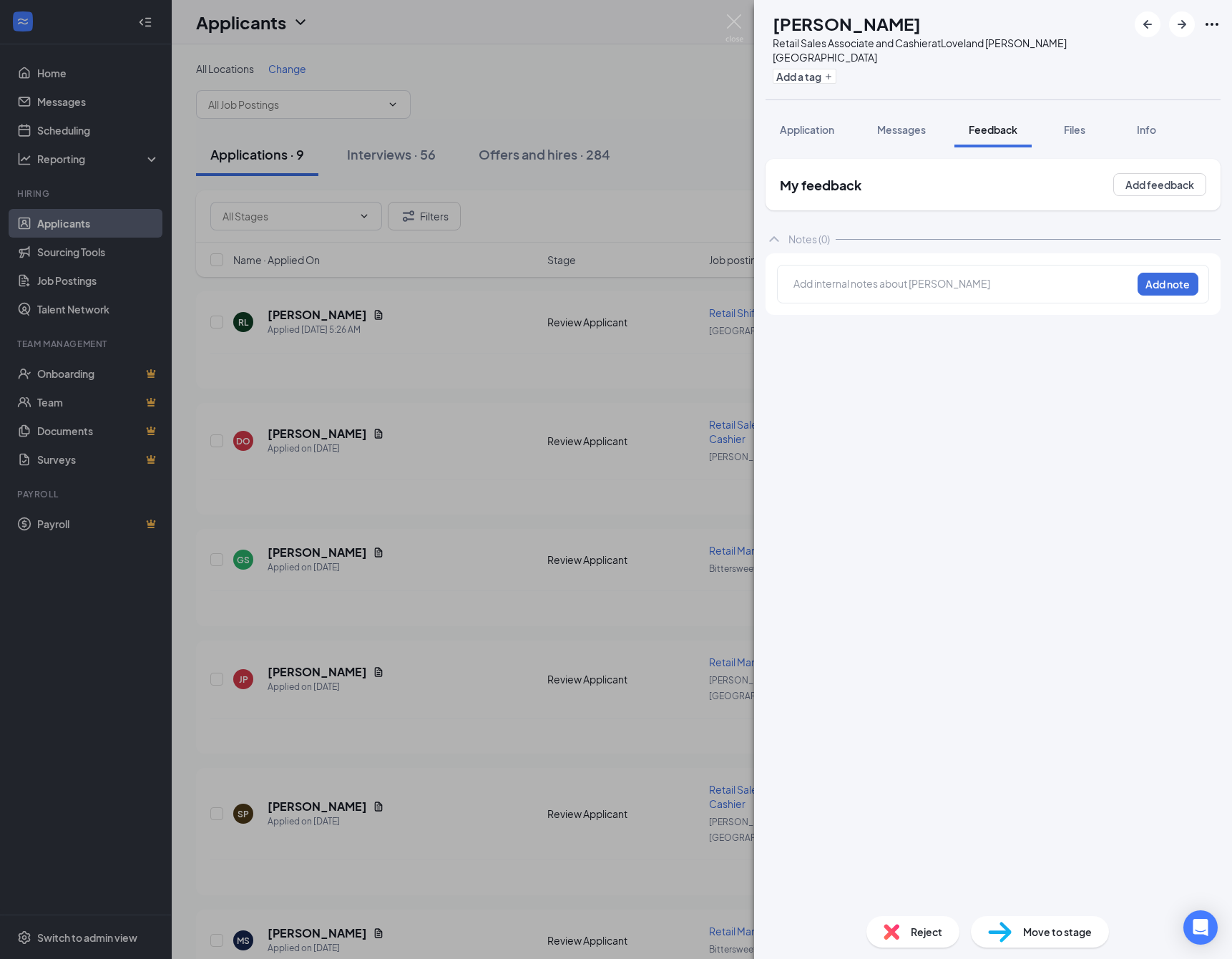
click at [803, 291] on div at bounding box center [963, 283] width 337 height 15
drag, startPoint x: 1176, startPoint y: 286, endPoint x: 1141, endPoint y: 353, distance: 75.6
click at [1175, 289] on button "Add note" at bounding box center [1167, 283] width 61 height 23
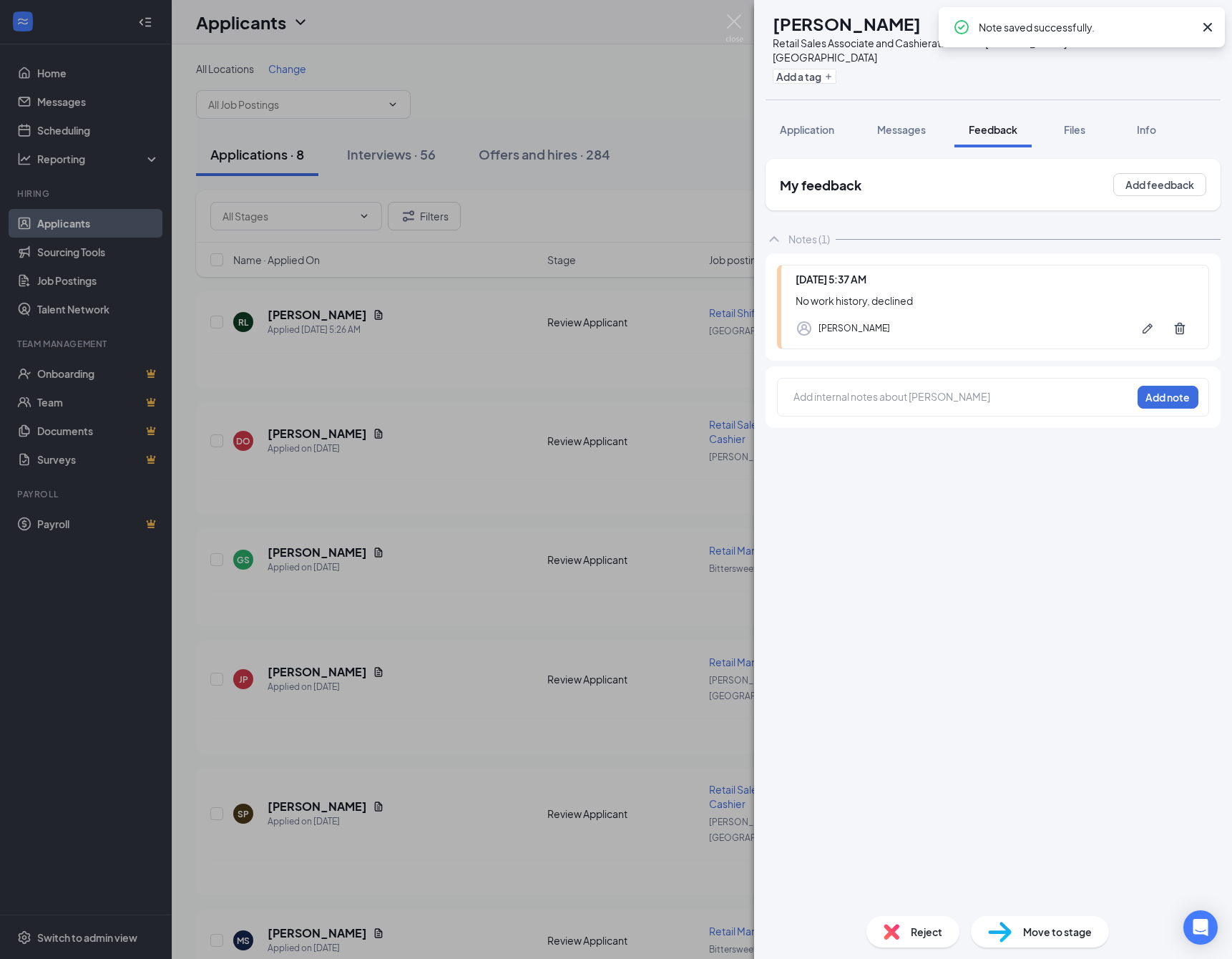
click at [888, 934] on img at bounding box center [891, 931] width 16 height 16
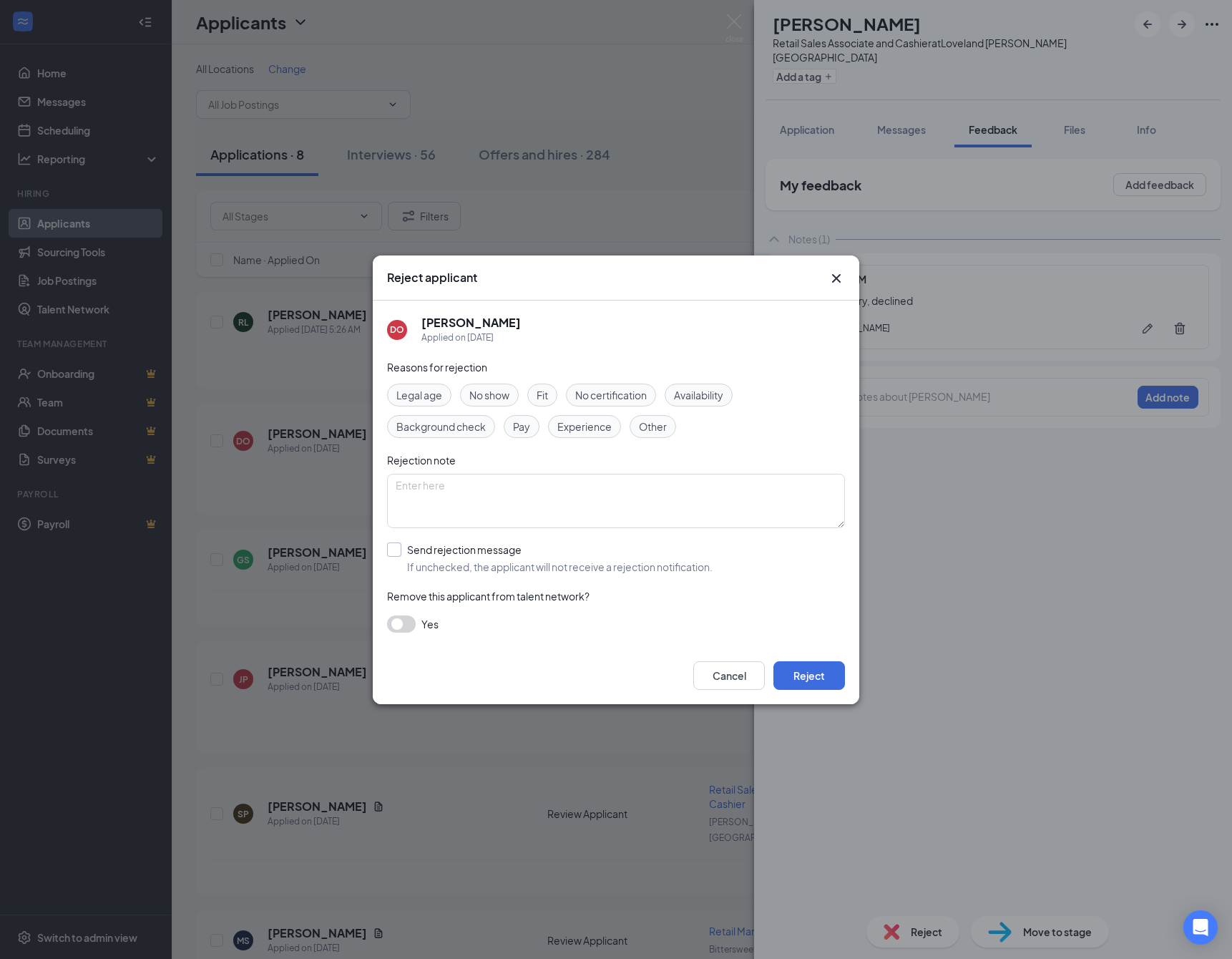
click at [450, 565] on div "Send rejection message If unchecked, the applicant will not receive a rejection…" at bounding box center [560, 558] width 305 height 31
click at [450, 565] on input "Send rejection message If unchecked, the applicant will not receive a rejection…" at bounding box center [549, 558] width 325 height 31
checkbox input "true"
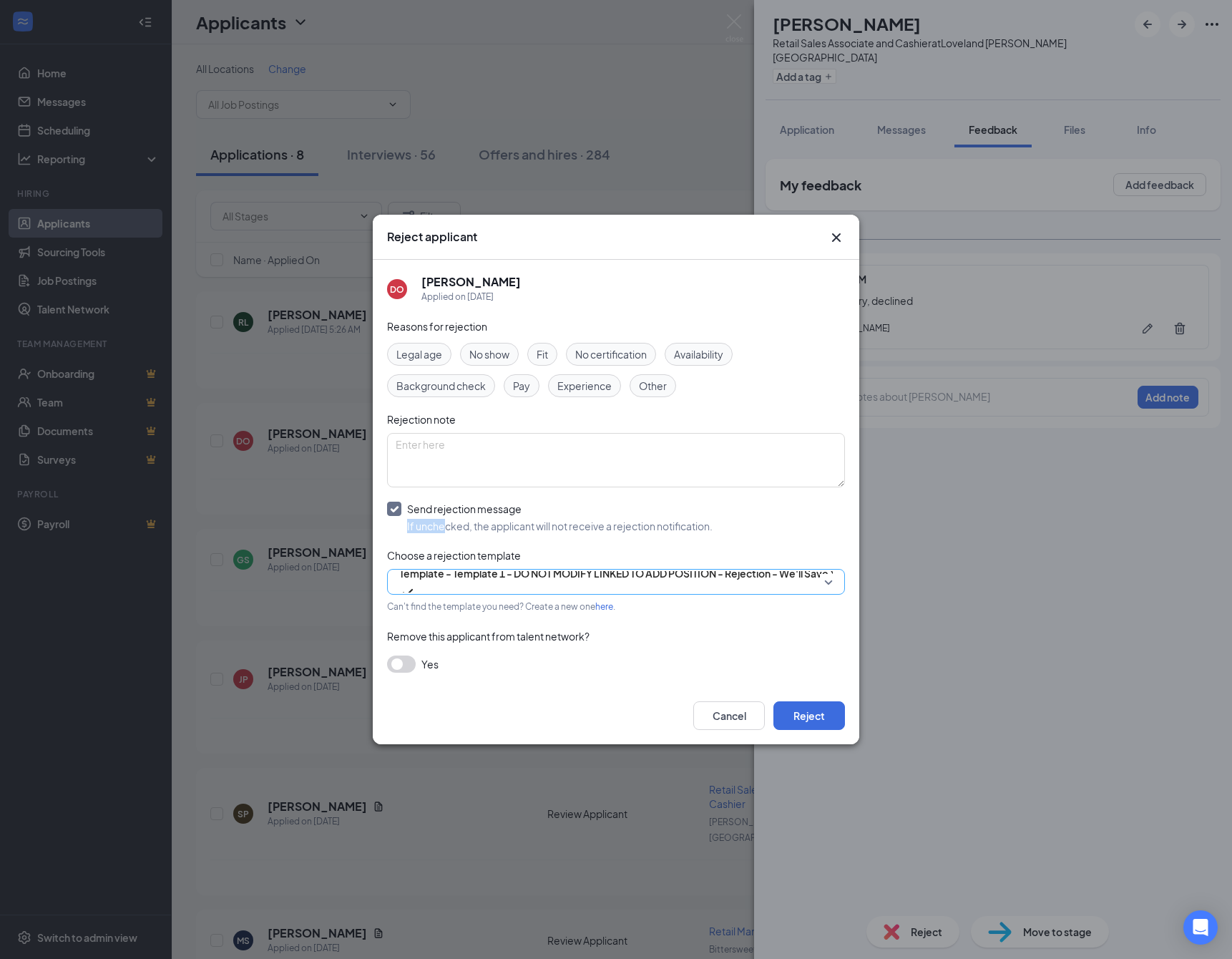
drag, startPoint x: 802, startPoint y: 730, endPoint x: 547, endPoint y: 577, distance: 297.4
click at [794, 724] on button "Reject" at bounding box center [808, 715] width 72 height 28
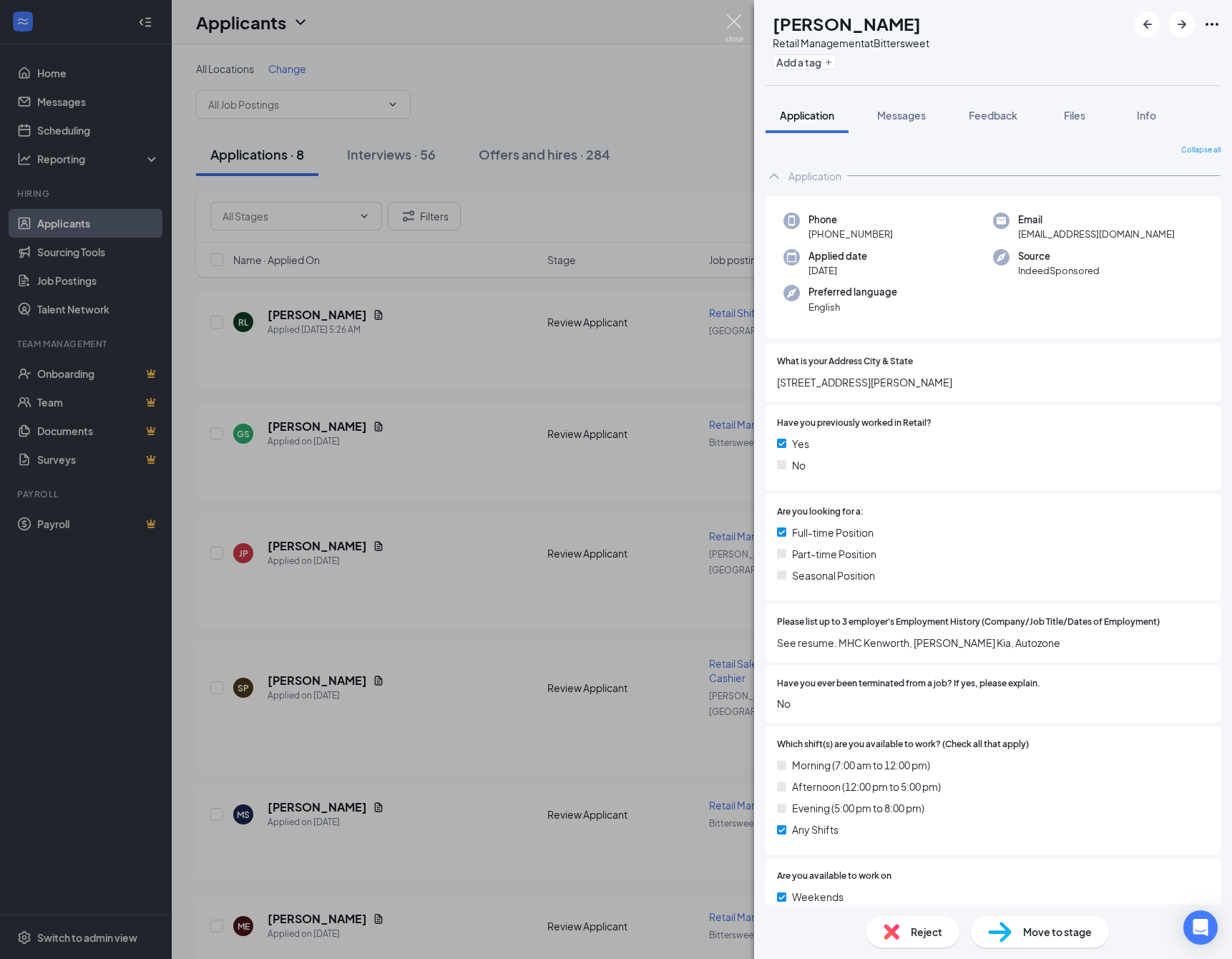
drag, startPoint x: 736, startPoint y: 24, endPoint x: 708, endPoint y: 44, distance: 34.4
click at [736, 25] on img at bounding box center [734, 28] width 18 height 28
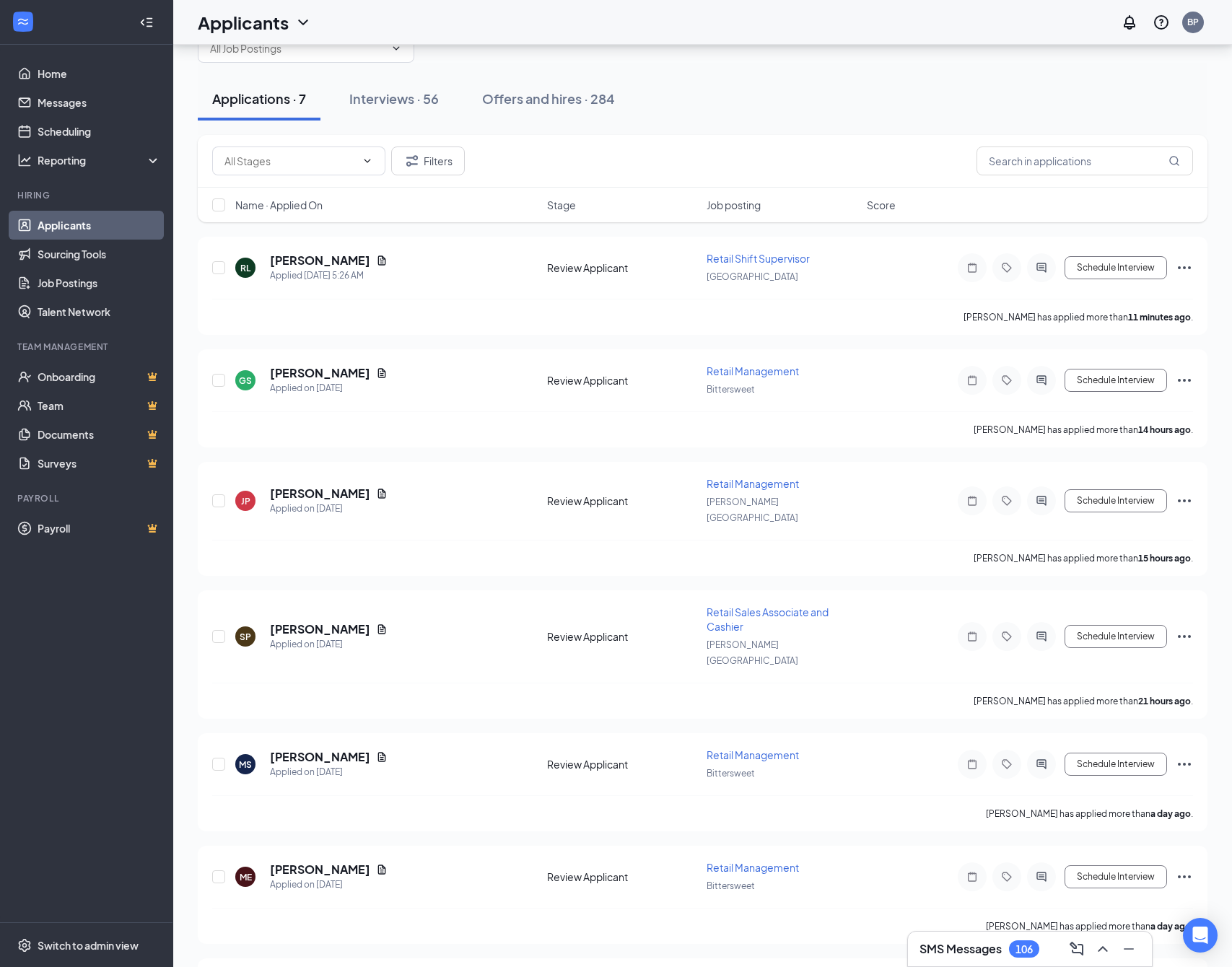
scroll to position [37, 0]
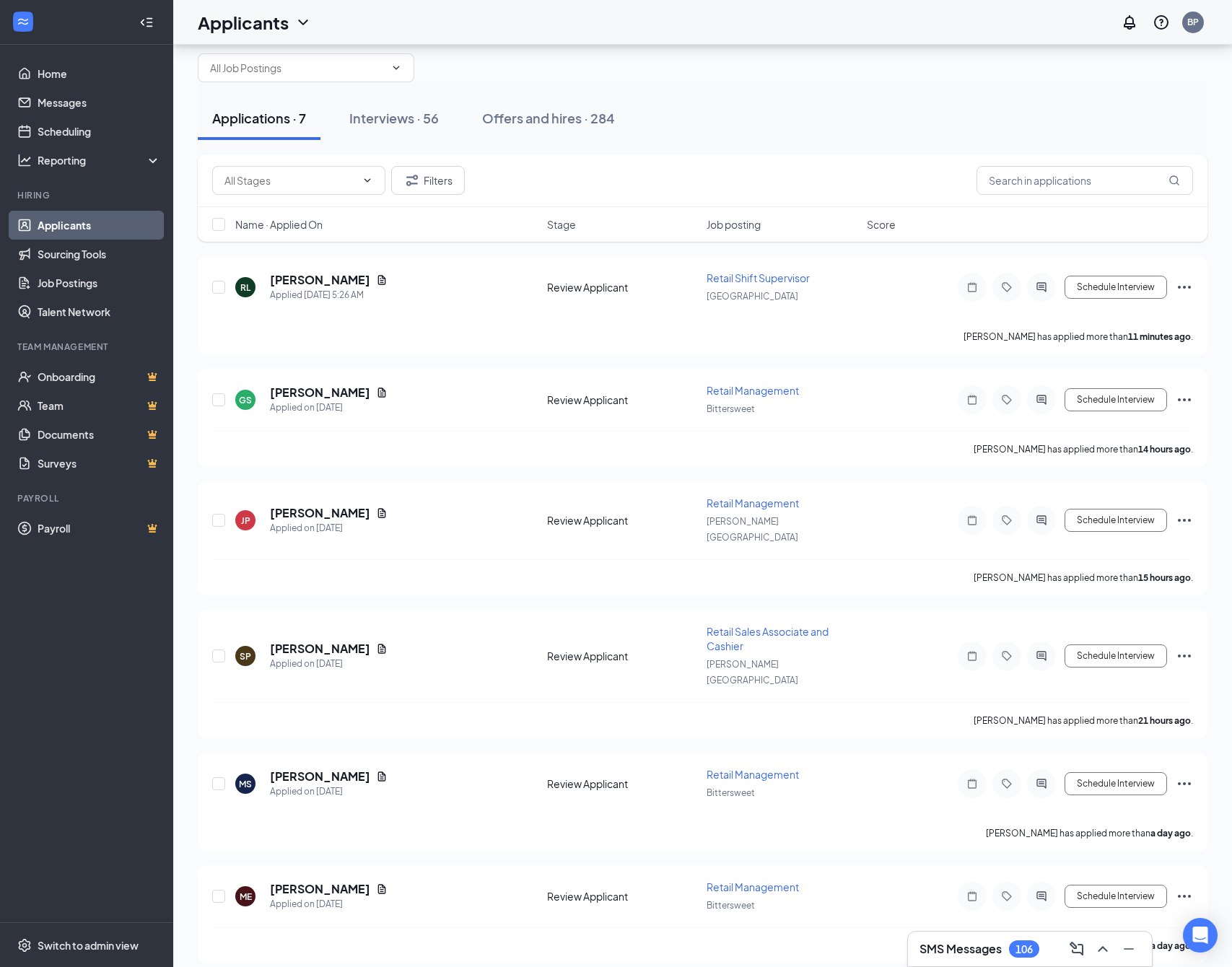
drag, startPoint x: 715, startPoint y: 123, endPoint x: 747, endPoint y: 71, distance: 61.1
click at [715, 120] on div "Applications · 7 Interviews · 56 Offers and hires · 284" at bounding box center [702, 118] width 1010 height 44
